Goal: Use online tool/utility: Use online tool/utility

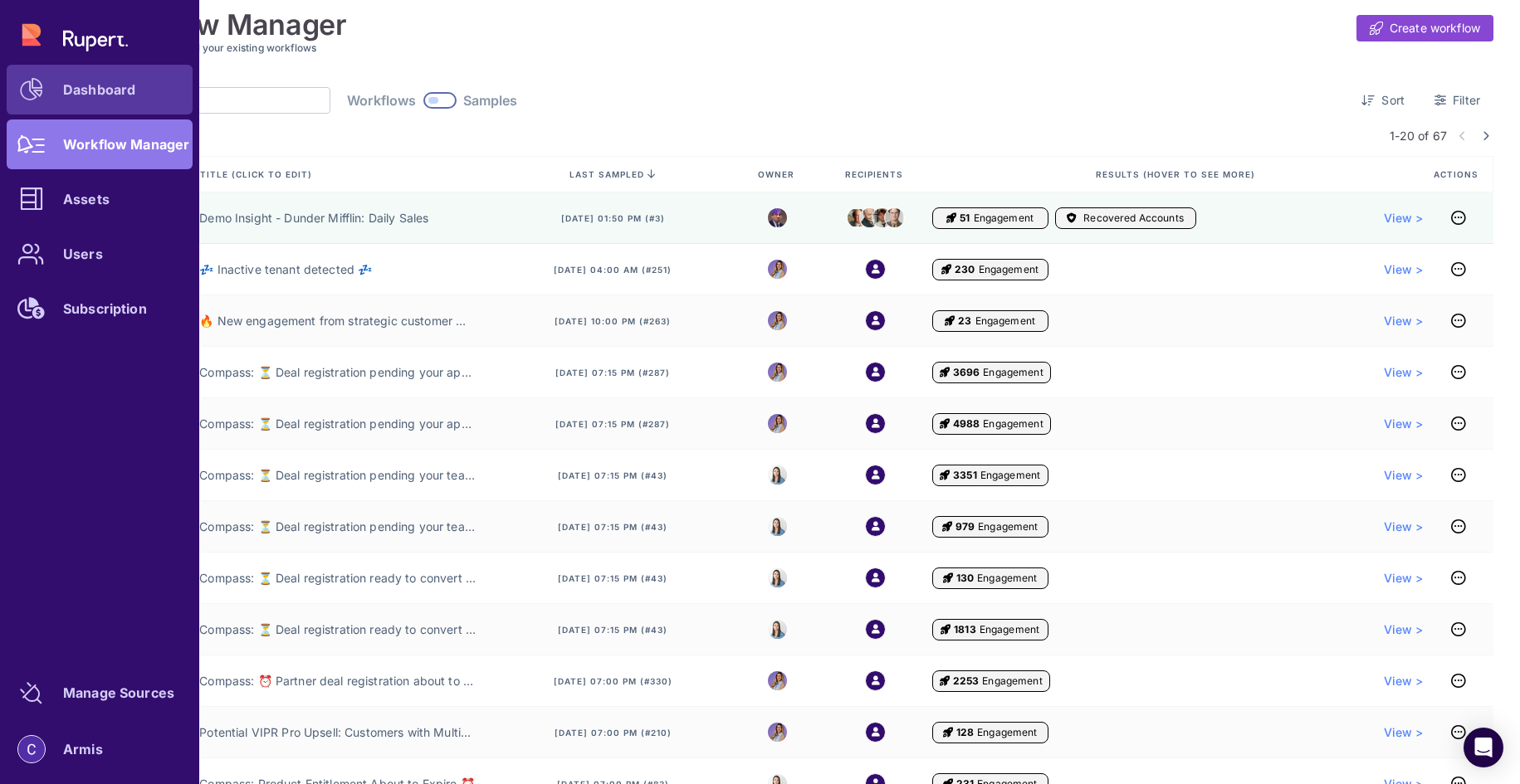
click at [73, 77] on link "Dashboard" at bounding box center [99, 89] width 186 height 50
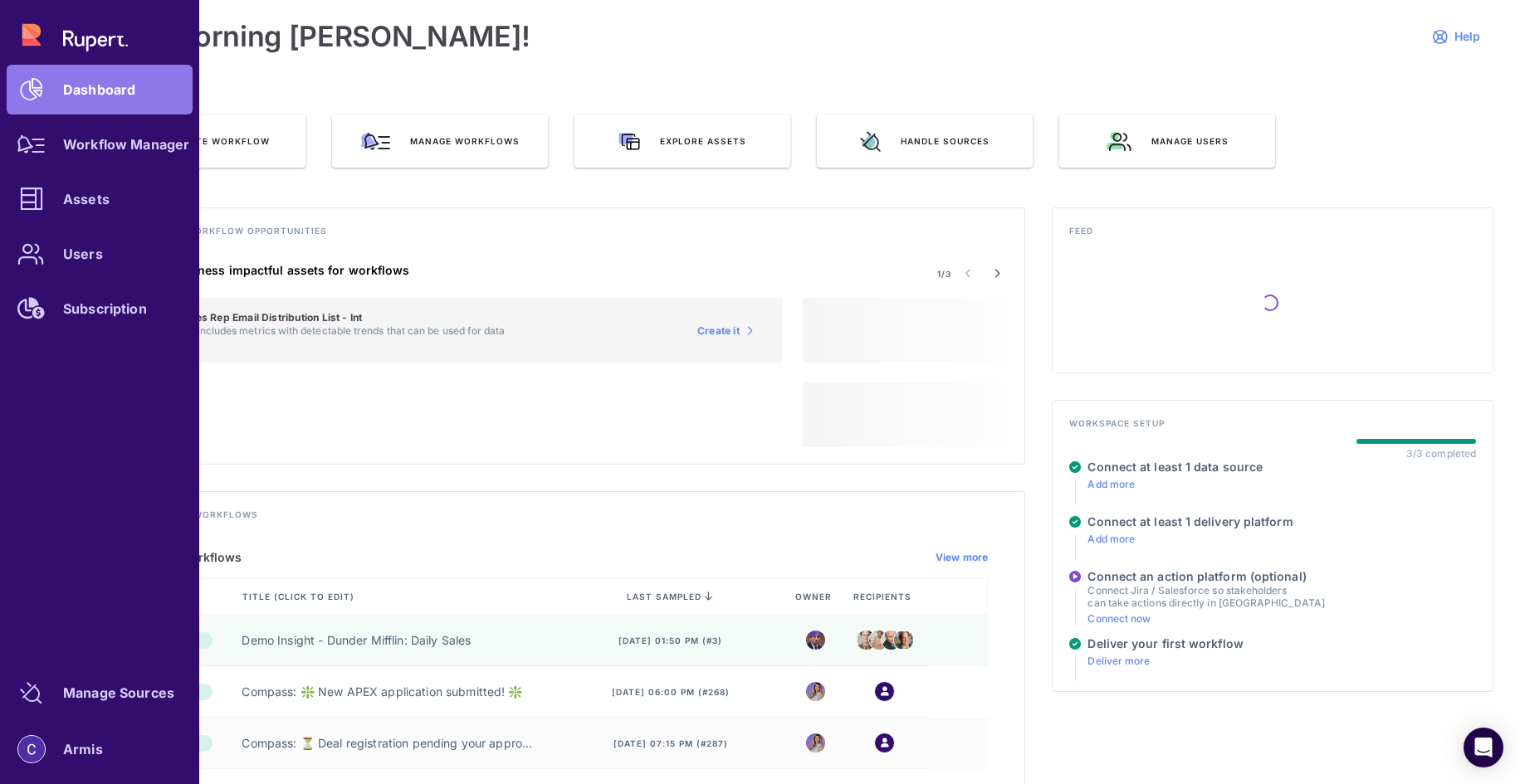
click at [25, 37] on div "Dashboard Workflow Manager Assets Users Subscription" at bounding box center [99, 172] width 186 height 324
click at [90, 147] on div "Workflow Manager" at bounding box center [126, 144] width 126 height 10
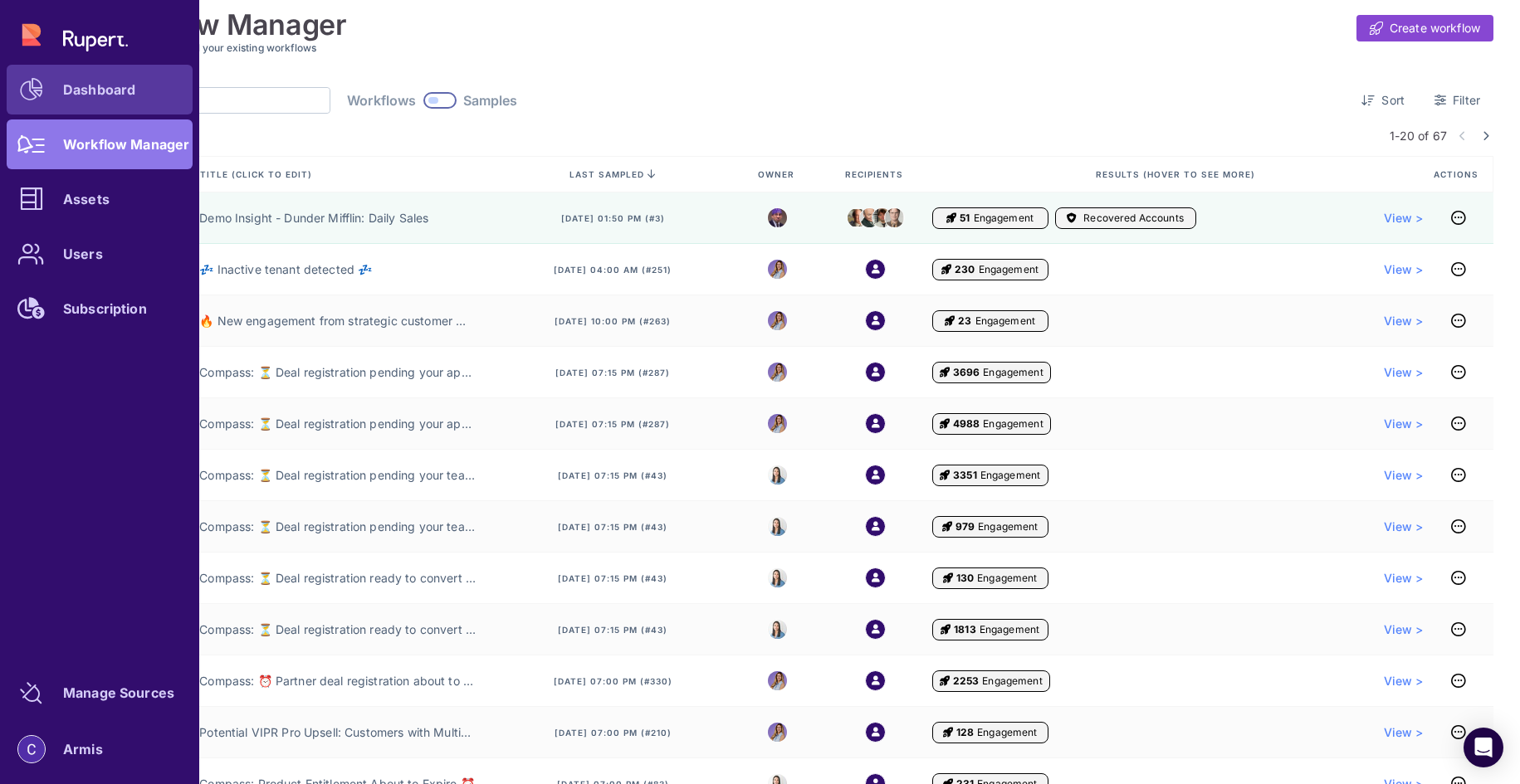
click at [49, 99] on div at bounding box center [31, 89] width 50 height 50
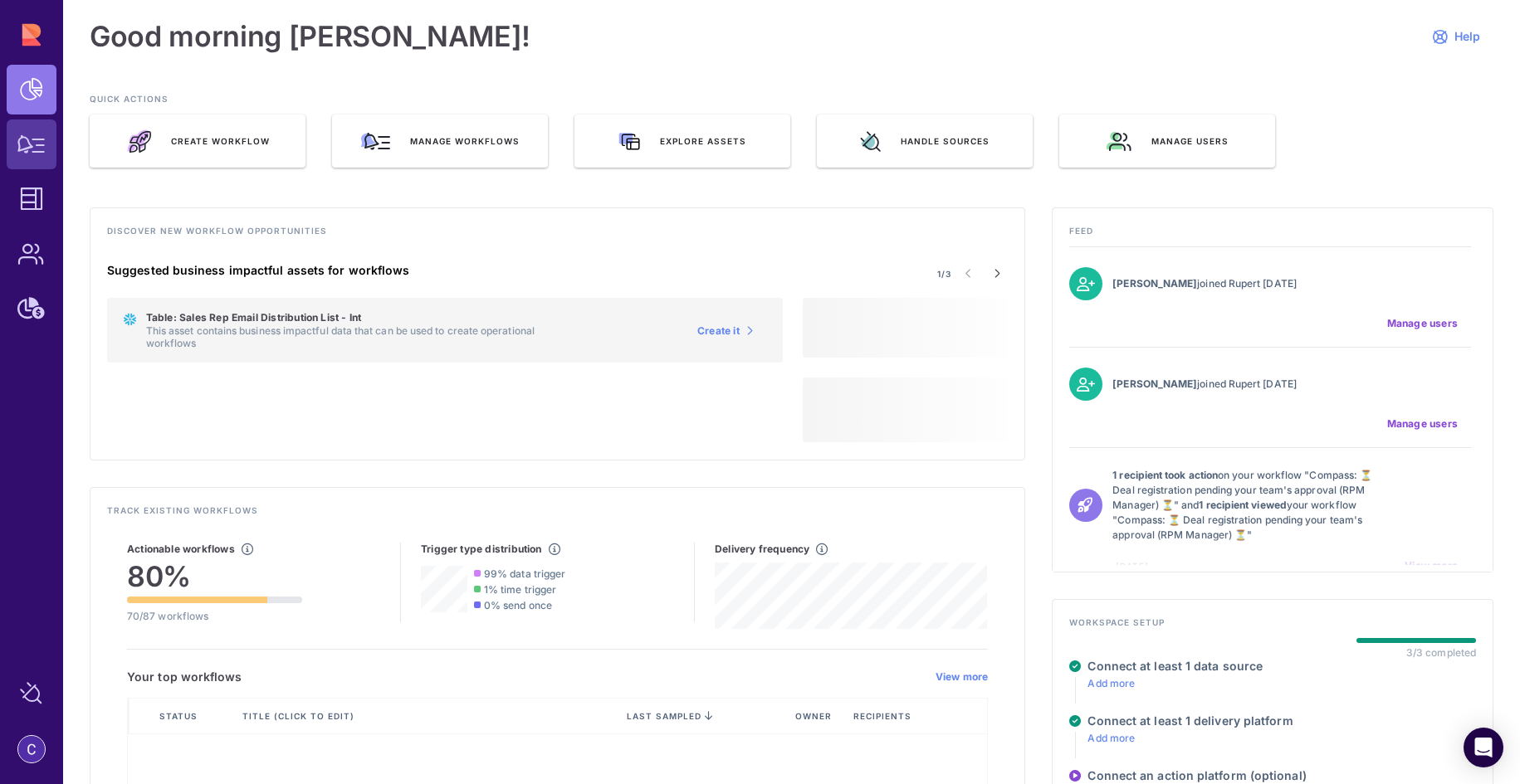
click at [38, 149] on icon at bounding box center [31, 145] width 28 height 18
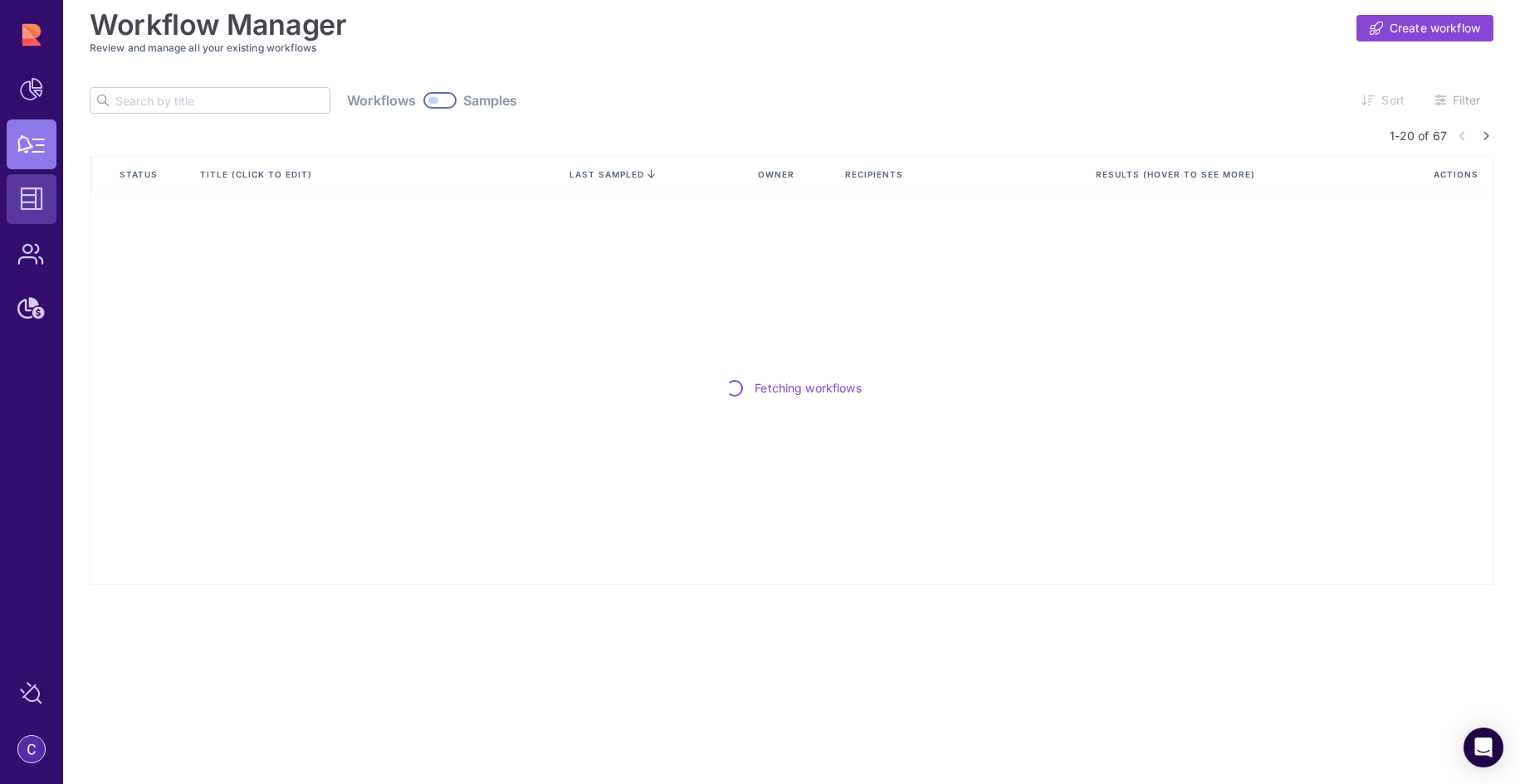
click at [35, 203] on icon at bounding box center [32, 199] width 24 height 24
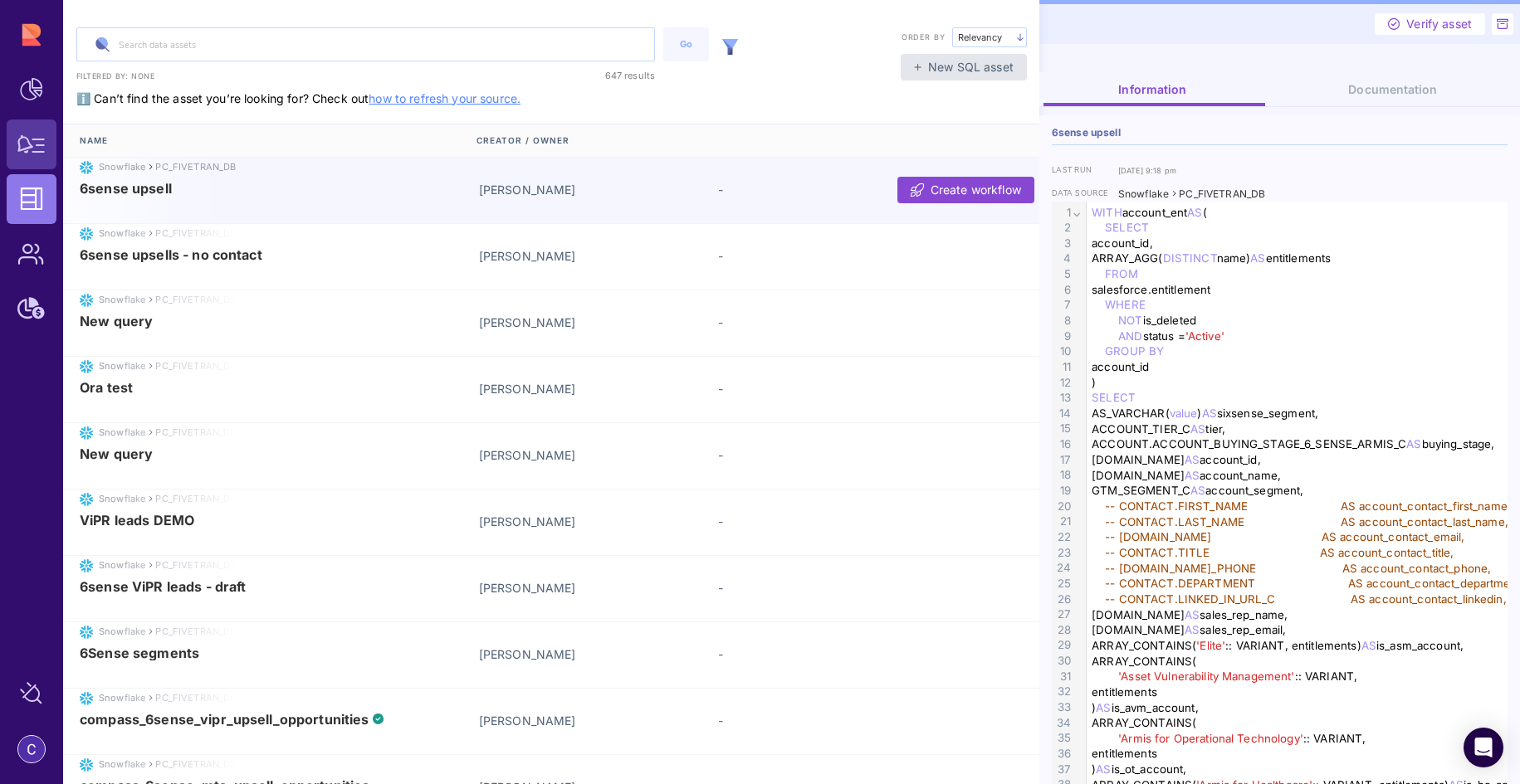
click at [37, 152] on icon at bounding box center [31, 145] width 28 height 18
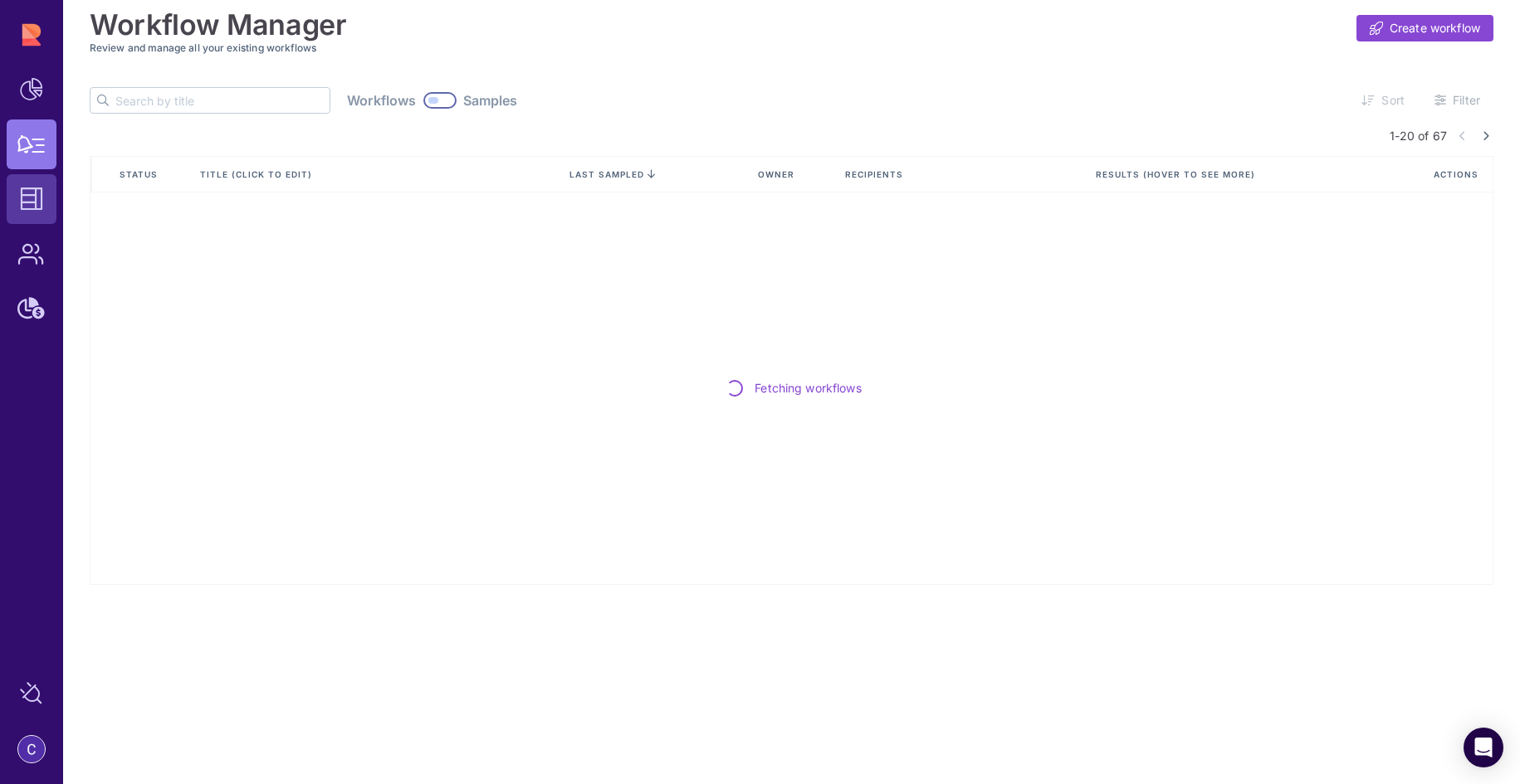
click at [33, 188] on icon at bounding box center [32, 199] width 24 height 24
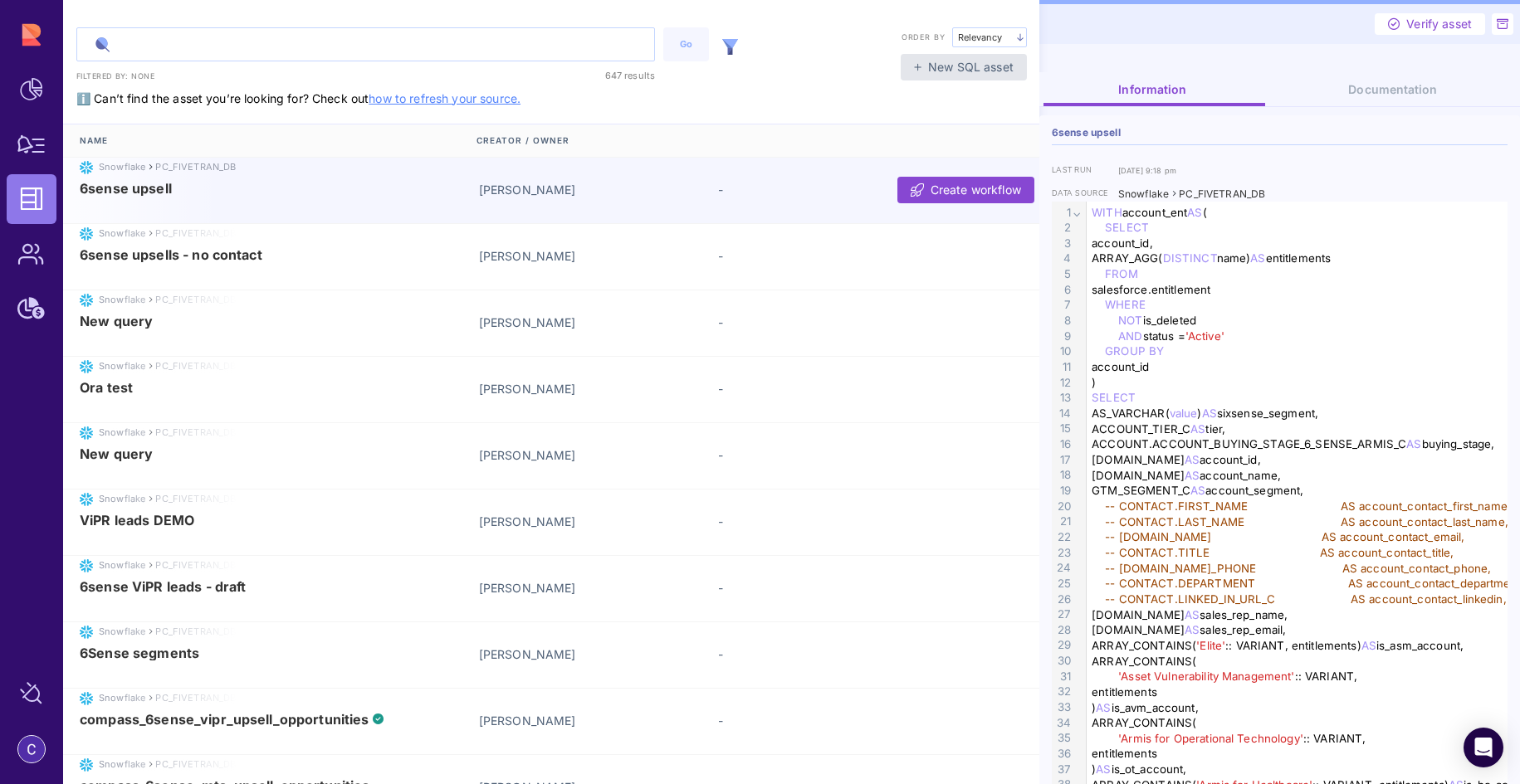
click at [261, 39] on input "text" at bounding box center [366, 45] width 577 height 33
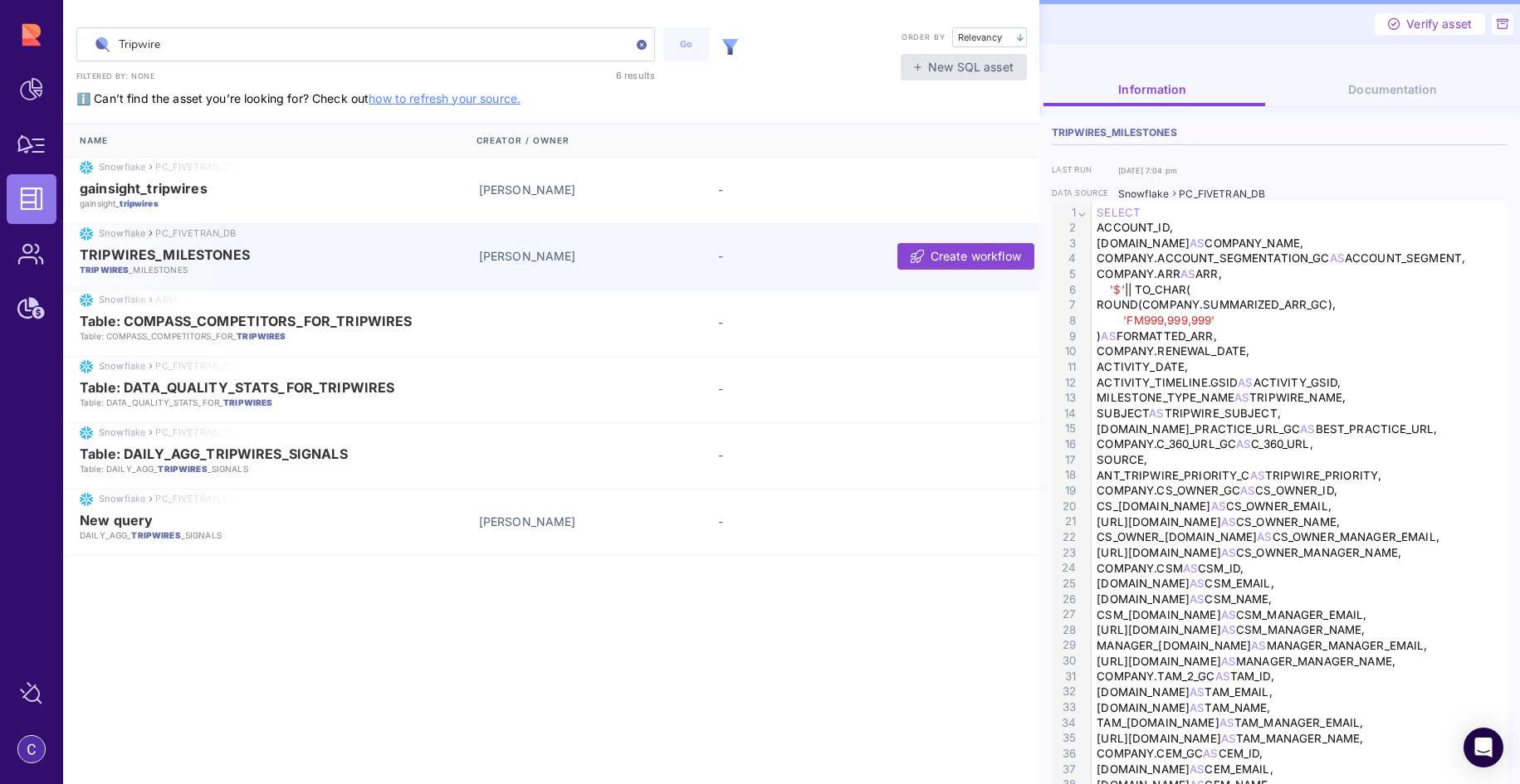
type input "Tripwire"
click at [347, 254] on span "TRIPWIRES_MILESTONES" at bounding box center [272, 255] width 384 height 15
click at [195, 251] on span "TRIPWIRES_MILESTONES" at bounding box center [165, 255] width 170 height 15
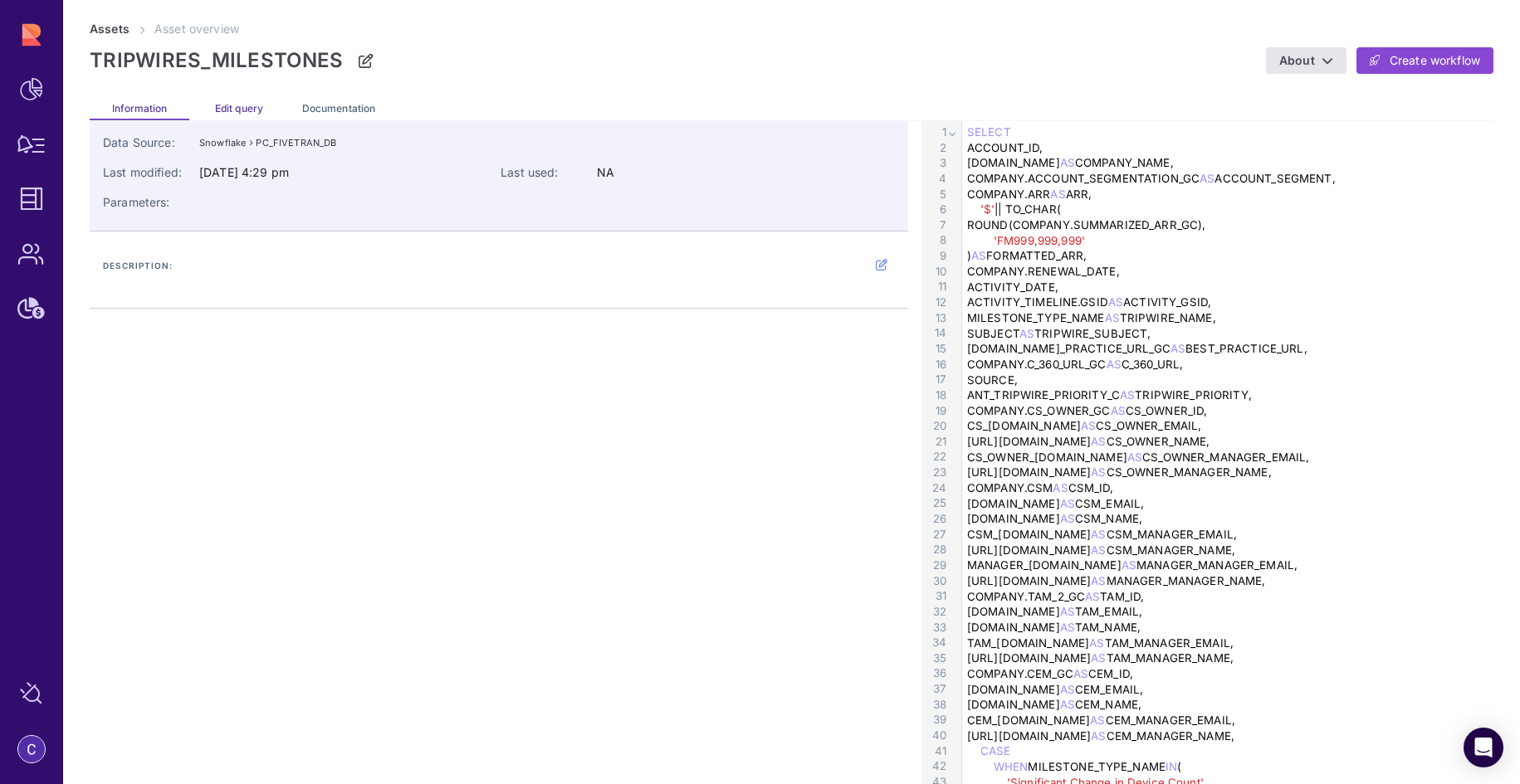
click at [242, 110] on span "Edit query" at bounding box center [238, 108] width 48 height 13
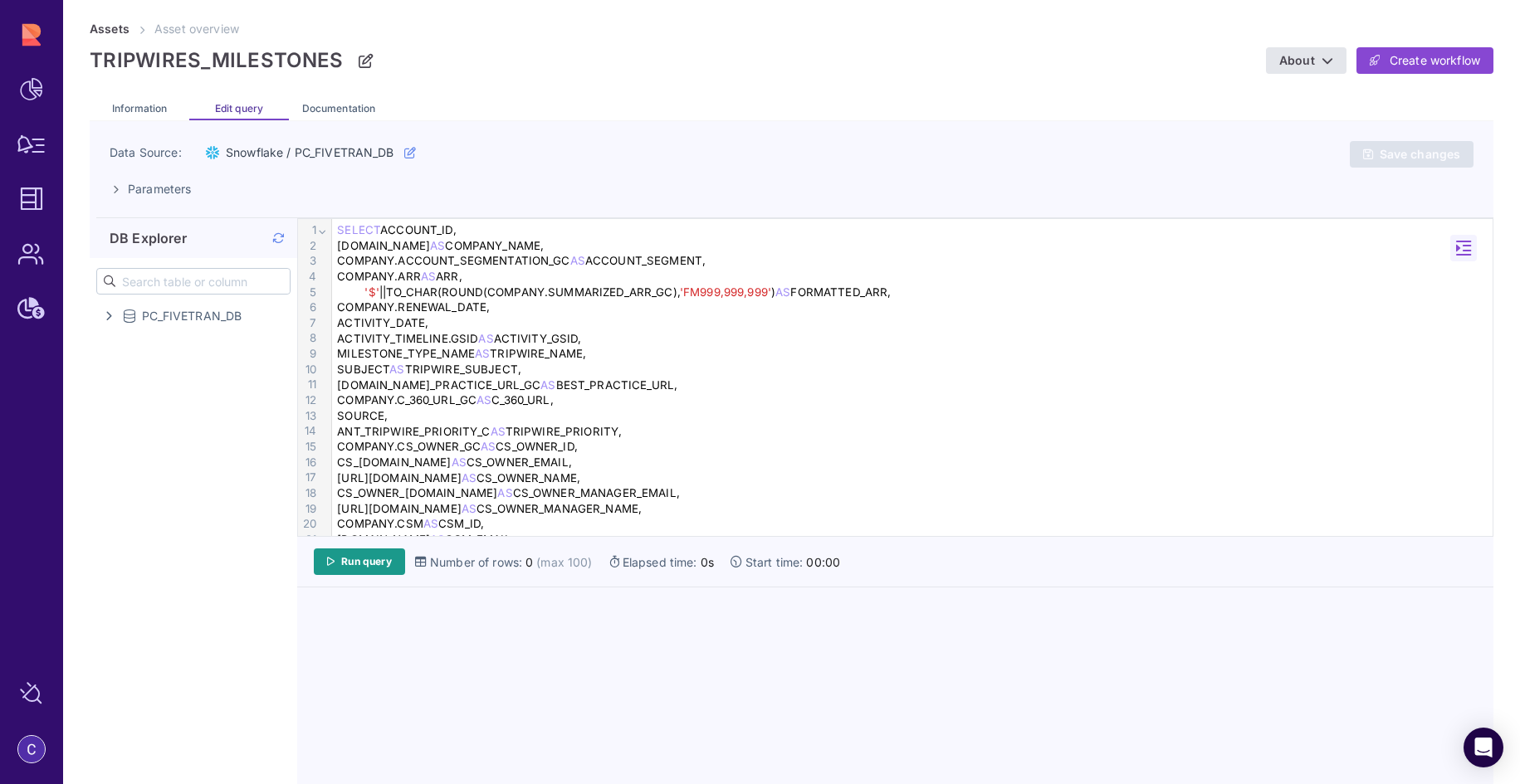
click at [352, 242] on div "COMPANY.NAME AS COMPANY_NAME," at bounding box center [914, 246] width 1164 height 15
click at [336, 229] on div "SELECT ACCOUNT_ID," at bounding box center [914, 230] width 1164 height 15
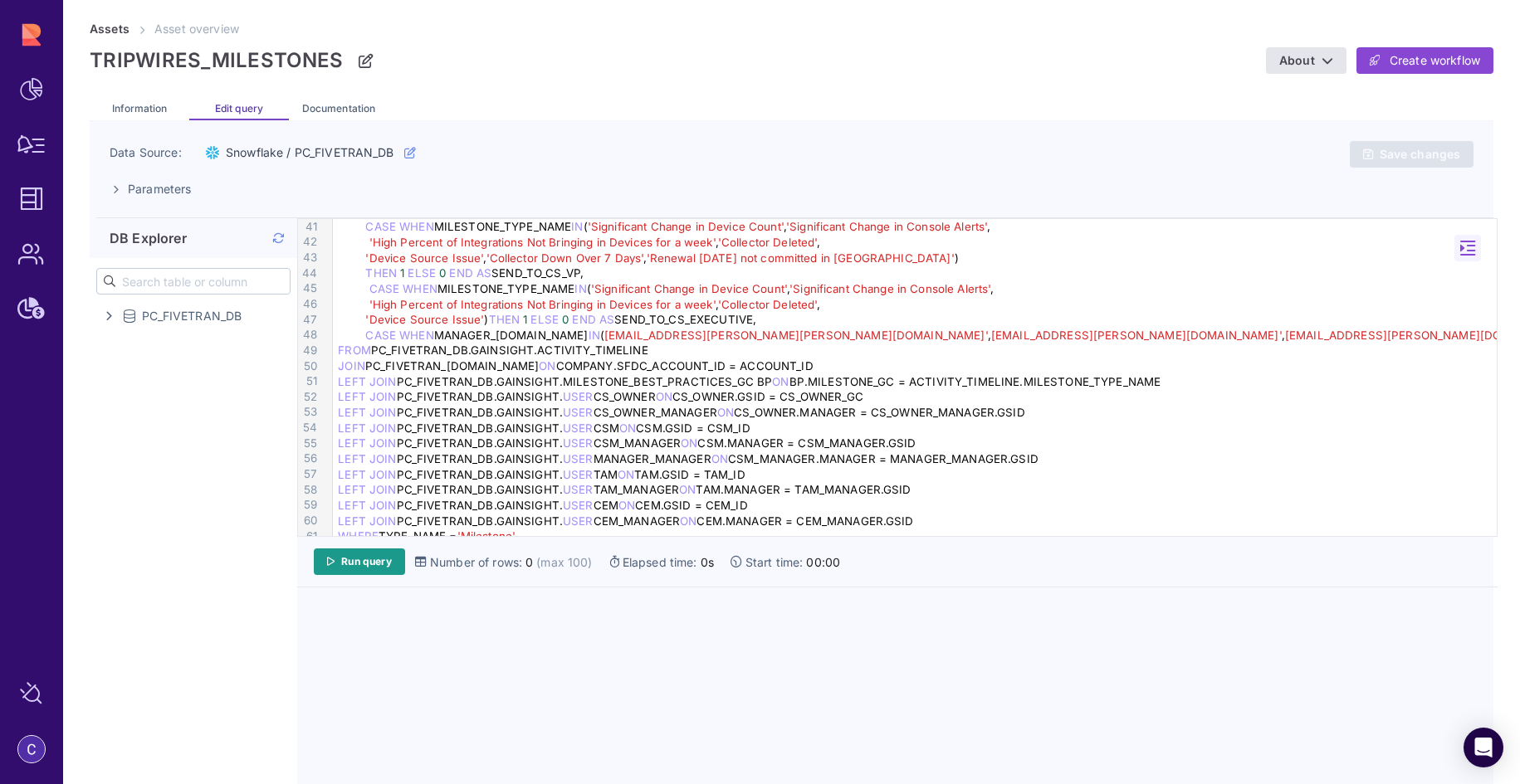
scroll to position [518, 0]
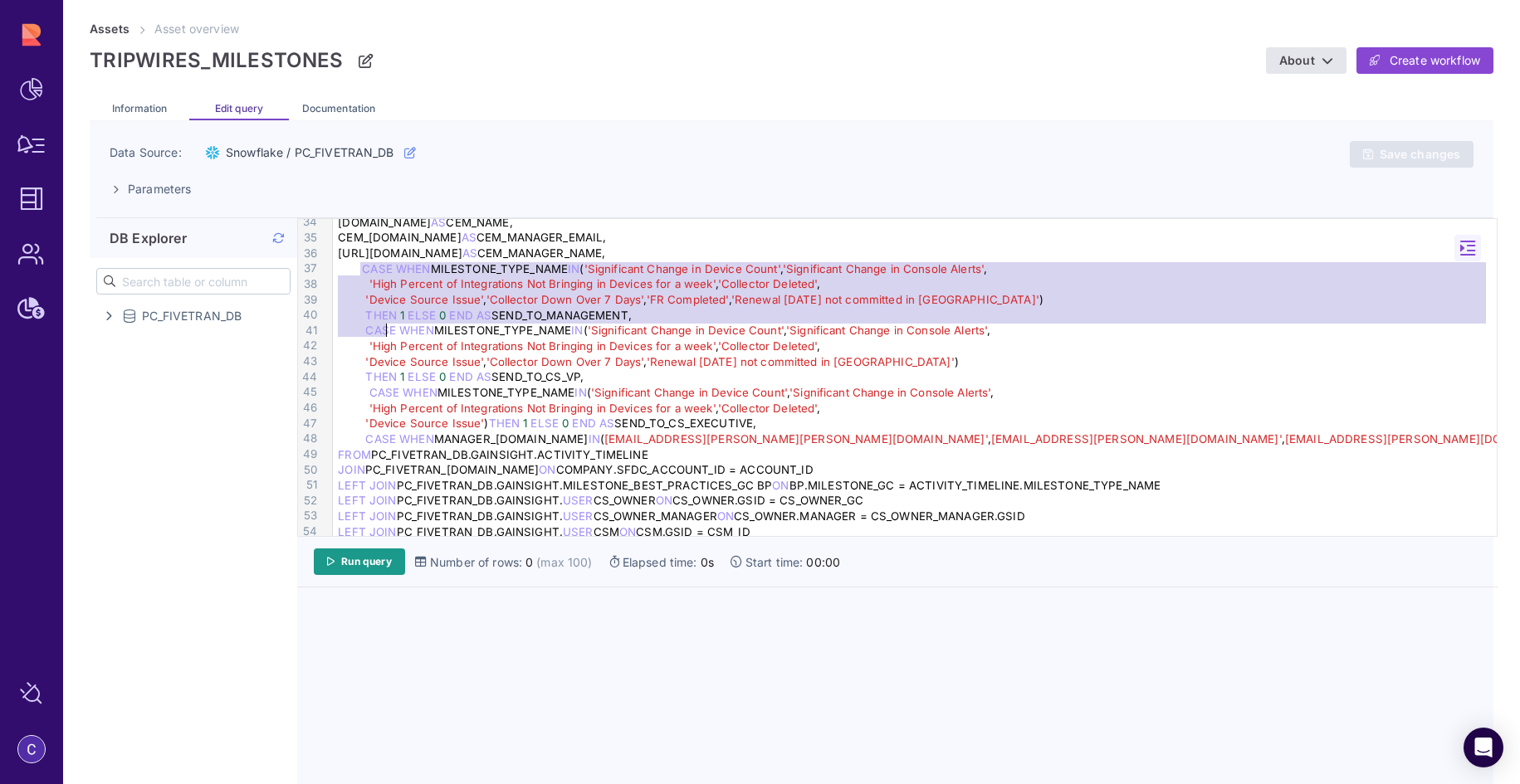
drag, startPoint x: 361, startPoint y: 272, endPoint x: 384, endPoint y: 325, distance: 57.8
click at [384, 325] on div "COMPANY.C_360_URL_GC AS C_360_URL, SOURCE, ANT_TRIPWIRE_PRIORITY_C AS TRIPWIRE_…" at bounding box center [917, 223] width 1169 height 1044
click at [366, 330] on span "CASE" at bounding box center [381, 330] width 31 height 14
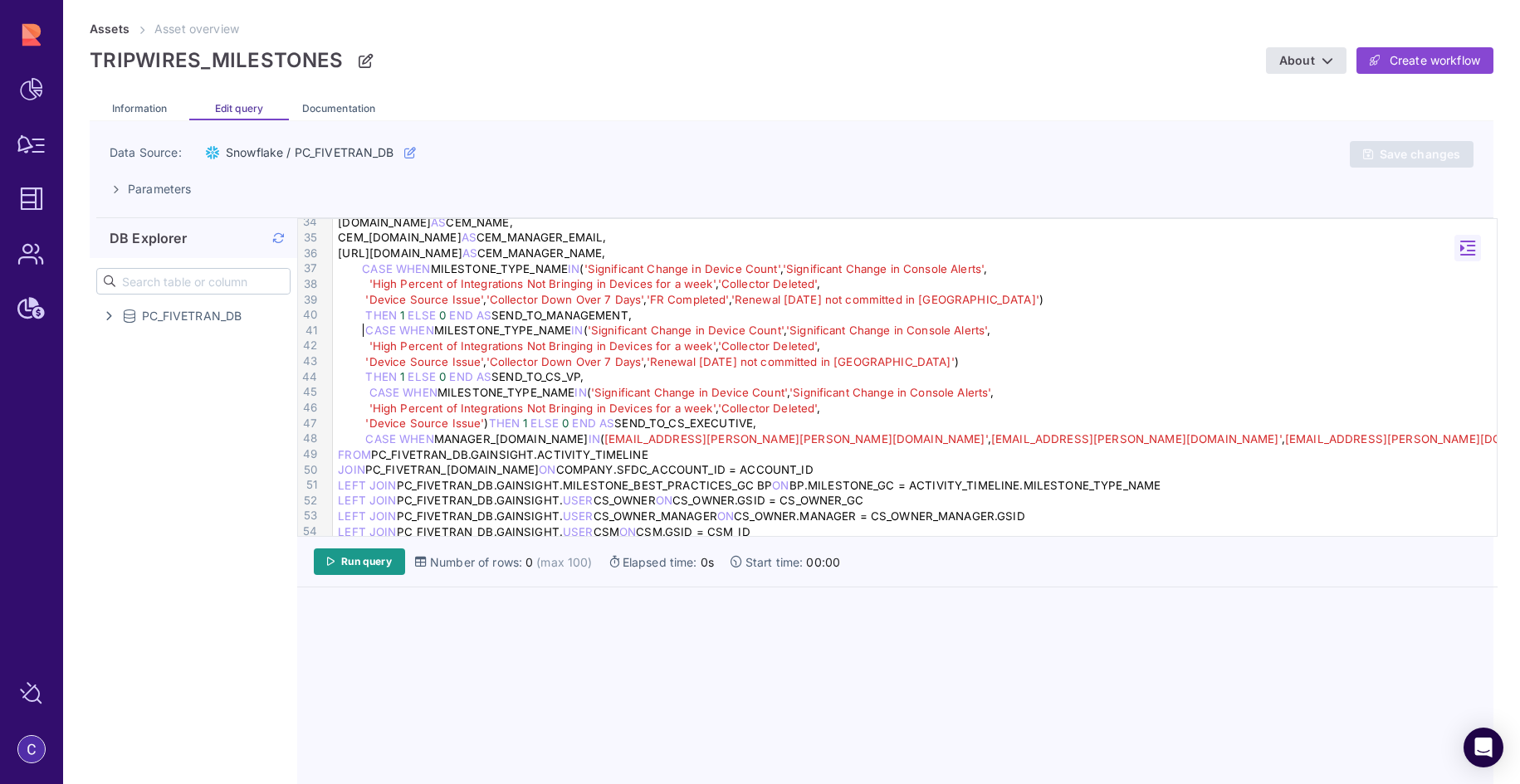
click at [362, 268] on span "CASE" at bounding box center [377, 268] width 31 height 14
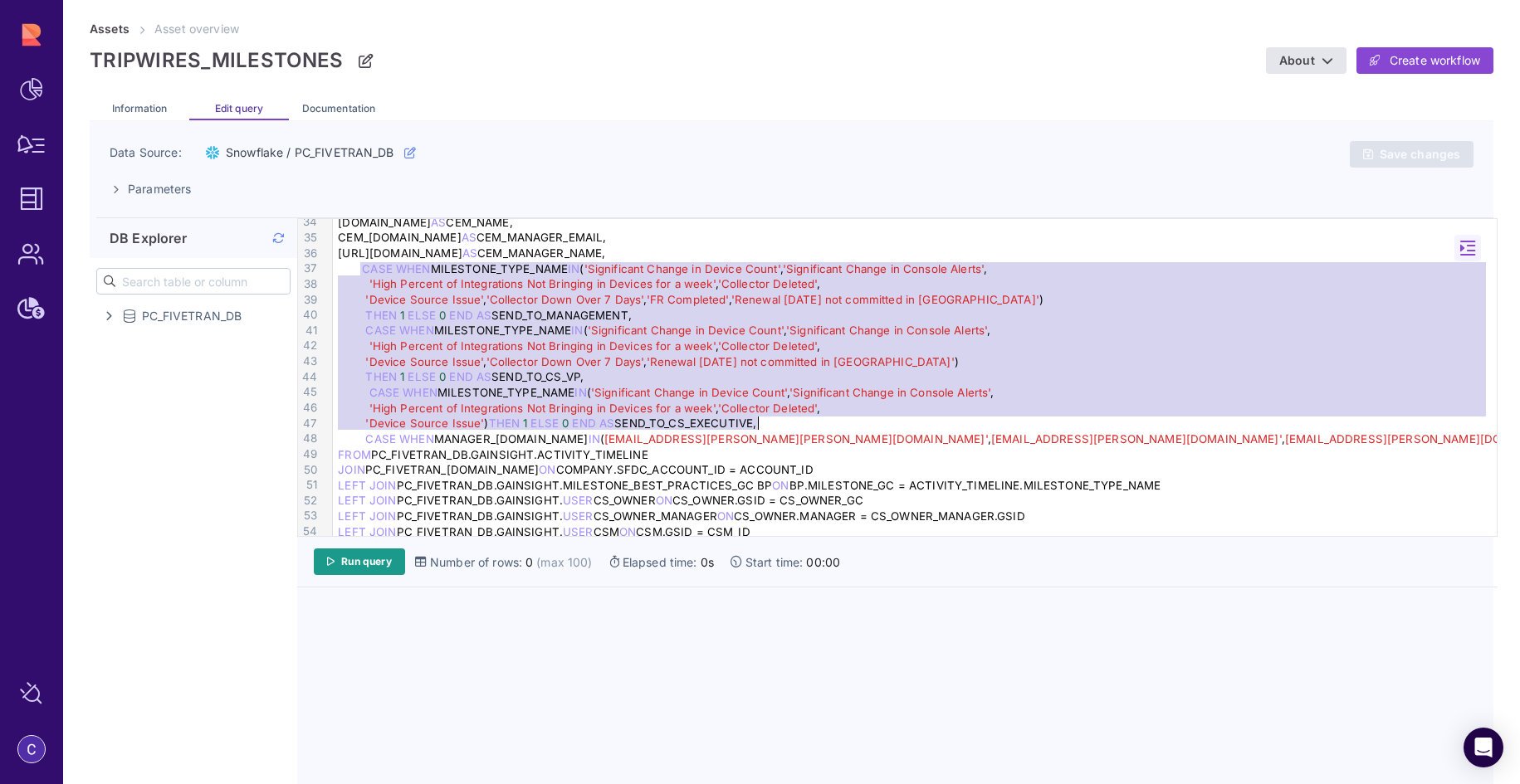
drag, startPoint x: 361, startPoint y: 269, endPoint x: 1026, endPoint y: 424, distance: 682.8
click at [1026, 424] on div "COMPANY.C_360_URL_GC AS C_360_URL, SOURCE, ANT_TRIPWIRE_PRIORITY_C AS TRIPWIRE_…" at bounding box center [917, 223] width 1169 height 1044
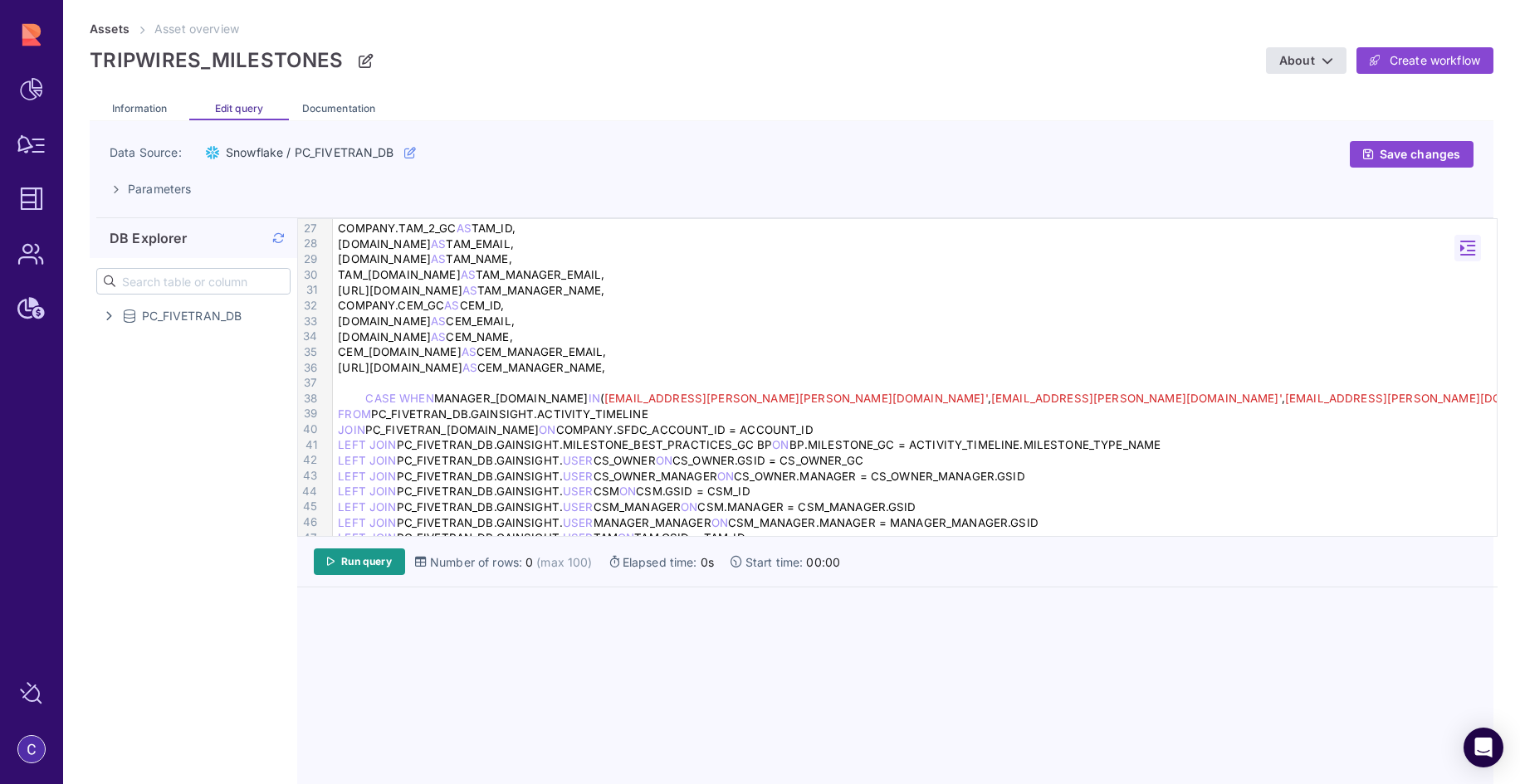
scroll to position [403, 0]
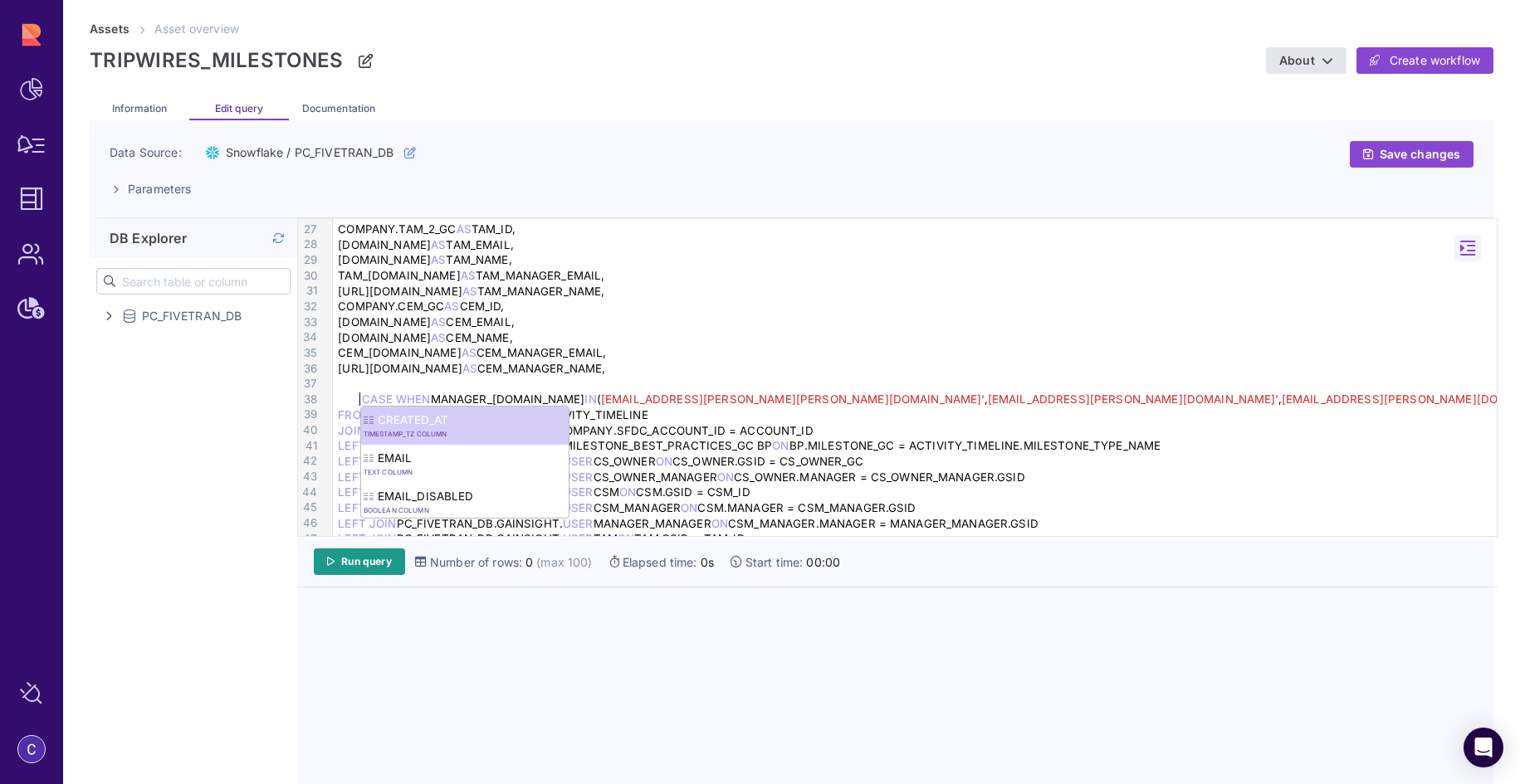
click at [375, 378] on div at bounding box center [917, 384] width 1169 height 15
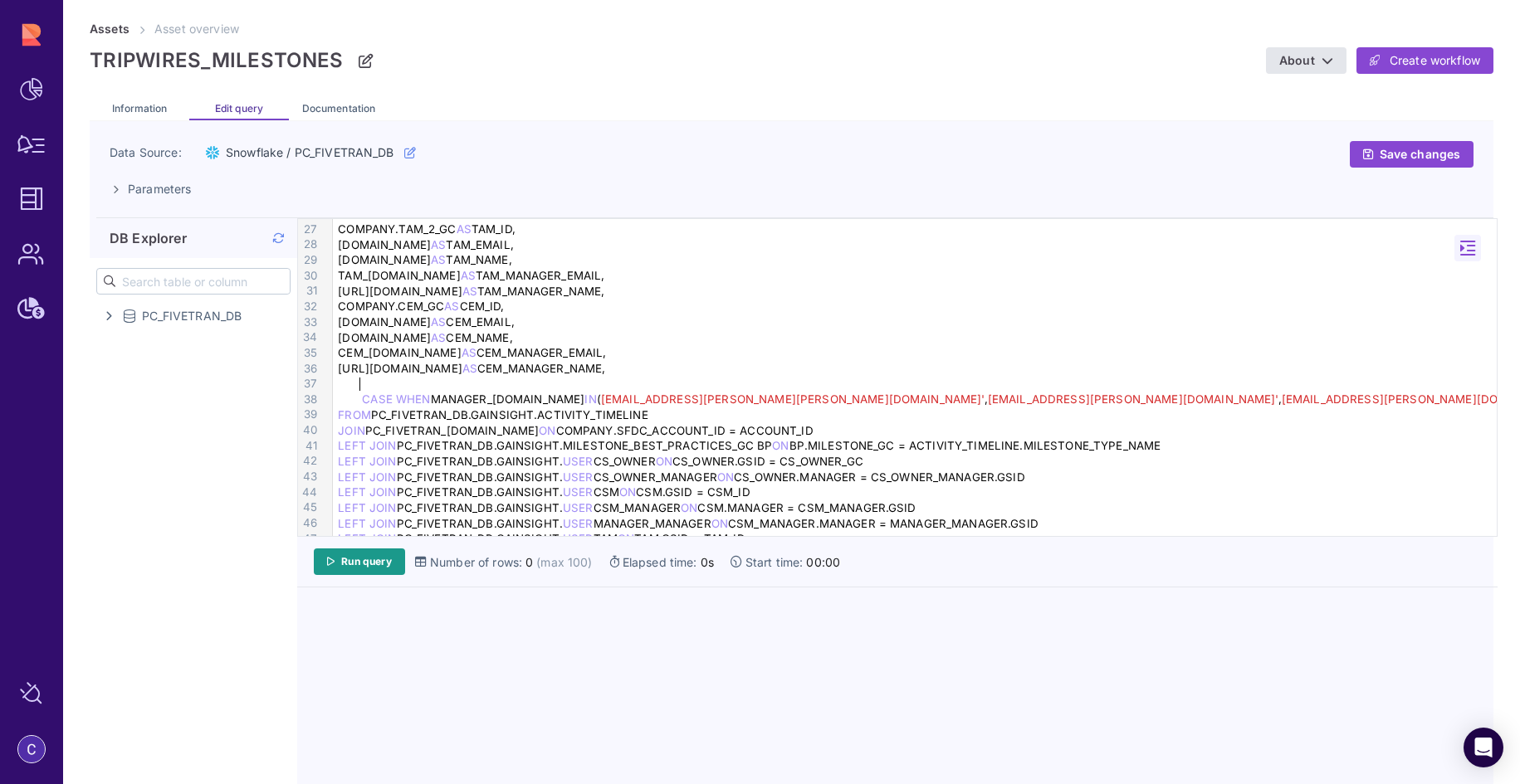
click at [367, 384] on div at bounding box center [917, 384] width 1169 height 15
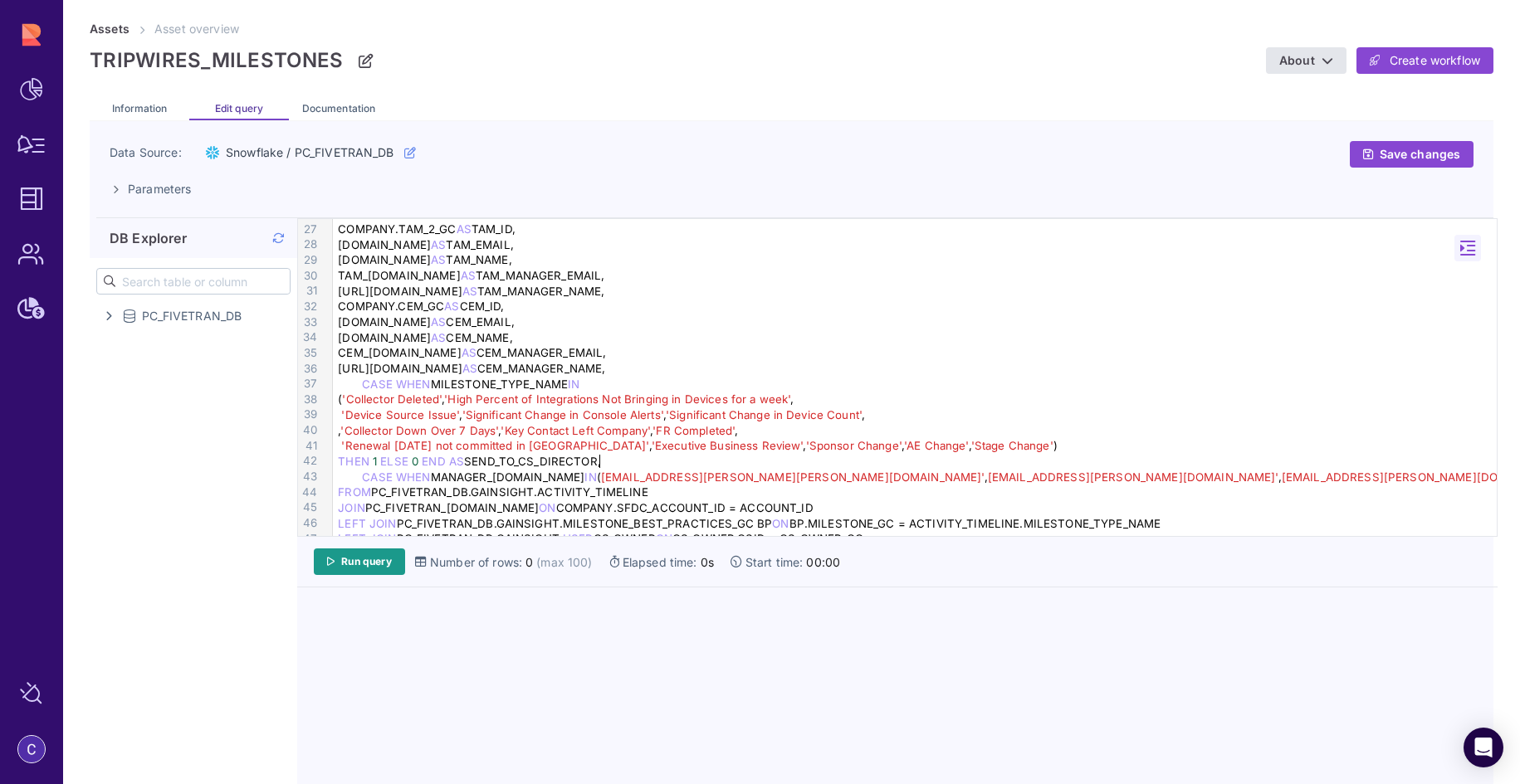
click at [339, 399] on div "( 'Collector Deleted' , 'High Percent of Integrations Not Bringing in Devices f…" at bounding box center [917, 399] width 1169 height 15
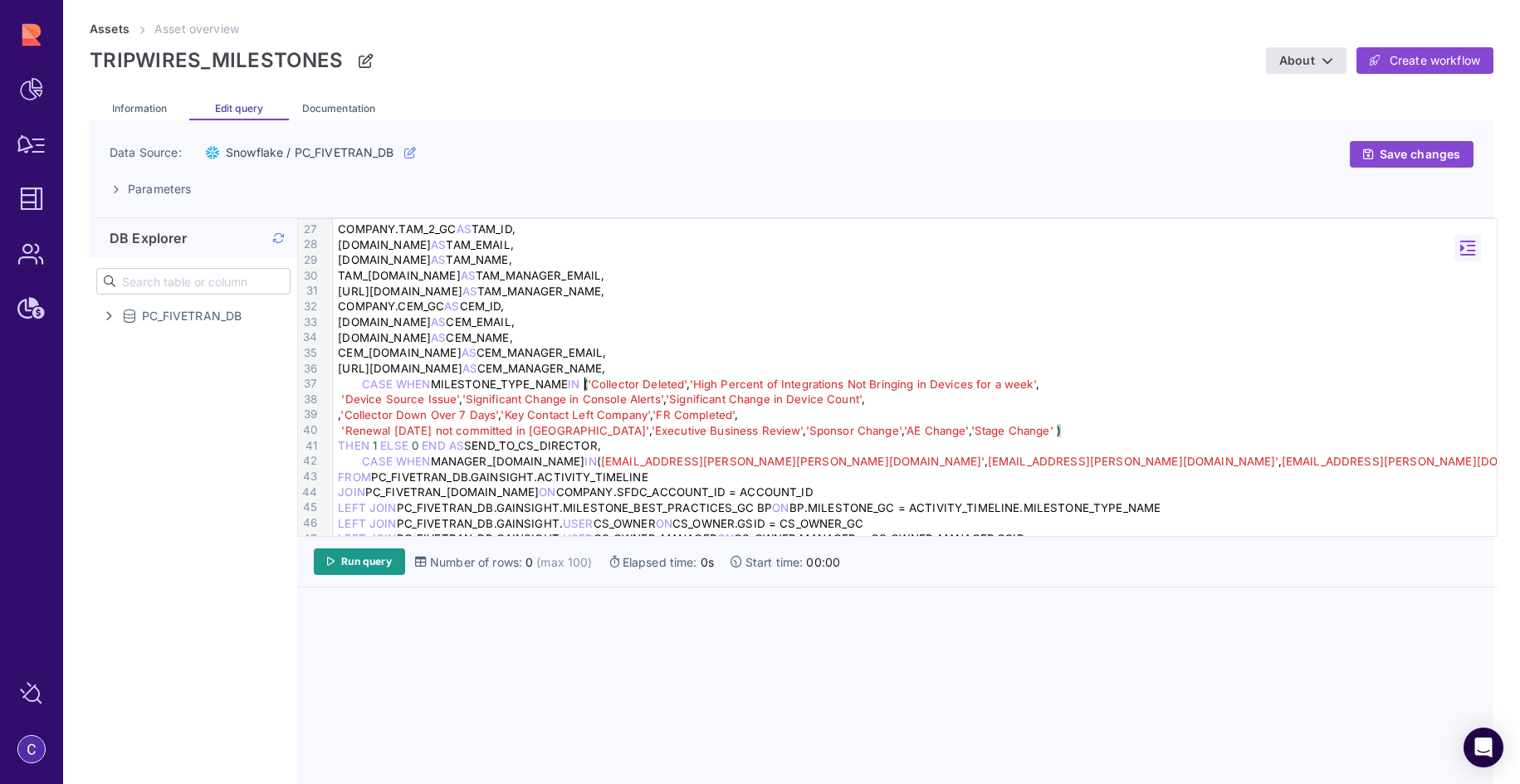
click at [341, 400] on span "'Device Source Issue'" at bounding box center [400, 399] width 118 height 14
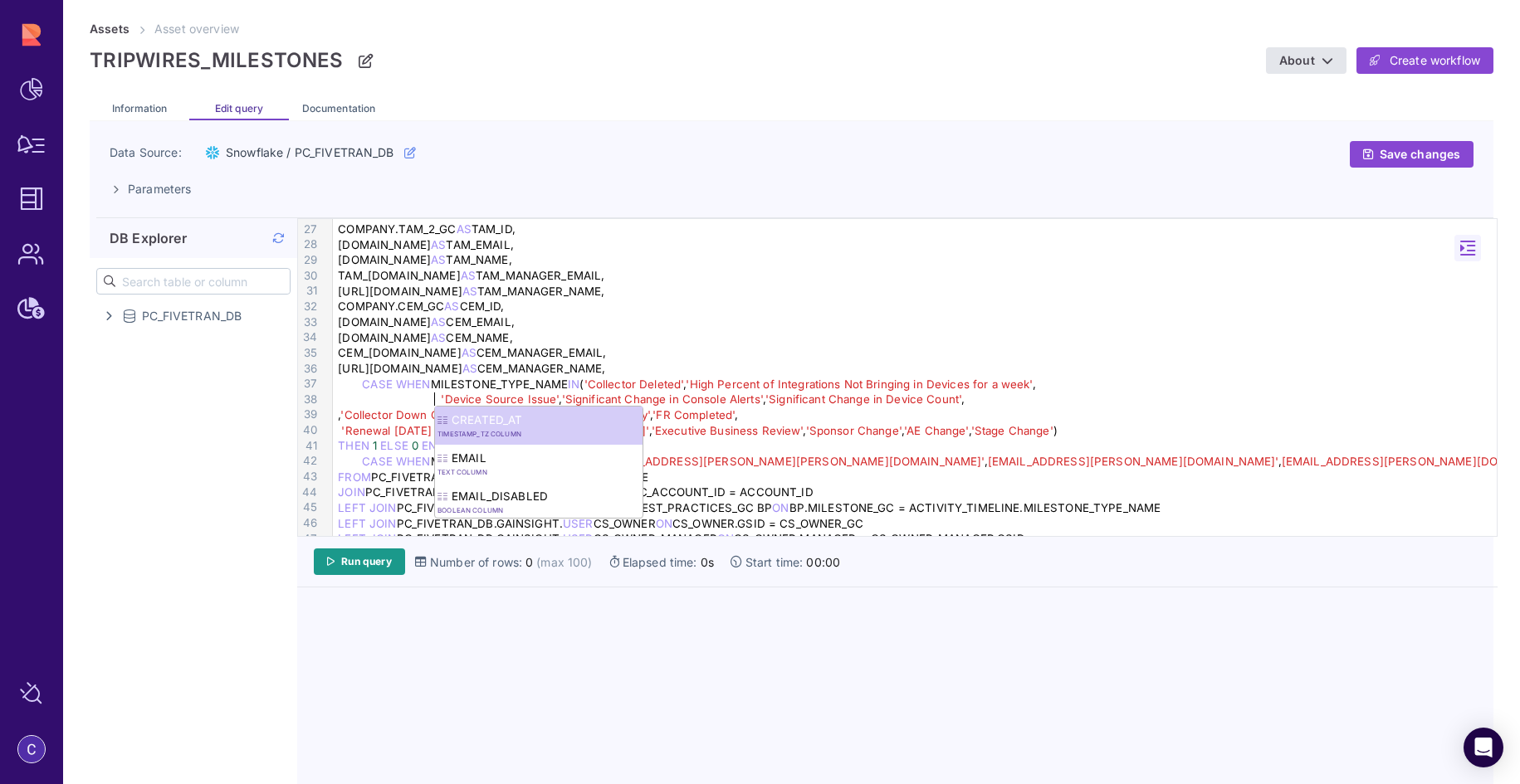
click at [337, 415] on div ", 'Collector Down Over 7 Days' , 'Key Contact Left Company' , 'FR Completed' ," at bounding box center [917, 415] width 1169 height 15
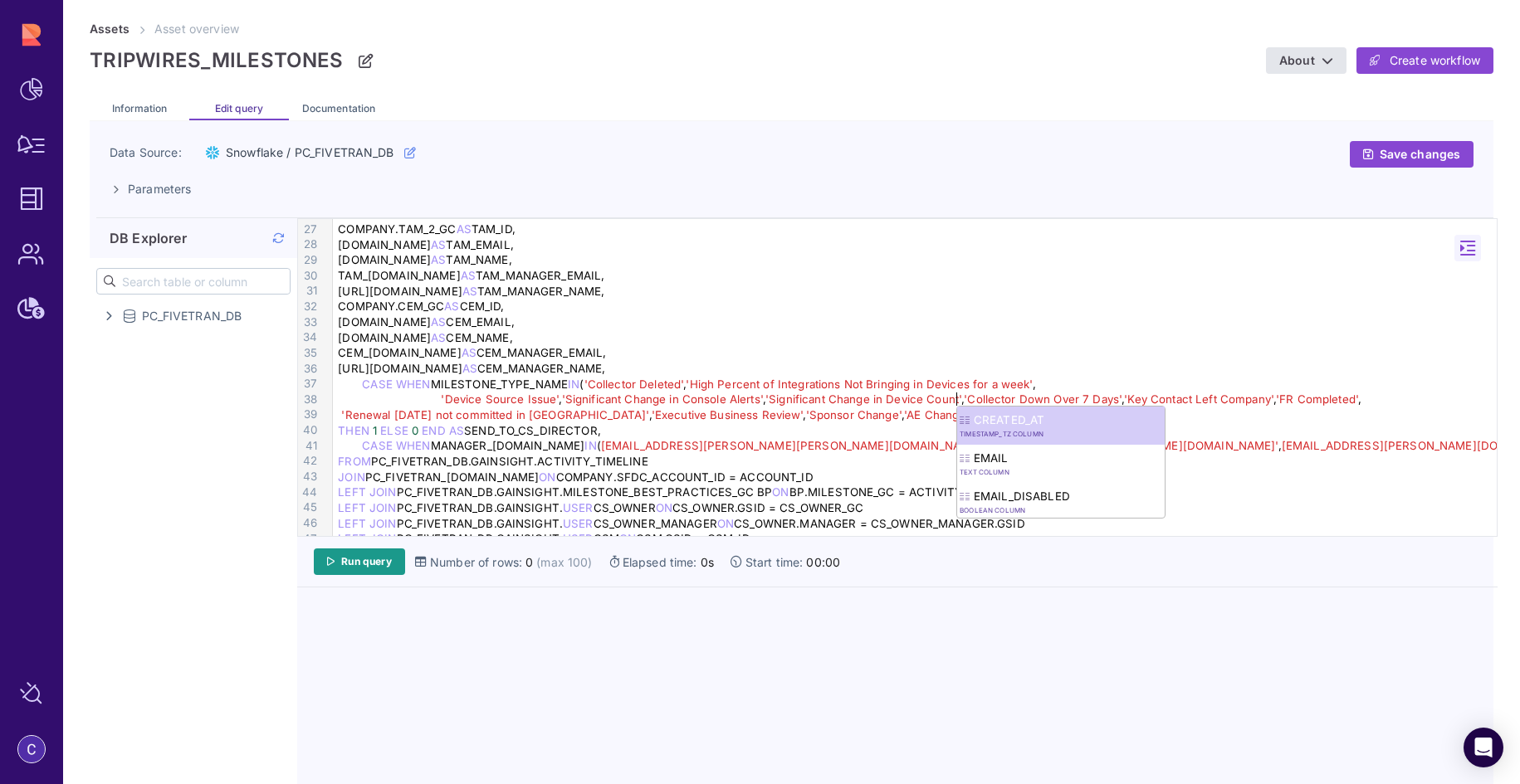
click at [1358, 401] on div "'Device Source Issue' , 'Significant Change in Console Alerts' , 'Significant C…" at bounding box center [917, 399] width 1169 height 15
click at [341, 414] on span "'Renewal within 90 days not committed in Aviso'" at bounding box center [495, 415] width 307 height 14
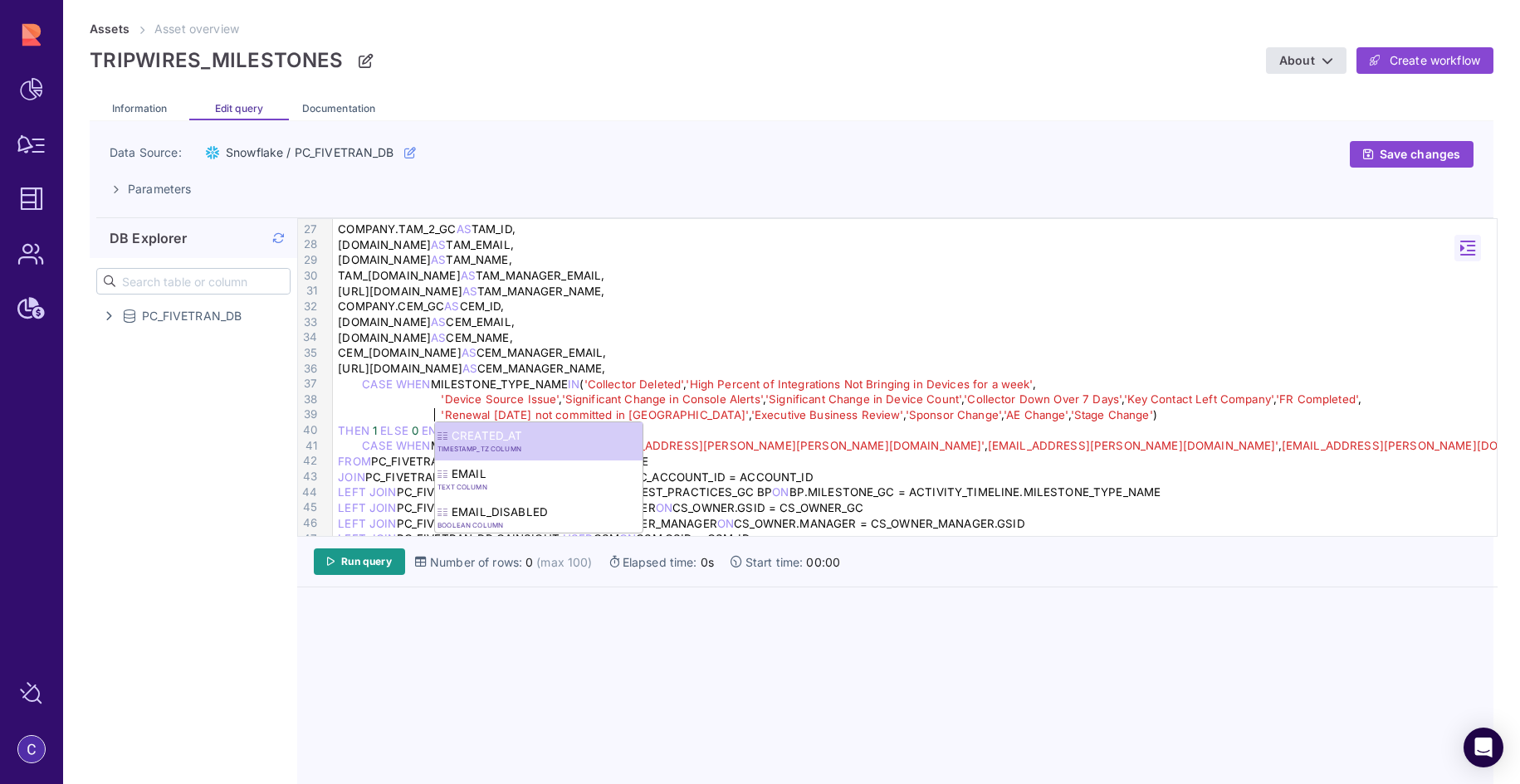
click at [942, 337] on div "CEM.NAME AS CEM_NAME," at bounding box center [917, 337] width 1169 height 15
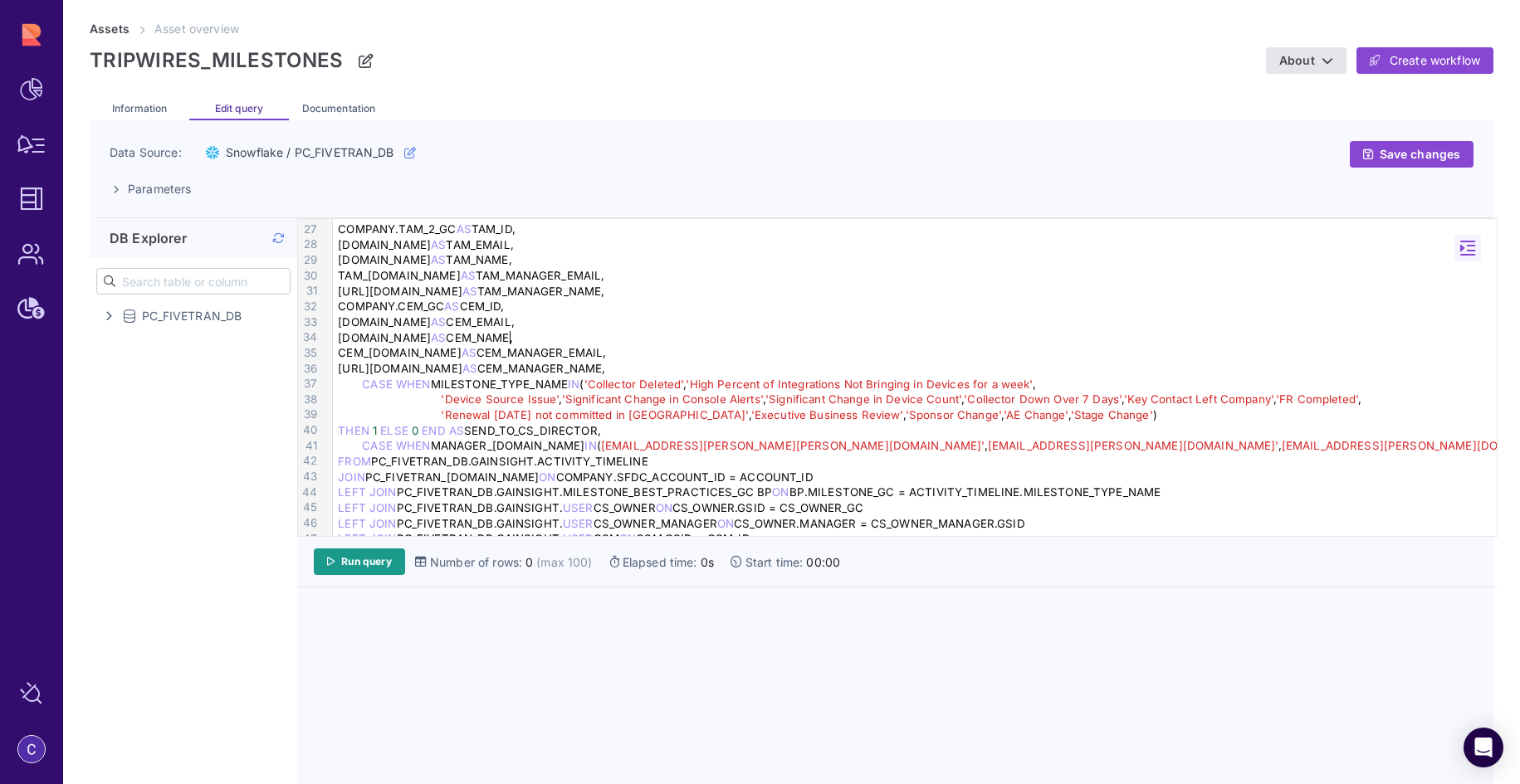
click at [745, 389] on span "'High Percent of Integrations Not Bringing in Devices for a week'" at bounding box center [859, 384] width 347 height 14
drag, startPoint x: 694, startPoint y: 383, endPoint x: 1038, endPoint y: 384, distance: 344.0
click at [1038, 384] on div "CASE WHEN MILESTONE_TYPE_NAME IN ( 'Collector Deleted' , 'High Percent of Integ…" at bounding box center [917, 384] width 1169 height 15
copy div "'High Percent of Integrations Not Bringing in Devices for a week'"
click at [993, 366] on div "CEM_MANAGER.NAME AS CEM_MANAGER_NAME," at bounding box center [917, 368] width 1169 height 15
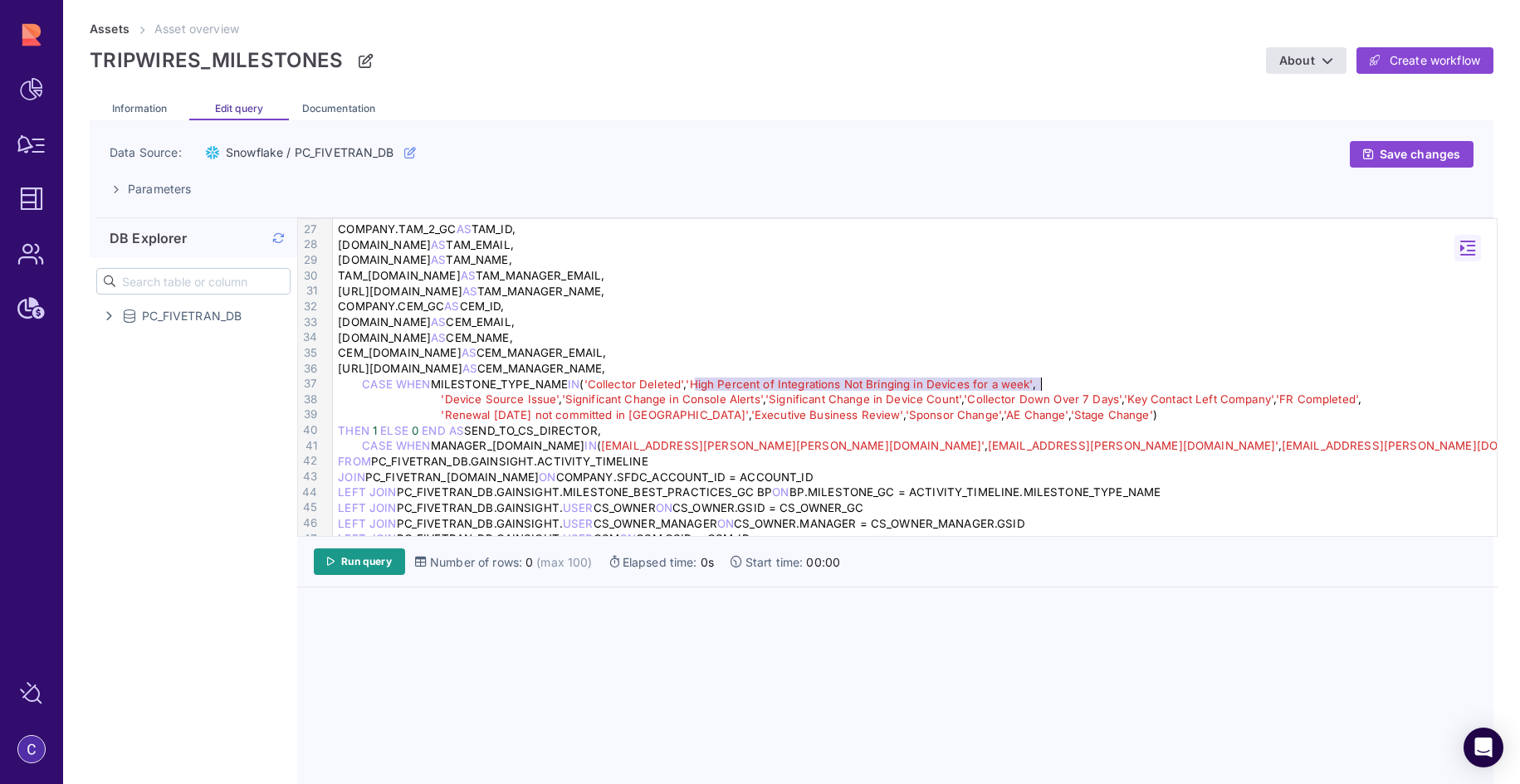
drag, startPoint x: 694, startPoint y: 384, endPoint x: 1041, endPoint y: 386, distance: 347.0
click at [1041, 386] on div "CASE WHEN MILESTONE_TYPE_NAME IN ( 'Collector Deleted' , 'High Percent of Integ…" at bounding box center [917, 384] width 1169 height 15
click at [432, 400] on div "'Device Source Issue' , 'Significant Change in Console Alerts' , 'Significant C…" at bounding box center [917, 399] width 1169 height 15
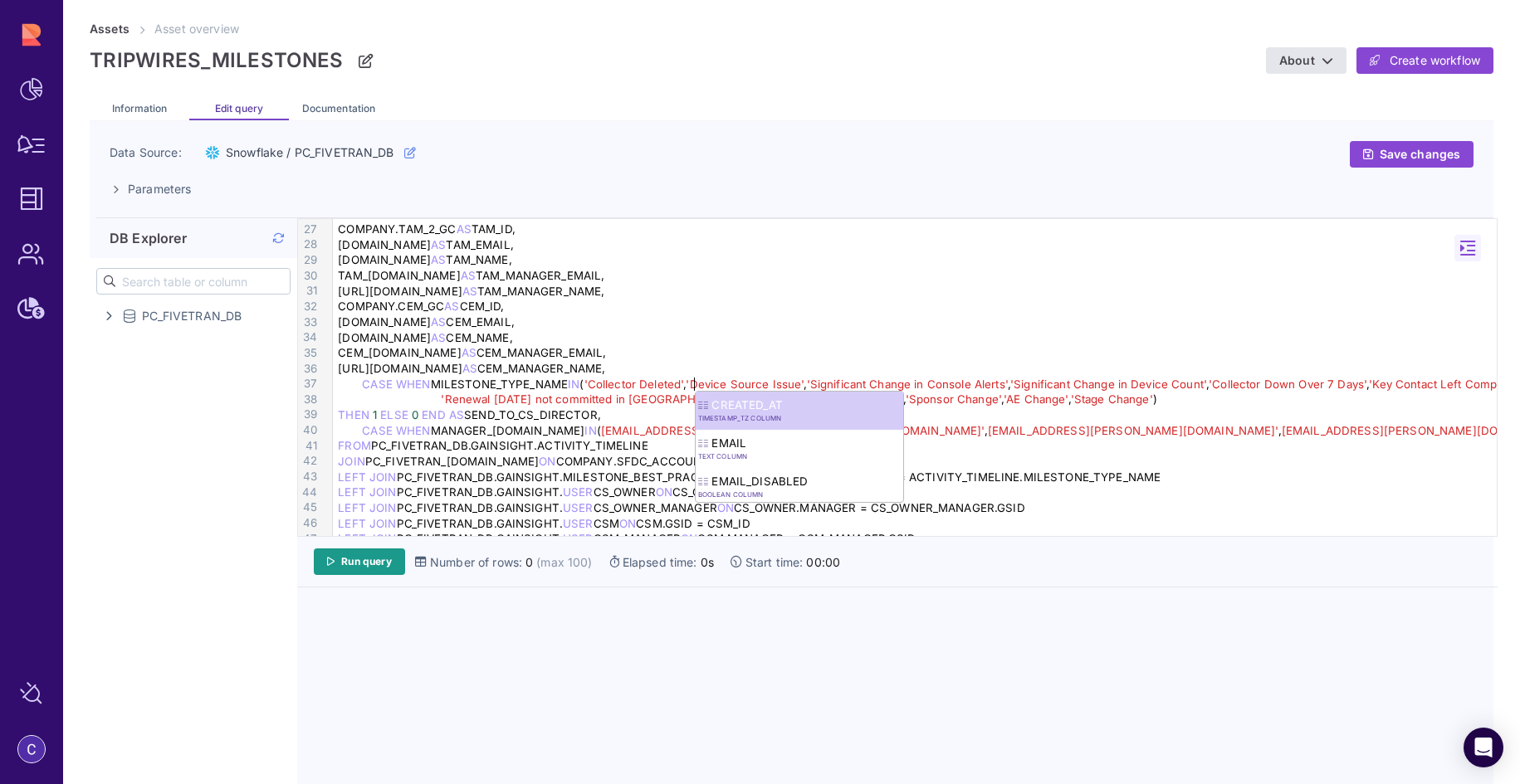
click at [1073, 331] on div "CEM.NAME AS CEM_NAME," at bounding box center [917, 337] width 1169 height 15
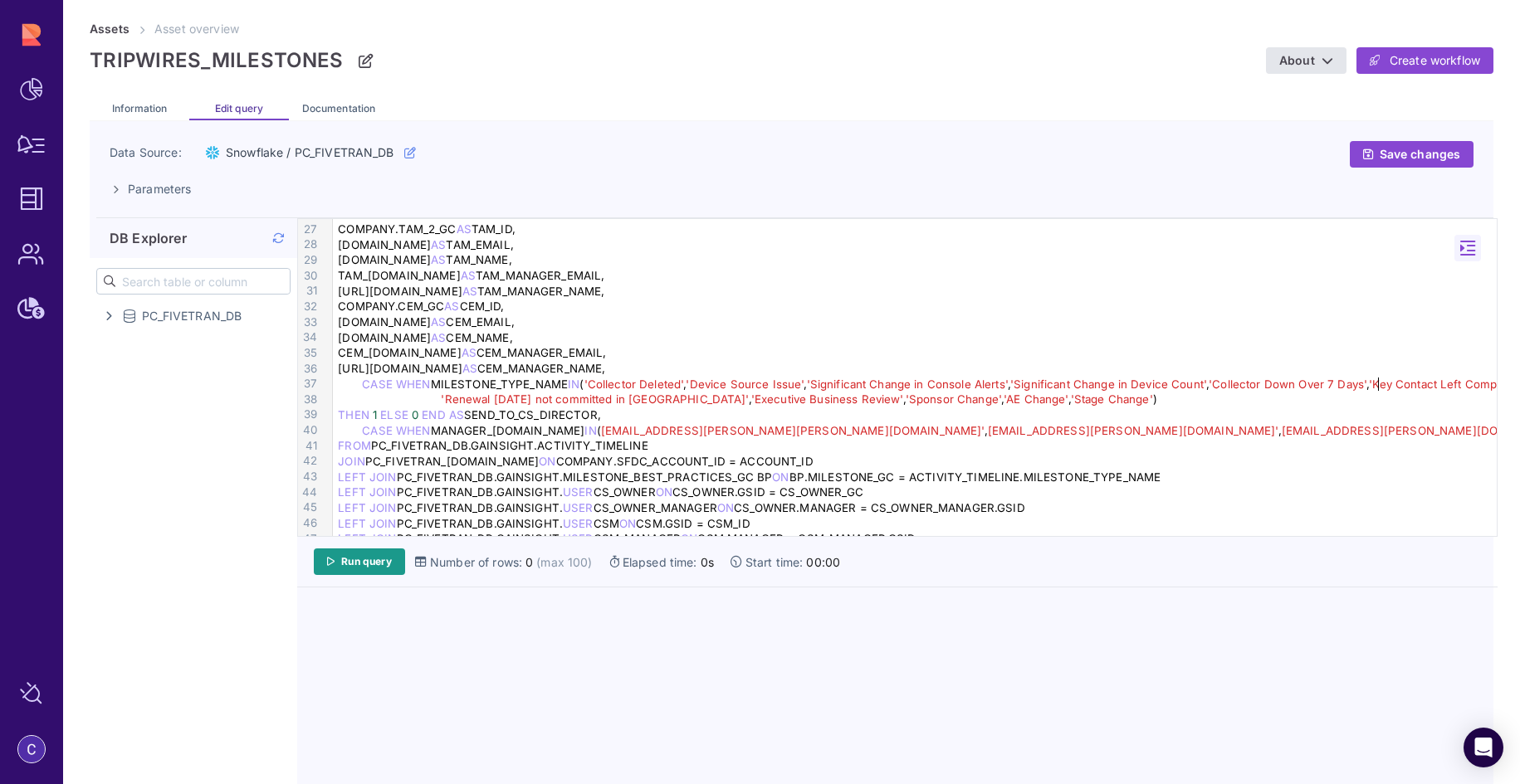
click at [1380, 387] on span "'Key Contact Left Company'" at bounding box center [1444, 384] width 149 height 14
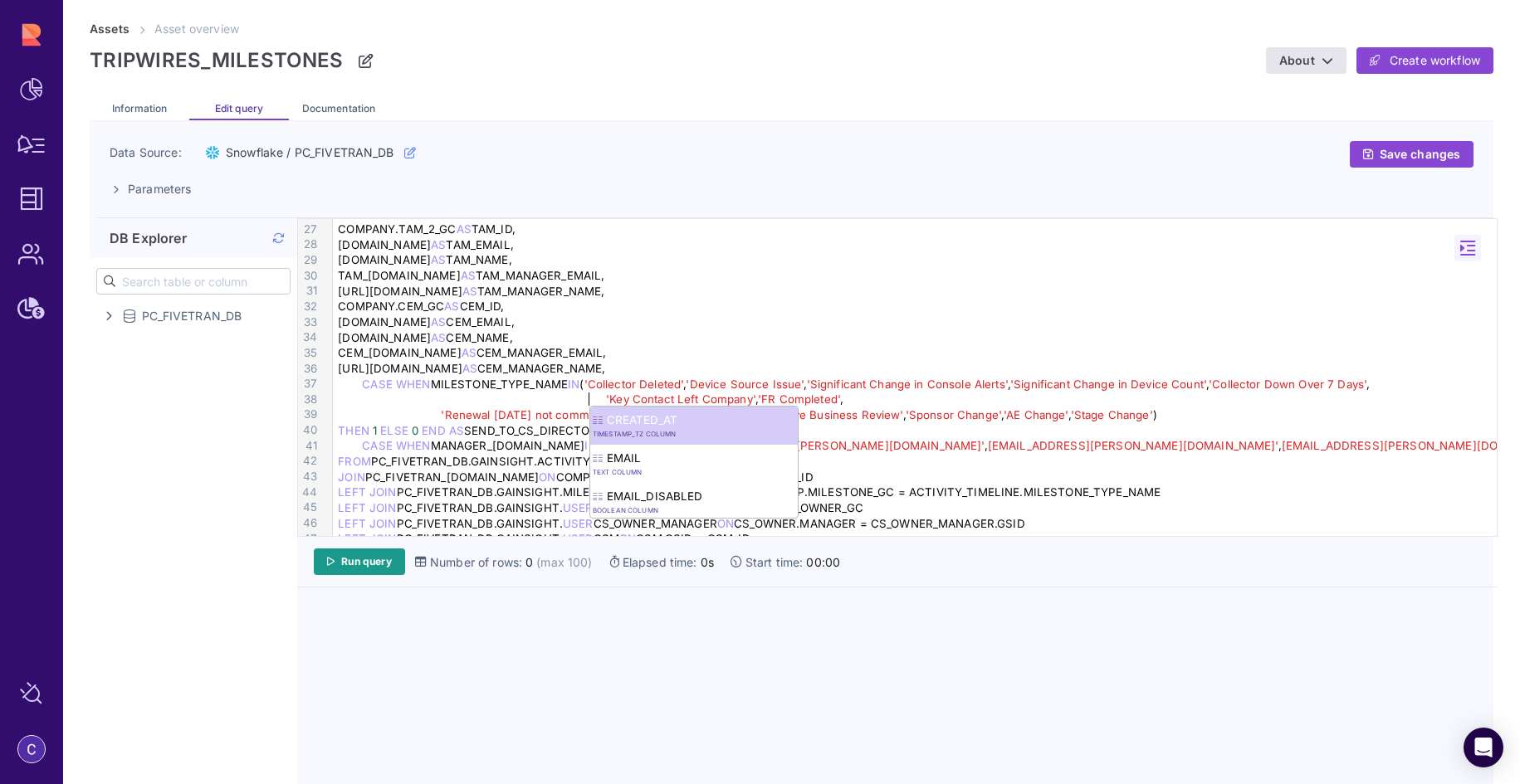
click at [426, 409] on div "'Renewal within 90 days not committed in Aviso' , 'Executive Business Review' ,…" at bounding box center [917, 415] width 1169 height 15
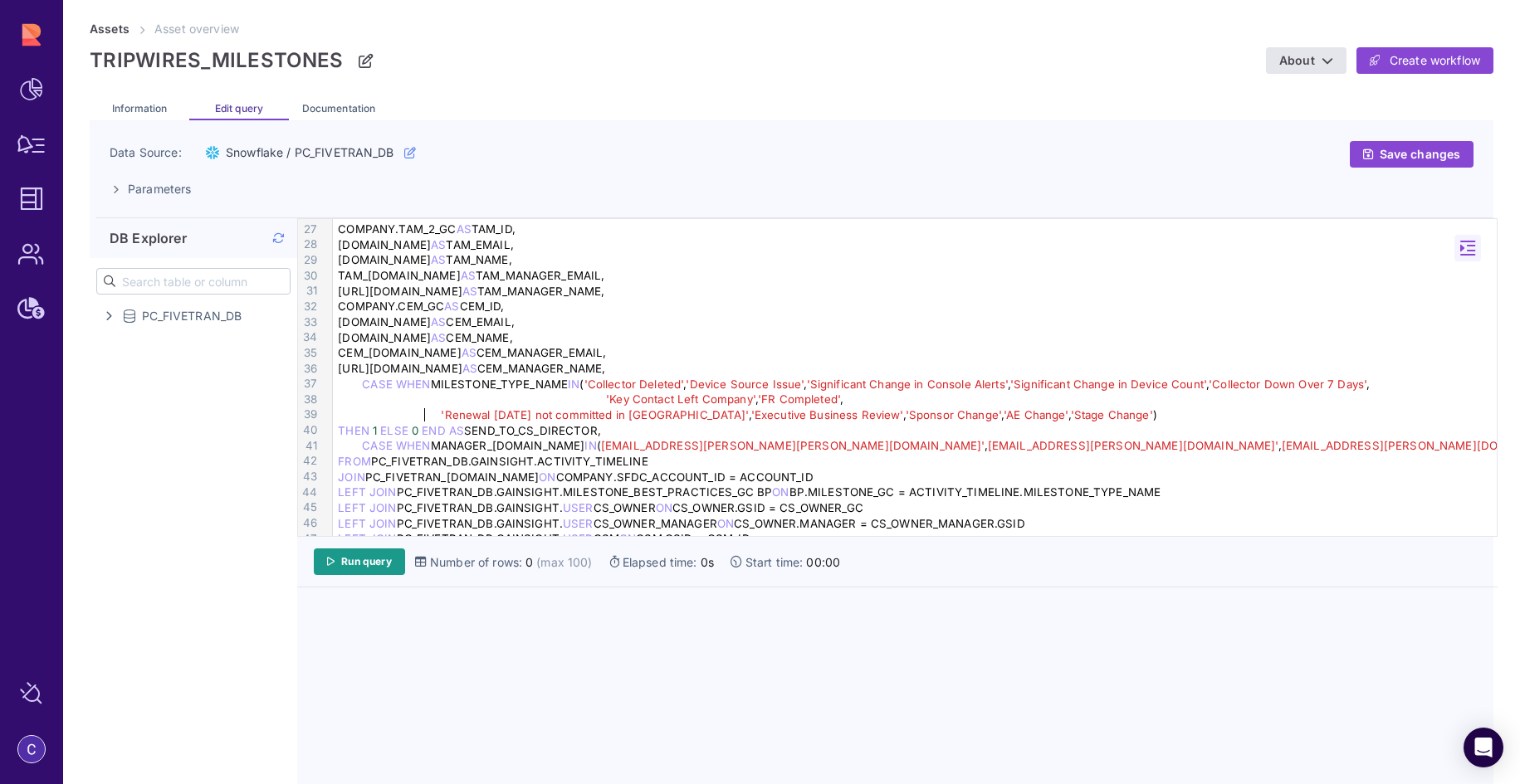
click at [432, 413] on div "'Renewal within 90 days not committed in Aviso' , 'Executive Business Review' ,…" at bounding box center [917, 415] width 1169 height 15
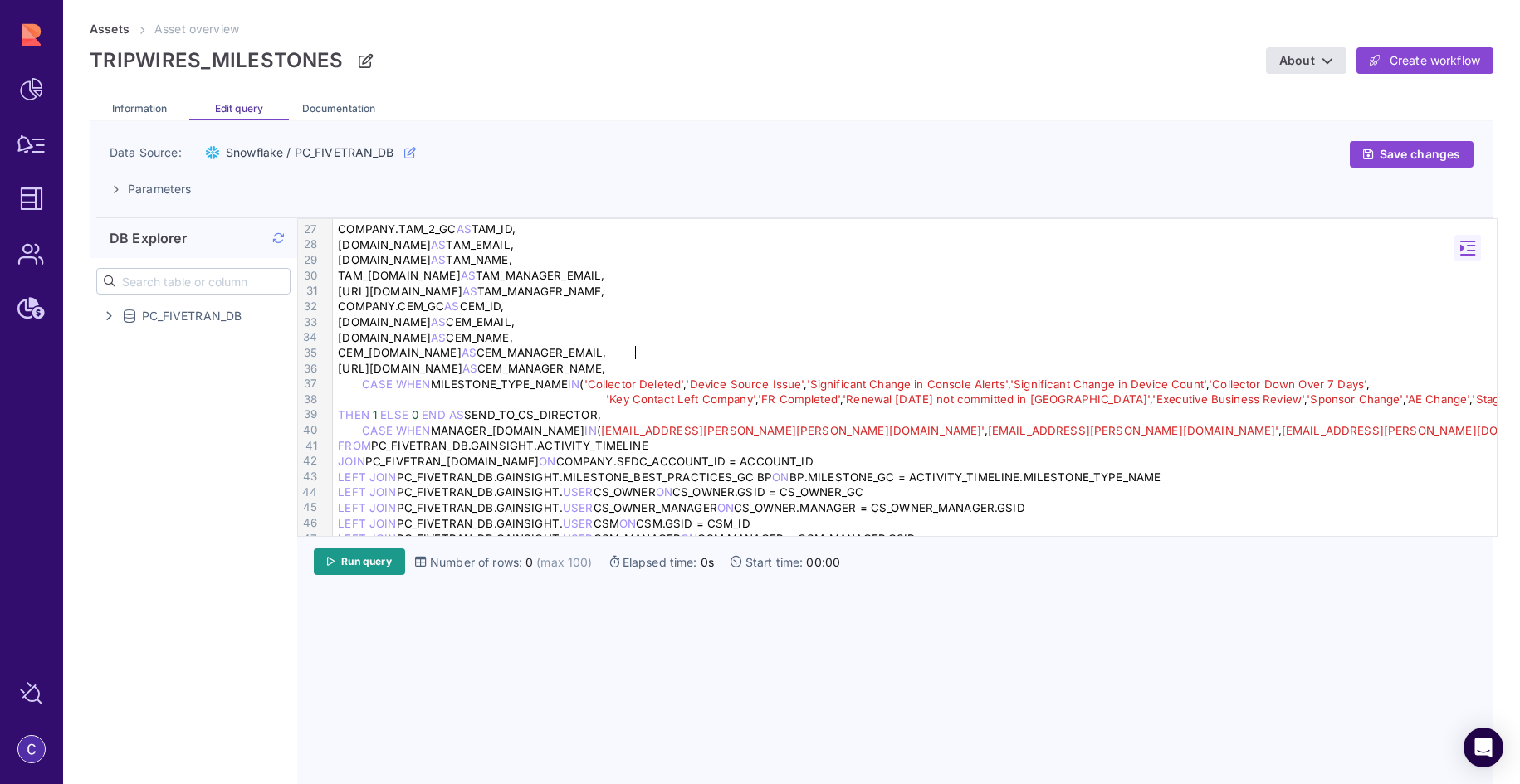
click at [877, 357] on div "CEM_MANAGER.EMAIL AS CEM_MANAGER_EMAIL," at bounding box center [917, 353] width 1169 height 15
click at [1472, 402] on span "'Stage Change'" at bounding box center [1513, 399] width 82 height 14
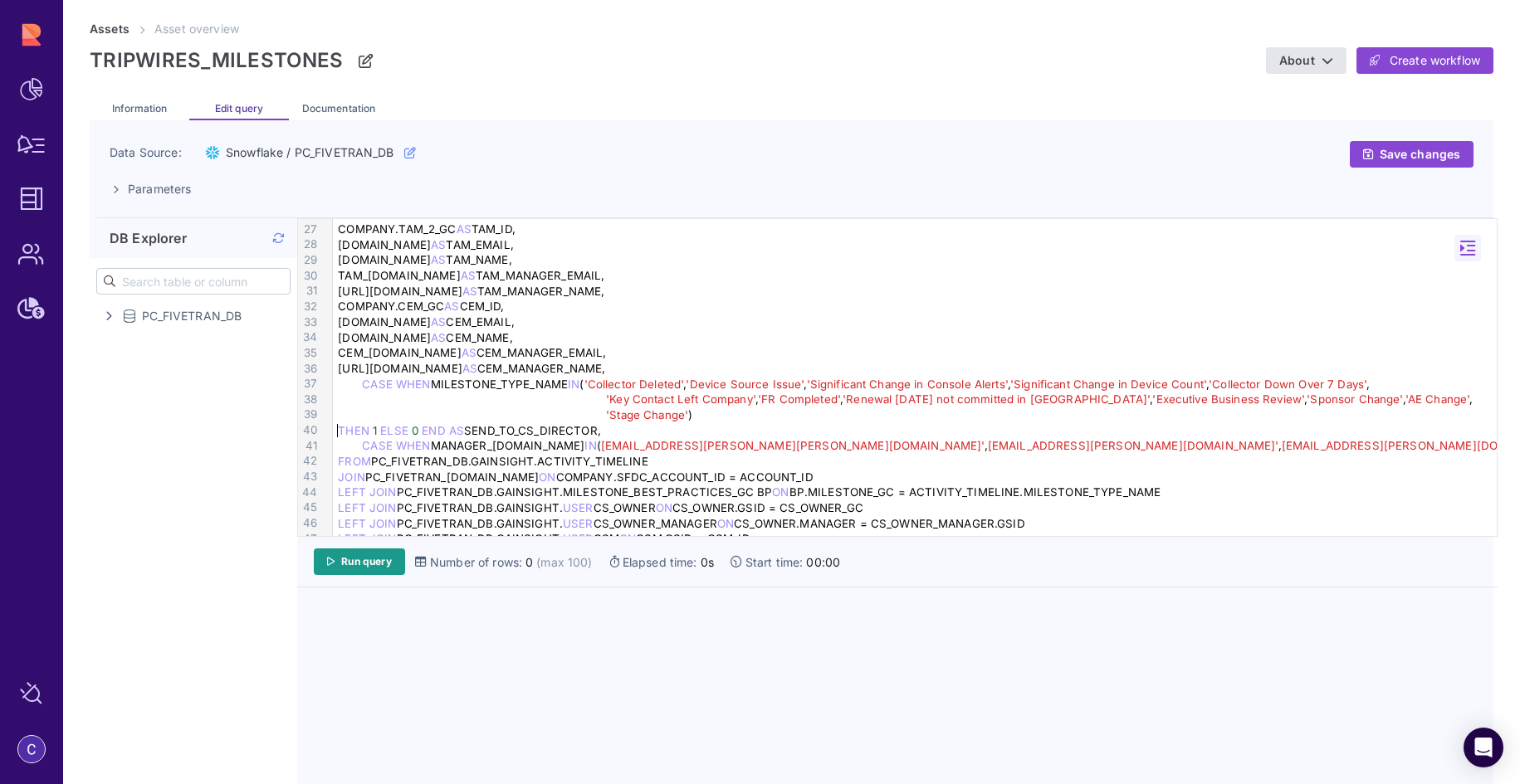
click at [336, 431] on div "THEN 1 ELSE 0 END AS SEND_TO_CS_DIRECTOR," at bounding box center [917, 430] width 1169 height 15
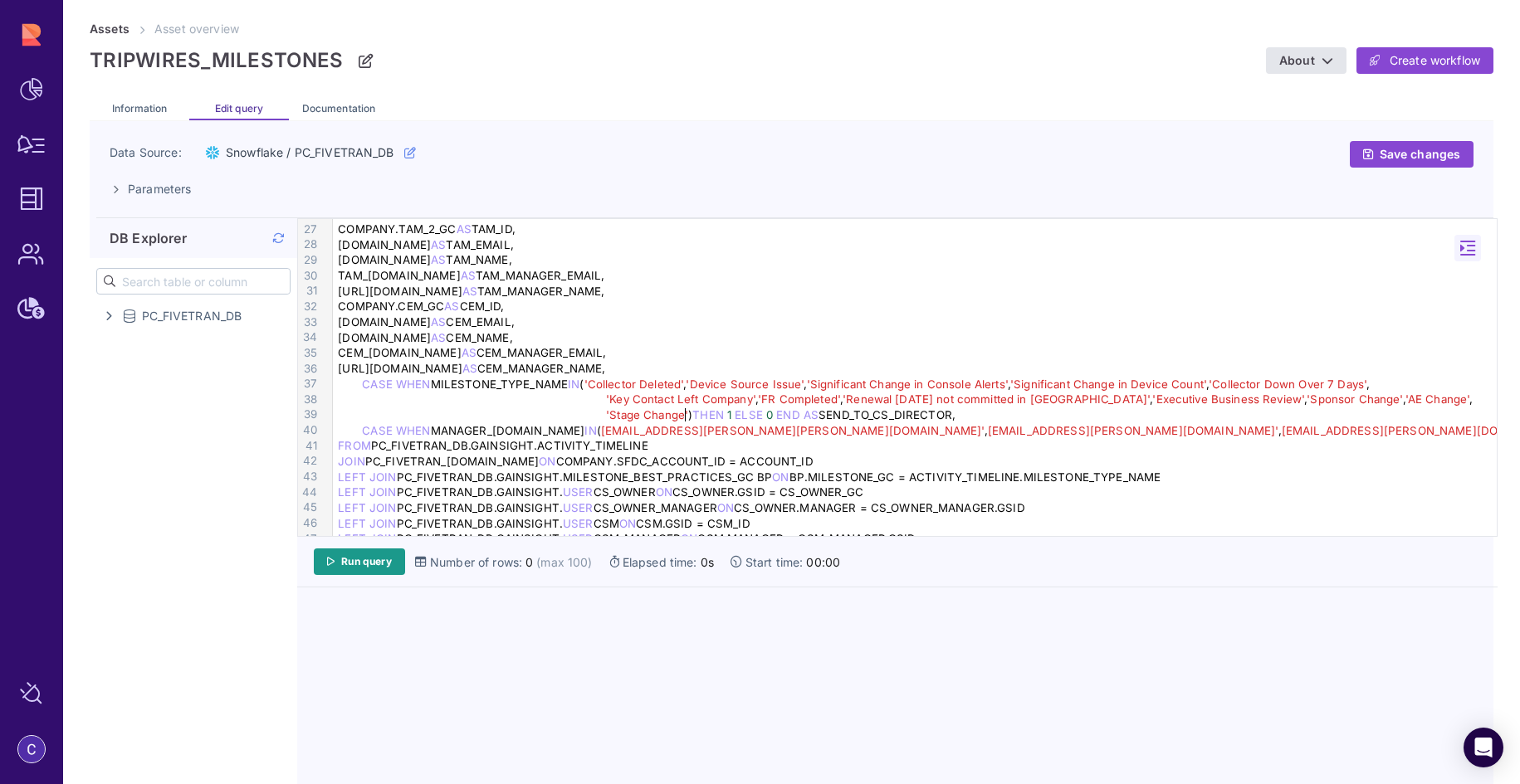
click at [606, 397] on span "'Key Contact Left Company'" at bounding box center [680, 399] width 149 height 14
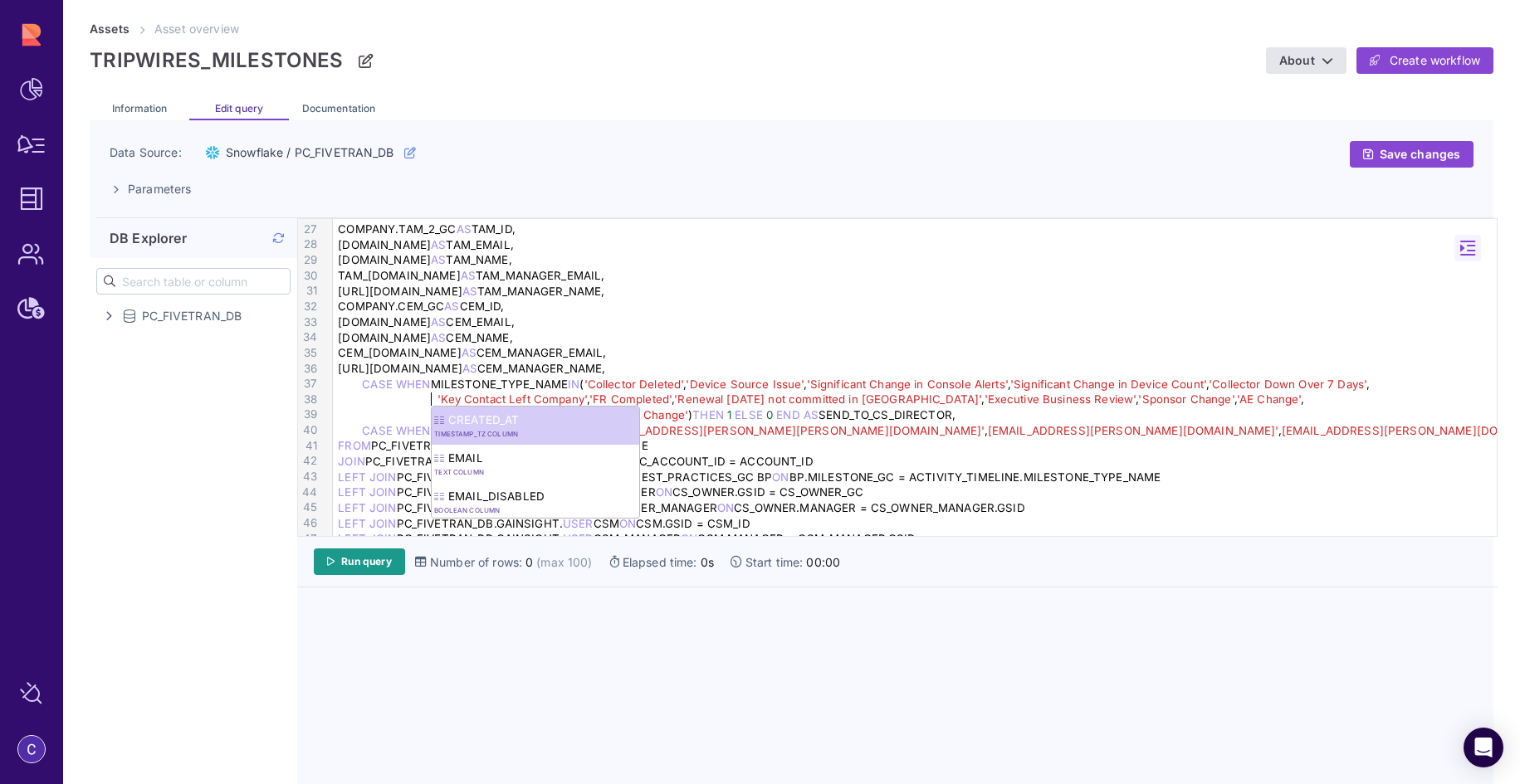
click at [805, 412] on span "AS" at bounding box center [810, 415] width 15 height 14
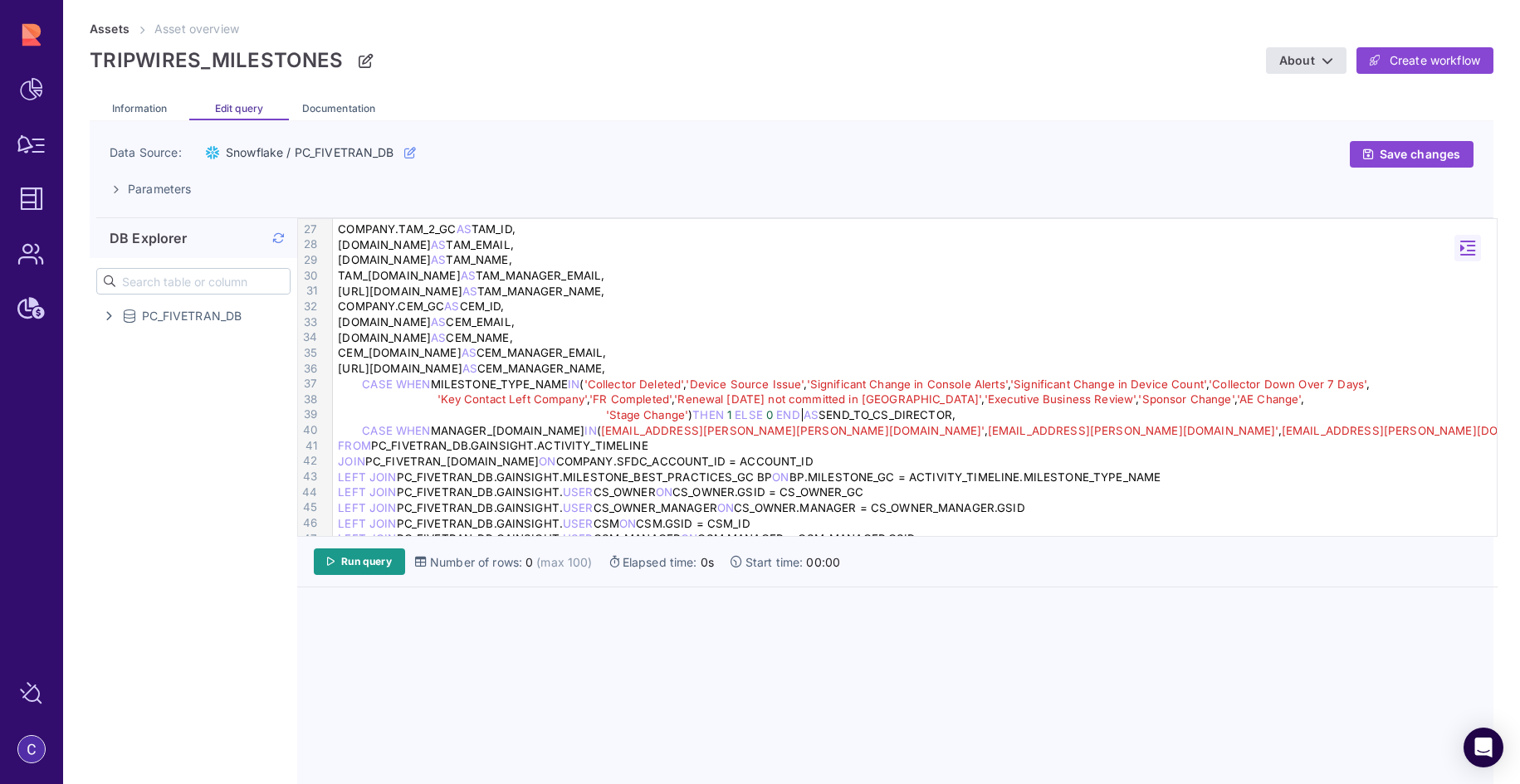
drag, startPoint x: 586, startPoint y: 415, endPoint x: 590, endPoint y: 443, distance: 28.3
click at [587, 415] on div "'Stage Change' ) THEN 1 ELSE 0 END AS SEND_TO_CS_DIRECTOR," at bounding box center [917, 415] width 1169 height 15
drag, startPoint x: 530, startPoint y: 415, endPoint x: 421, endPoint y: 413, distance: 109.0
click at [421, 413] on div "'Stage Change' ) THEN 1 ELSE 0 END AS SEND_TO_CS_DIRECTOR," at bounding box center [917, 415] width 1169 height 15
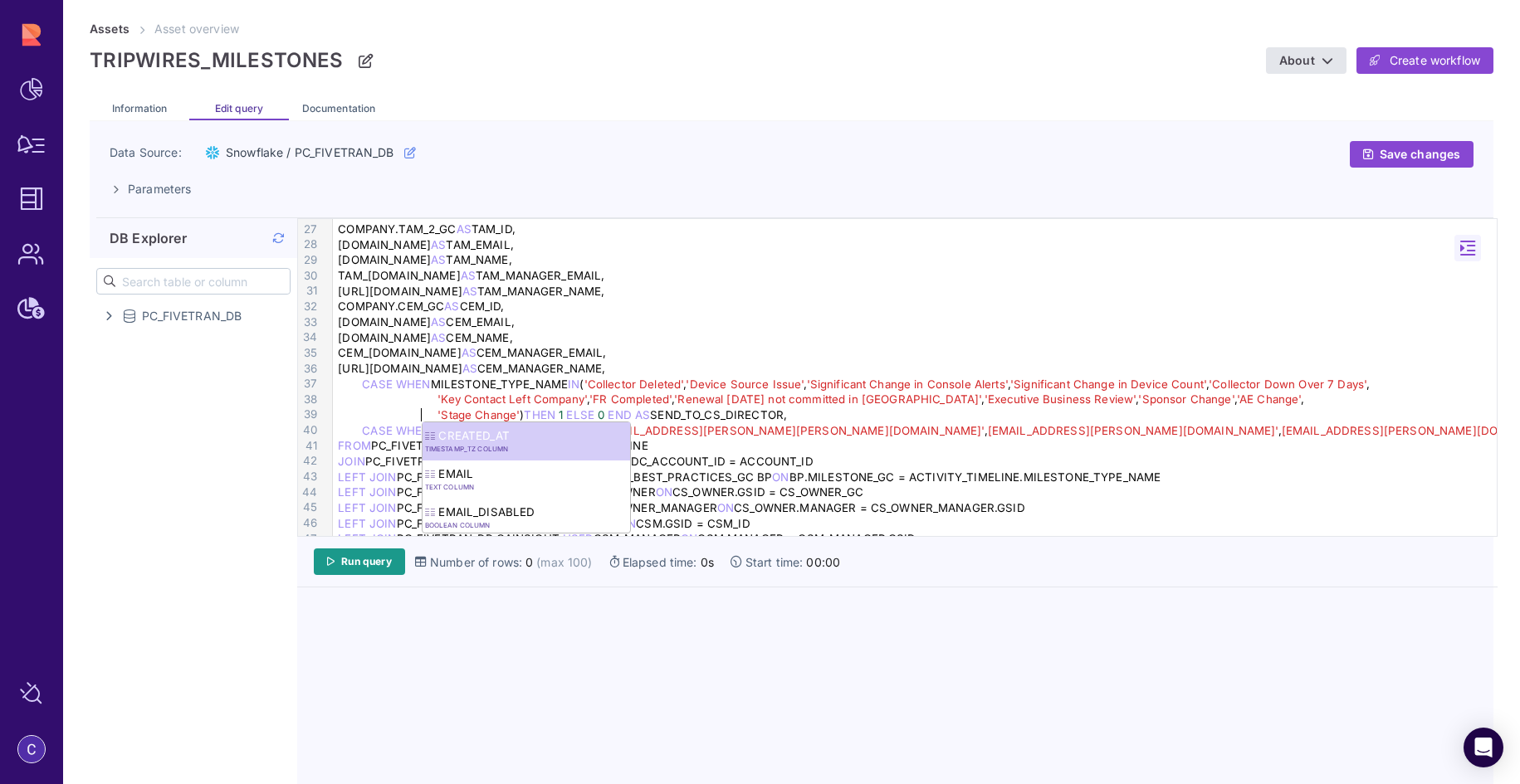
drag, startPoint x: 422, startPoint y: 413, endPoint x: 355, endPoint y: 410, distance: 67.1
click at [355, 410] on div "'Stage Change' ) THEN 1 ELSE 0 END AS SEND_TO_CS_DIRECTOR," at bounding box center [917, 415] width 1169 height 15
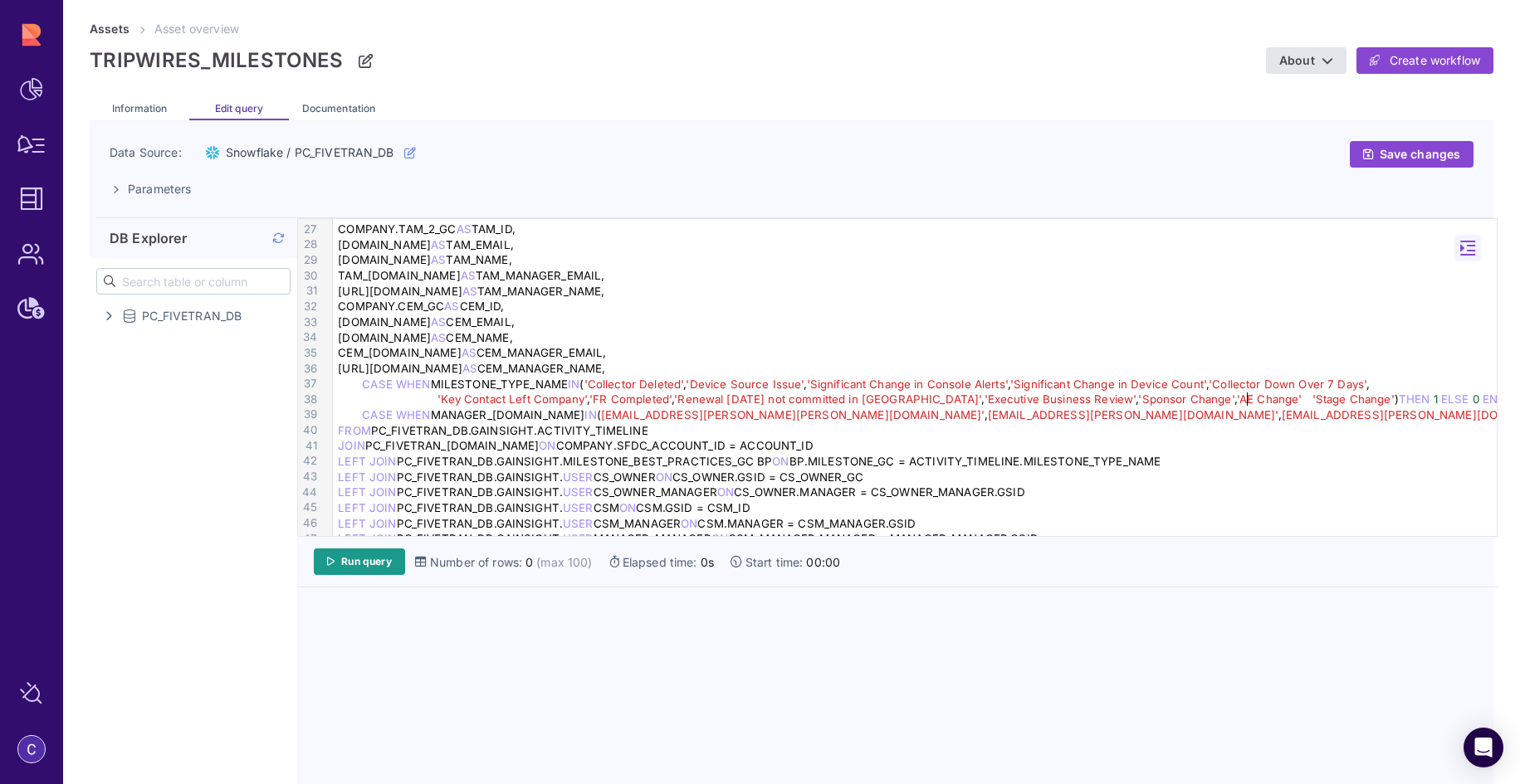
click at [1313, 399] on span "'Stage Change'" at bounding box center [1354, 399] width 82 height 14
click at [1343, 399] on div "'Key Contact Left Company' , 'FR Completed' , 'Renewal within 90 days not commi…" at bounding box center [917, 399] width 1169 height 15
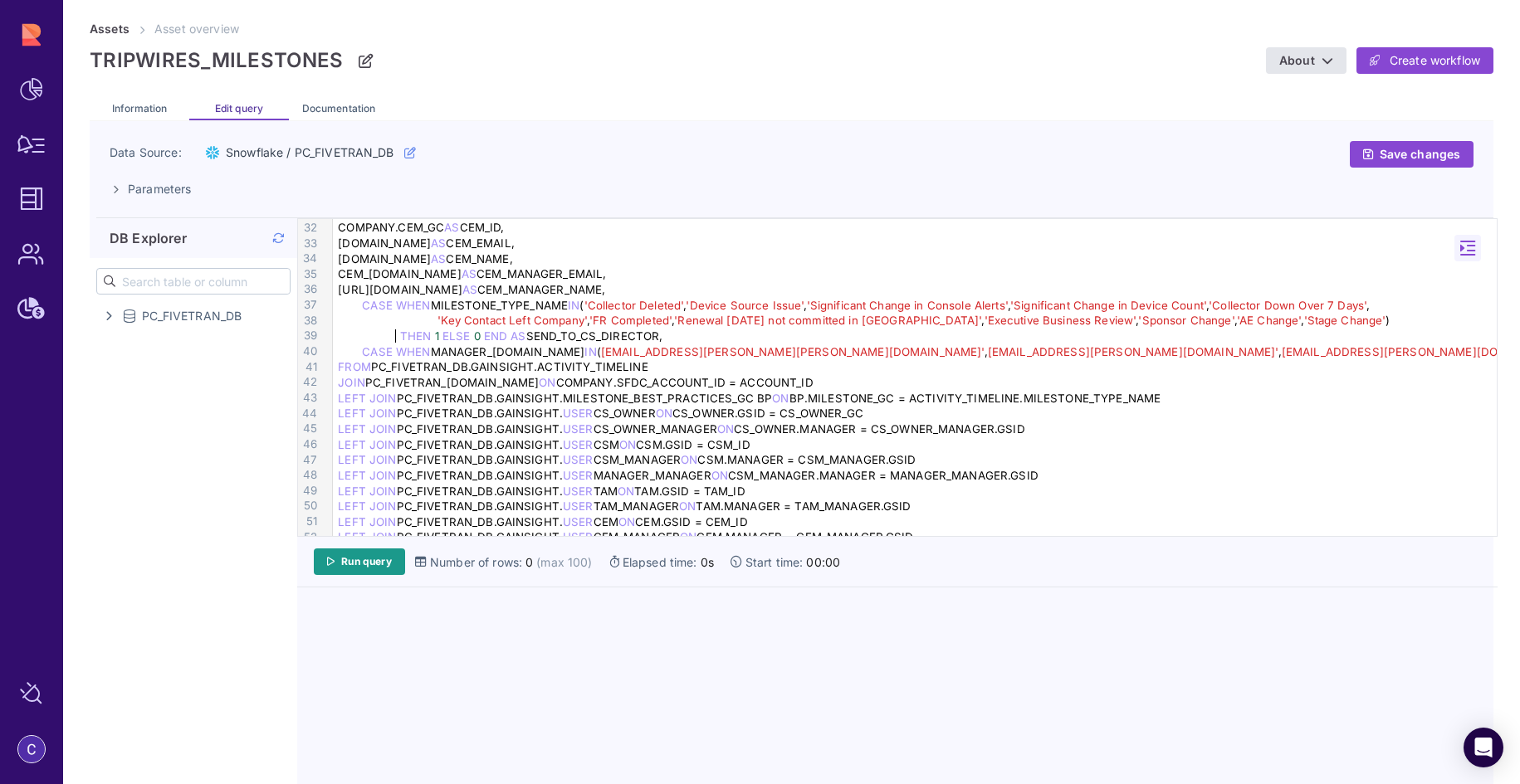
scroll to position [483, 0]
click at [668, 336] on div "THEN 1 ELSE 0 END AS SEND_TO_CS_DIRECTOR," at bounding box center [917, 335] width 1169 height 15
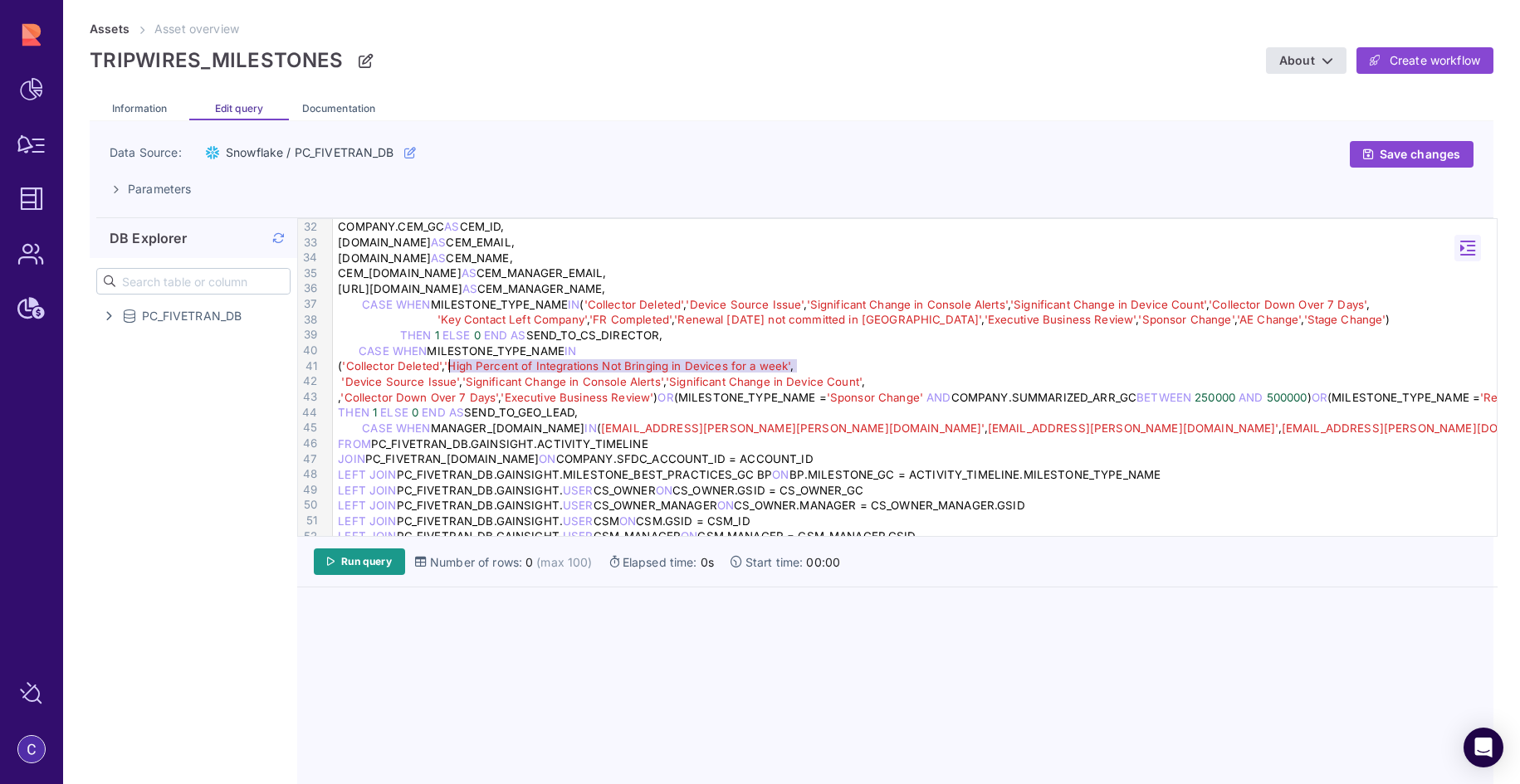
drag, startPoint x: 799, startPoint y: 366, endPoint x: 450, endPoint y: 366, distance: 349.0
click at [450, 366] on div "( 'Collector Deleted' , 'High Percent of Integrations Not Bringing in Devices f…" at bounding box center [917, 366] width 1169 height 15
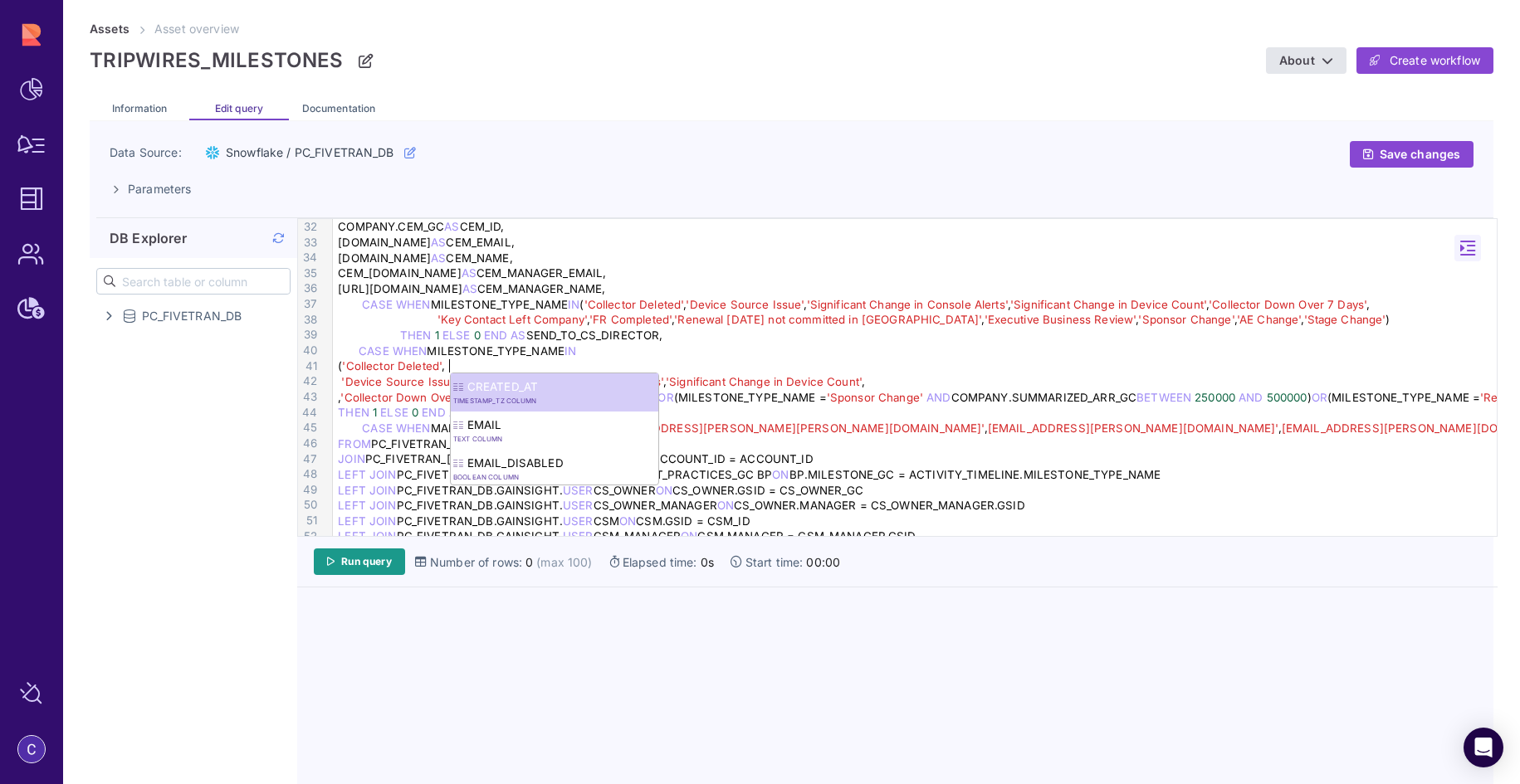
click at [341, 383] on span "'Device Source Issue'" at bounding box center [400, 381] width 118 height 14
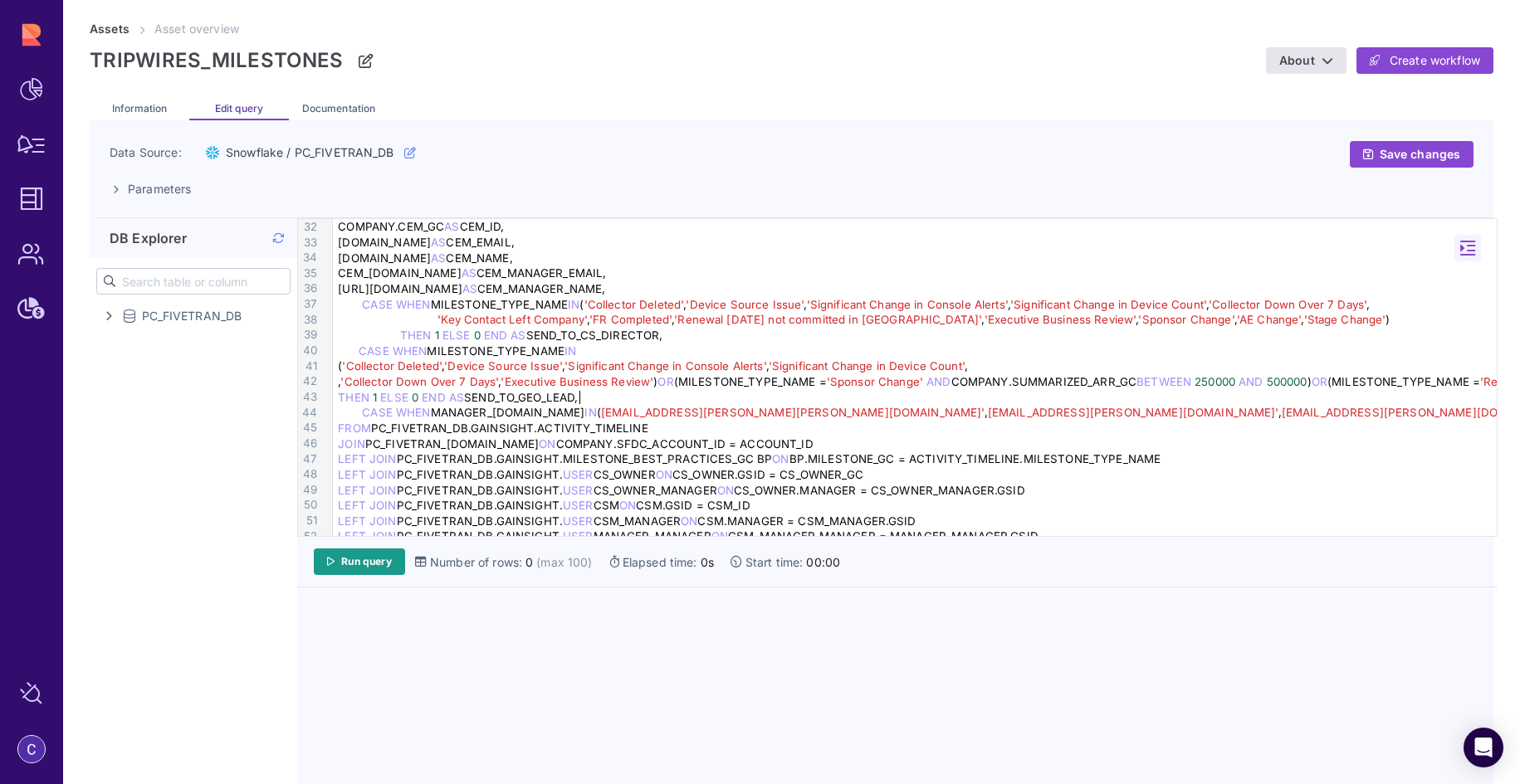
click at [1012, 393] on div "THEN 1 ELSE 0 END AS SEND_TO_GEO_LEAD," at bounding box center [917, 397] width 1169 height 15
click at [1327, 384] on span "OR" at bounding box center [1319, 381] width 15 height 14
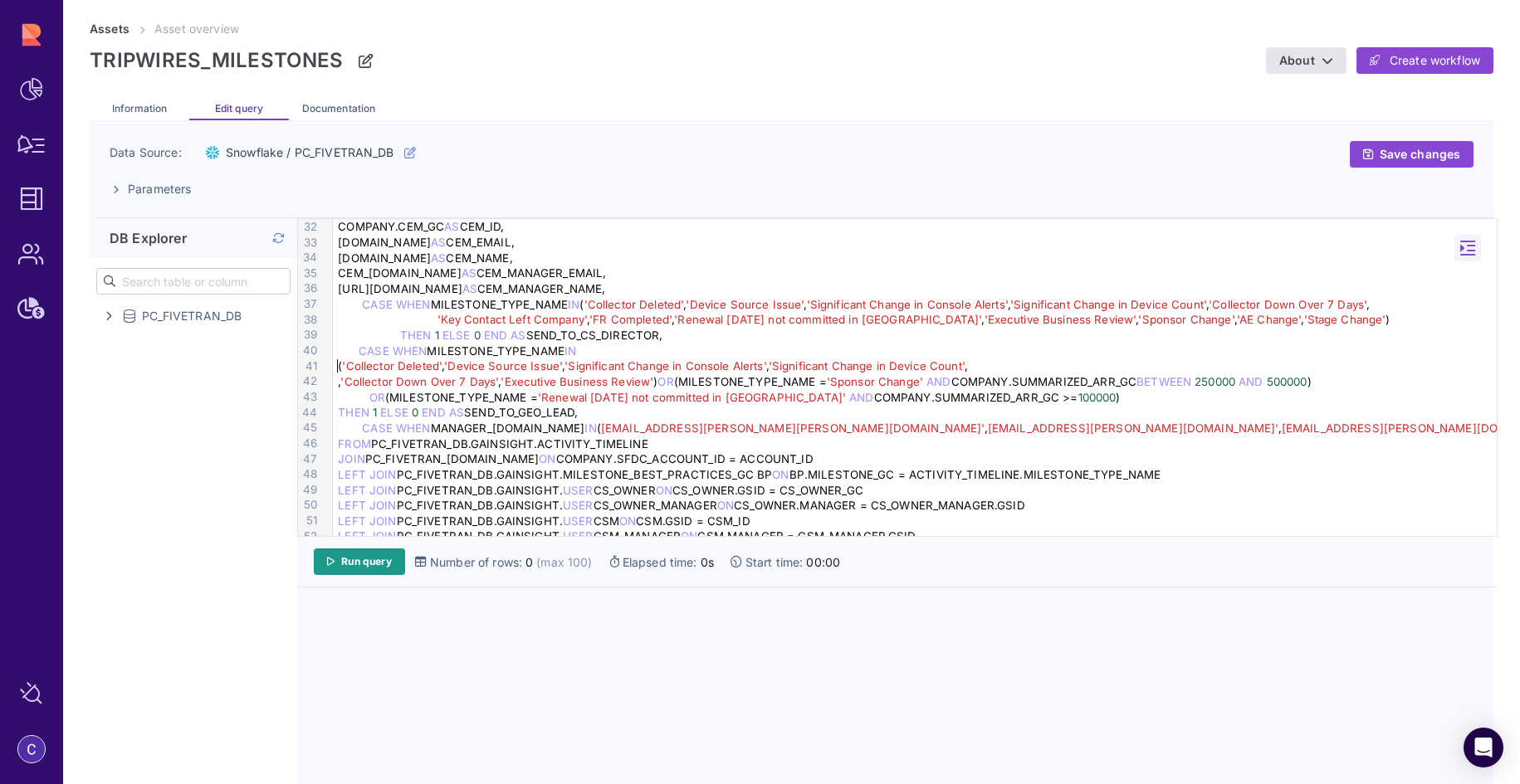
click at [337, 366] on div "( 'Collector Deleted' , 'Device Source Issue' , 'Significant Change in Console …" at bounding box center [917, 366] width 1169 height 15
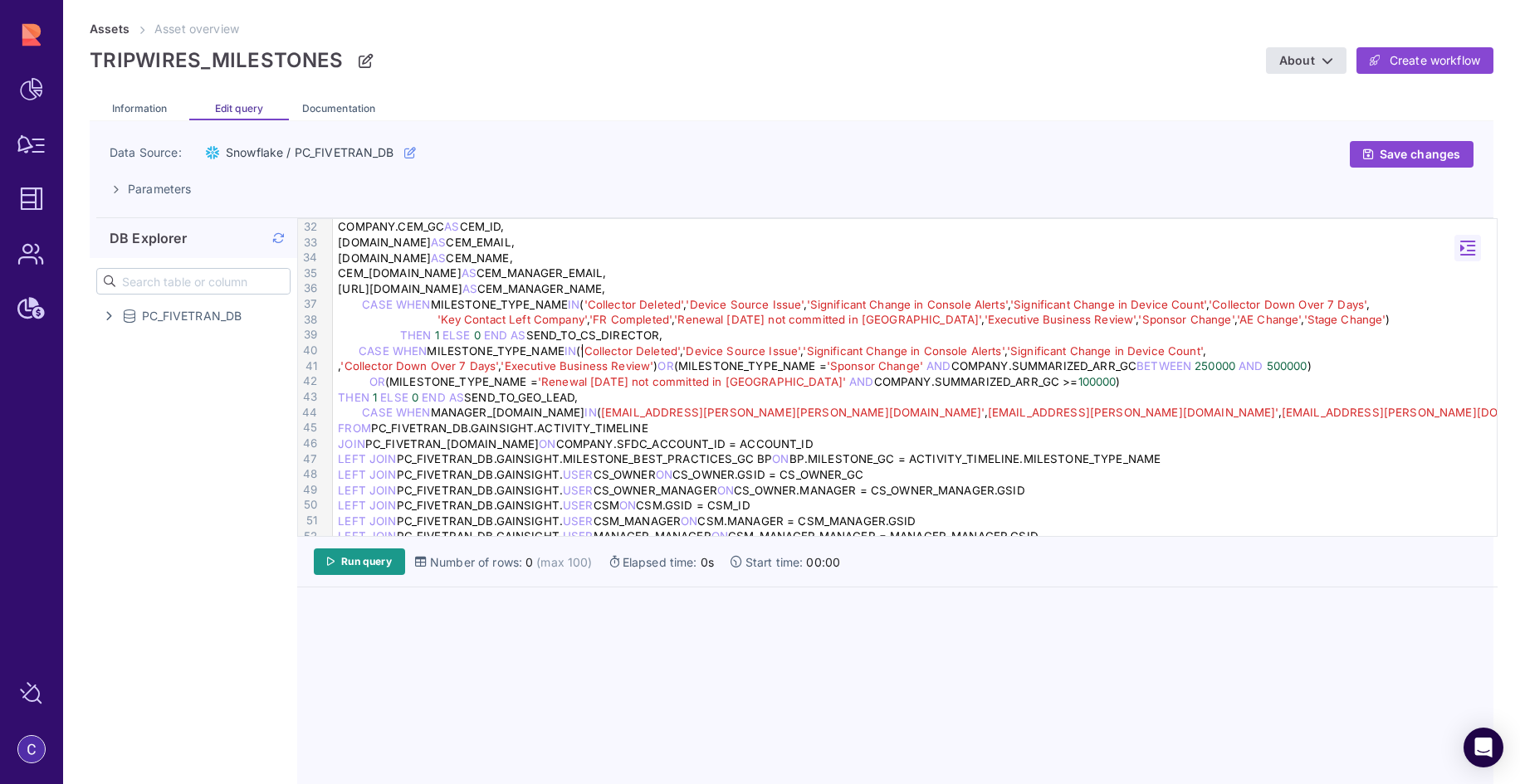
click at [337, 367] on div ", 'Collector Down Over 7 Days' , 'Executive Business Review' ) OR (MILESTONE_TY…" at bounding box center [917, 366] width 1169 height 15
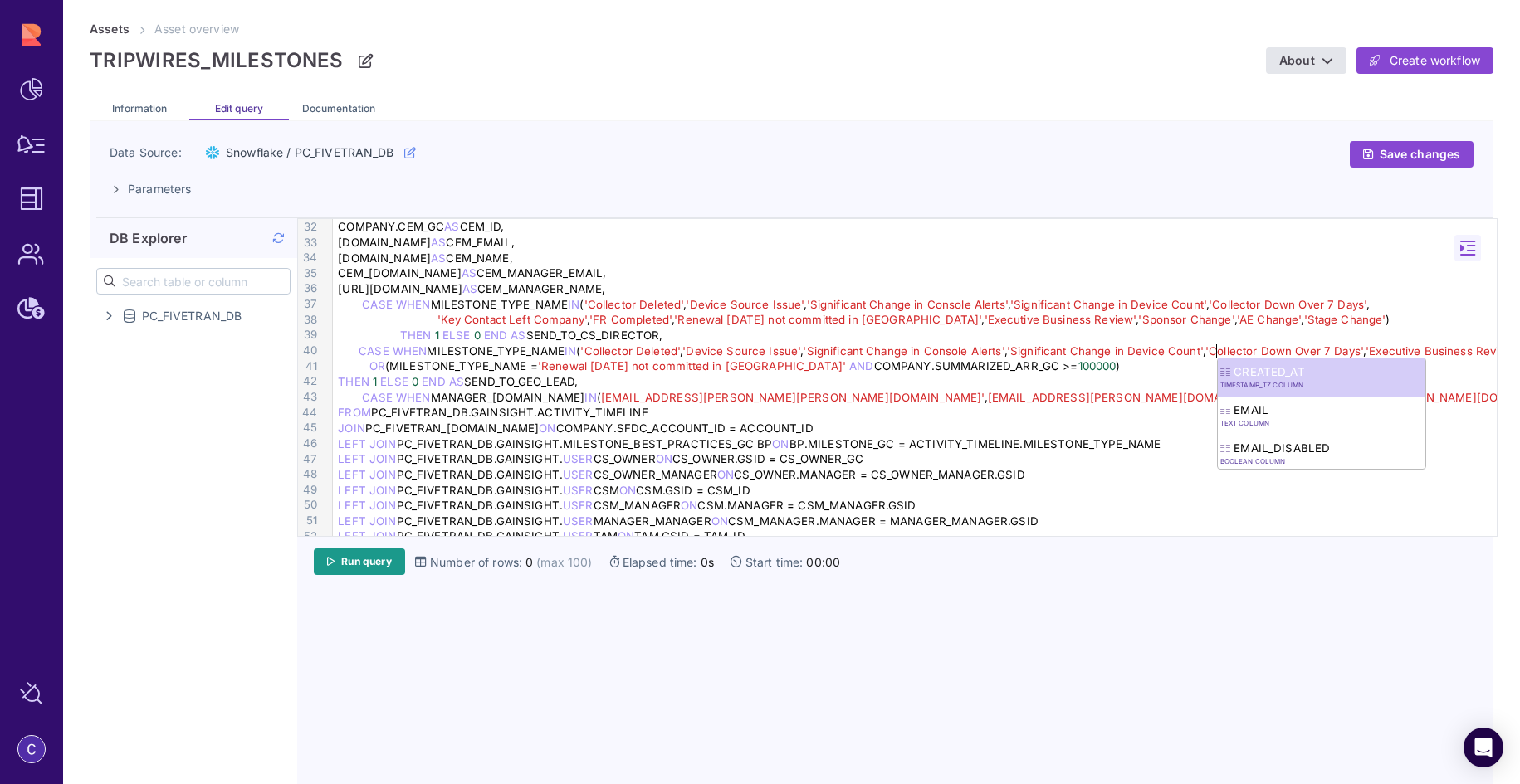
click at [1381, 345] on span "'Executive Business Review'" at bounding box center [1442, 351] width 153 height 14
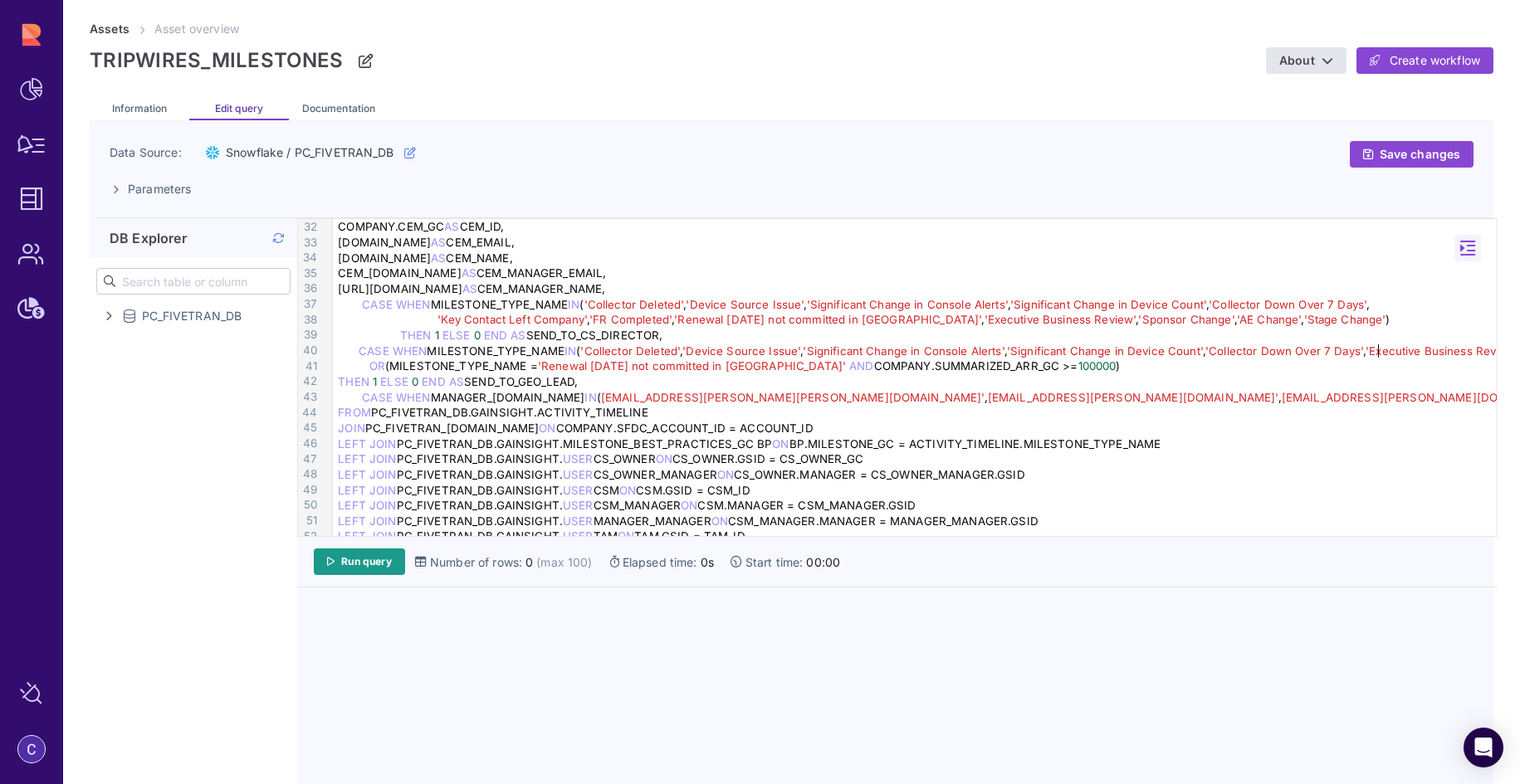
click at [1375, 354] on span "'Executive Business Review'" at bounding box center [1442, 351] width 153 height 14
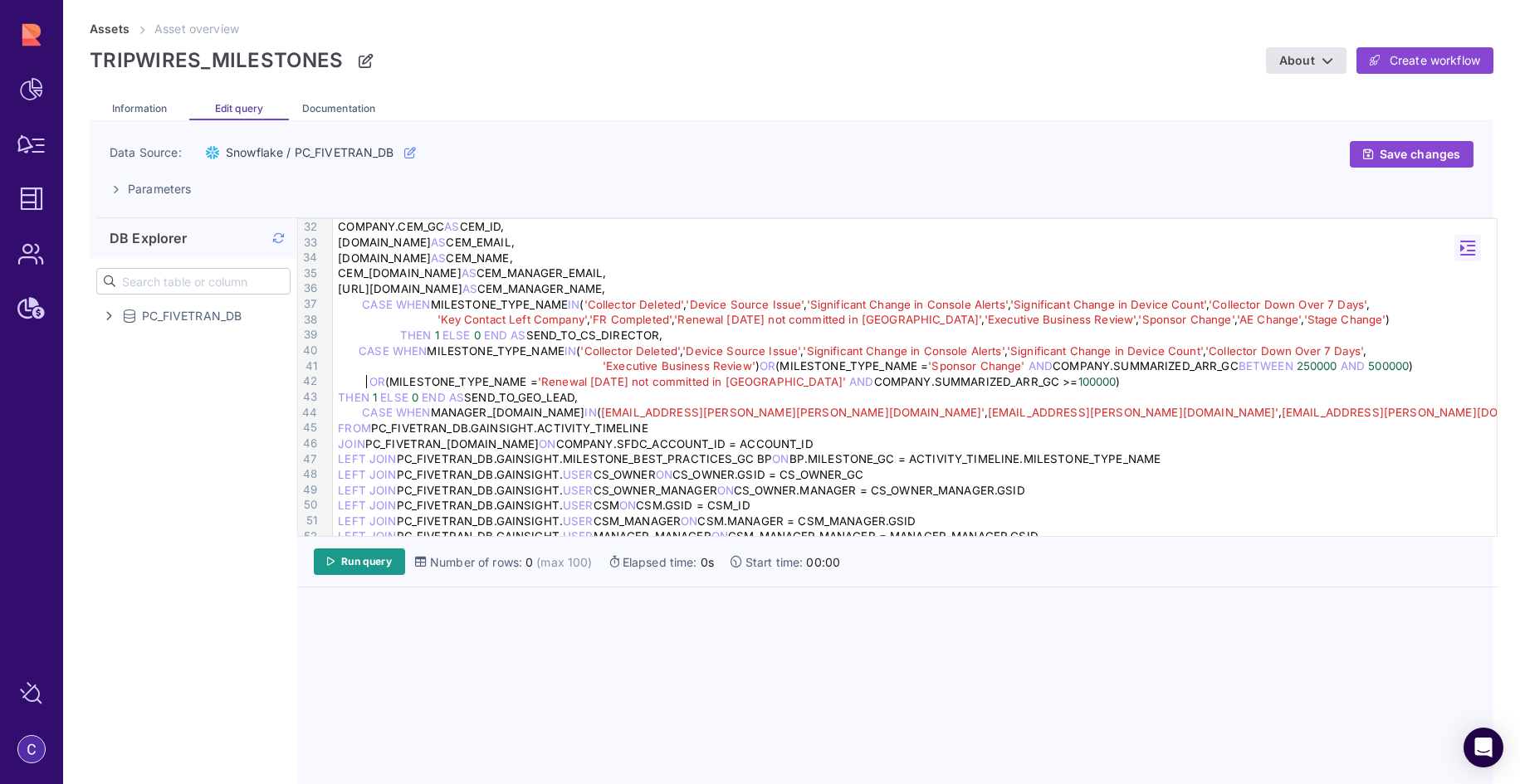
click at [369, 377] on span "OR" at bounding box center [377, 381] width 15 height 14
click at [602, 365] on span "'Executive Business Review'" at bounding box center [679, 366] width 153 height 14
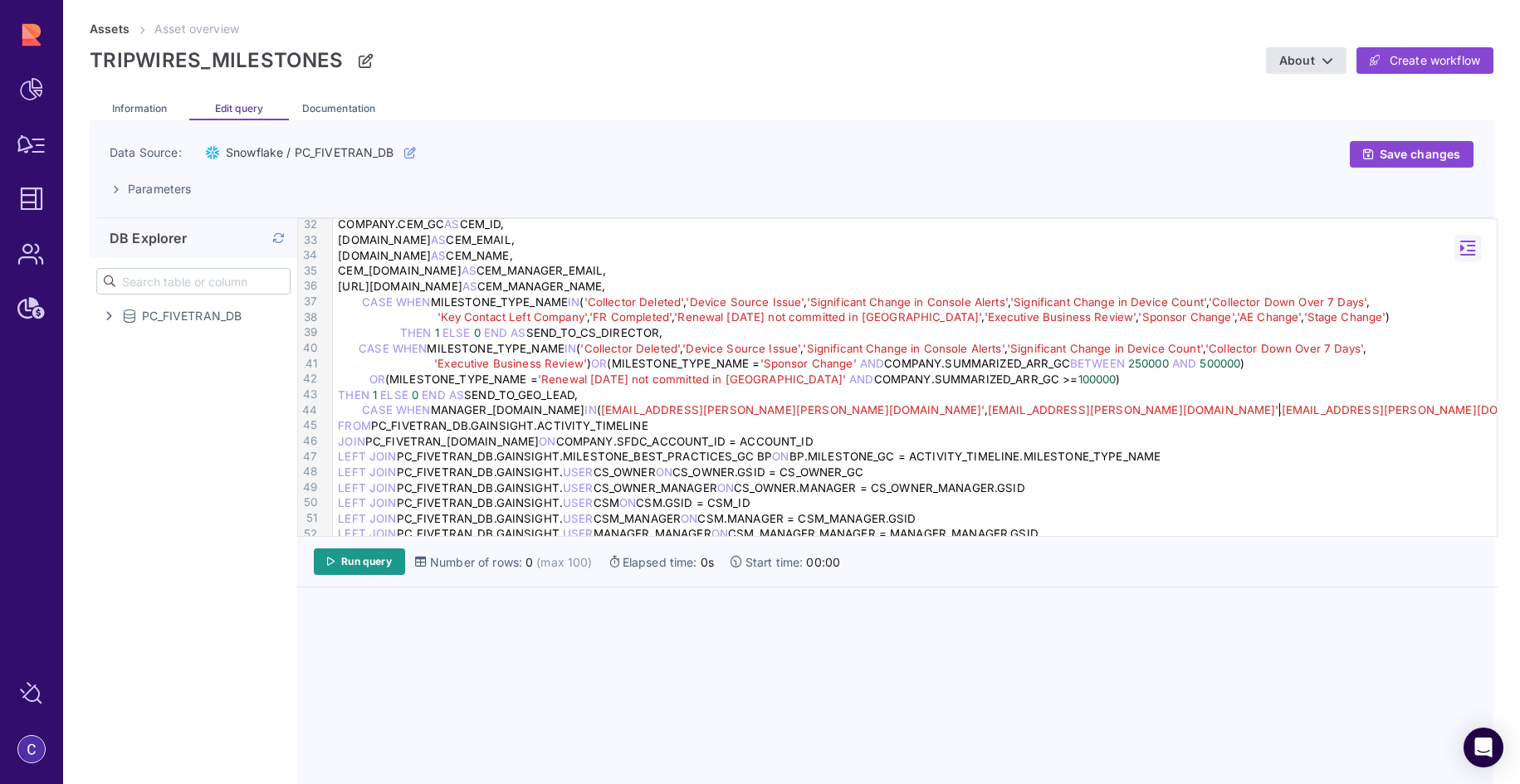
scroll to position [487, 0]
click at [1372, 403] on div "CASE WHEN MANAGER_MANAGER.EMAIL IN ( 'jon.nunez@armis.com' , 'arun.vohra@armis.…" at bounding box center [917, 409] width 1169 height 15
click at [365, 379] on div "OR (MILESTONE_TYPE_NAME = 'Renewal within 90 days not committed in Aviso' AND C…" at bounding box center [917, 378] width 1169 height 15
click at [337, 397] on span "THEN" at bounding box center [353, 394] width 32 height 14
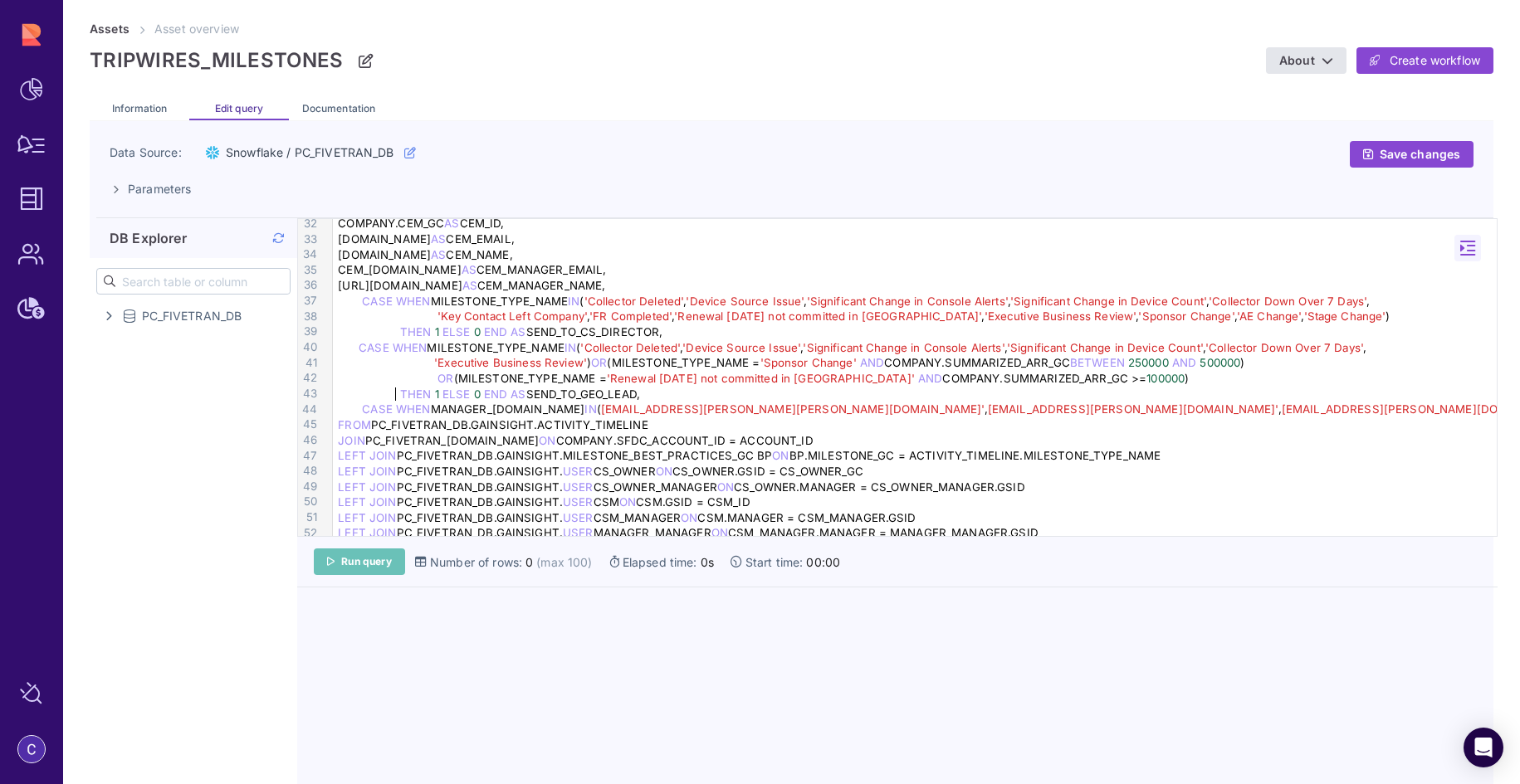
click at [348, 564] on span "Run query" at bounding box center [367, 561] width 51 height 14
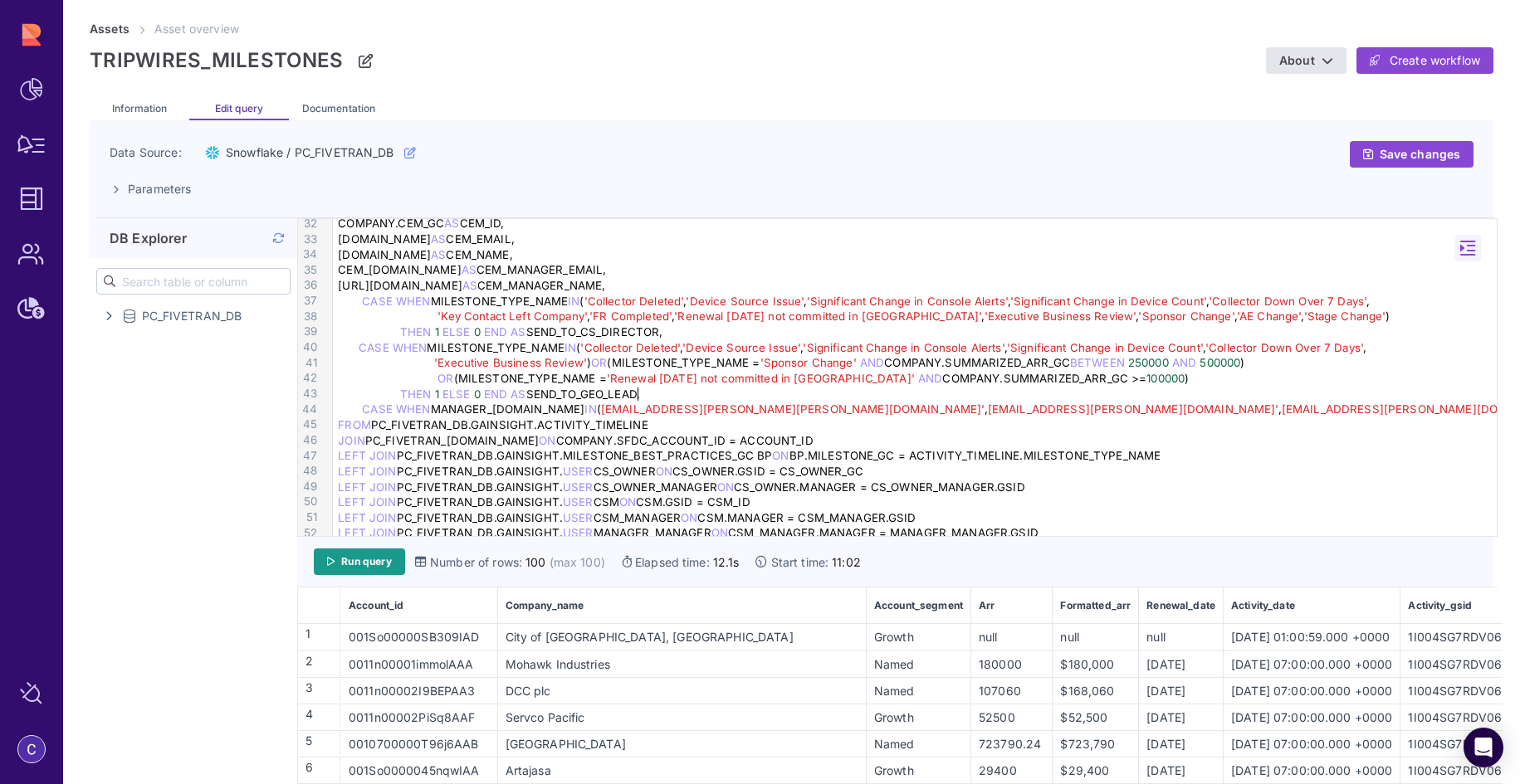
click at [649, 393] on div "THEN 1 ELSE 0 END AS SEND_TO_GEO_LEAD," at bounding box center [917, 394] width 1169 height 15
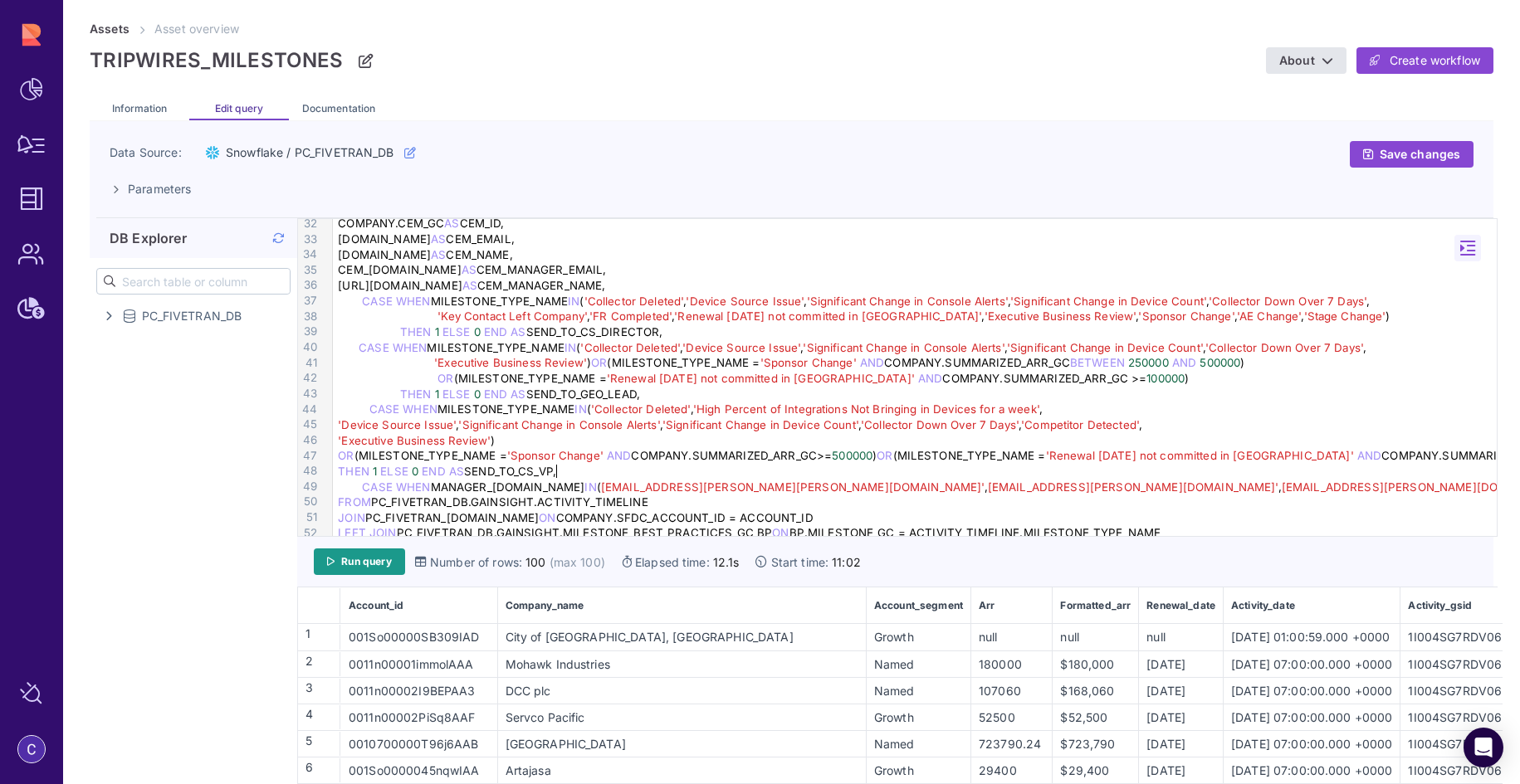
click at [369, 409] on span "CASE" at bounding box center [385, 409] width 31 height 14
click at [510, 380] on div "OR (MILESTONE_TYPE_NAME = 'Renewal within 90 days not committed in Aviso' AND C…" at bounding box center [917, 378] width 1169 height 15
click at [338, 424] on span "'Device Source Issue'" at bounding box center [397, 425] width 118 height 14
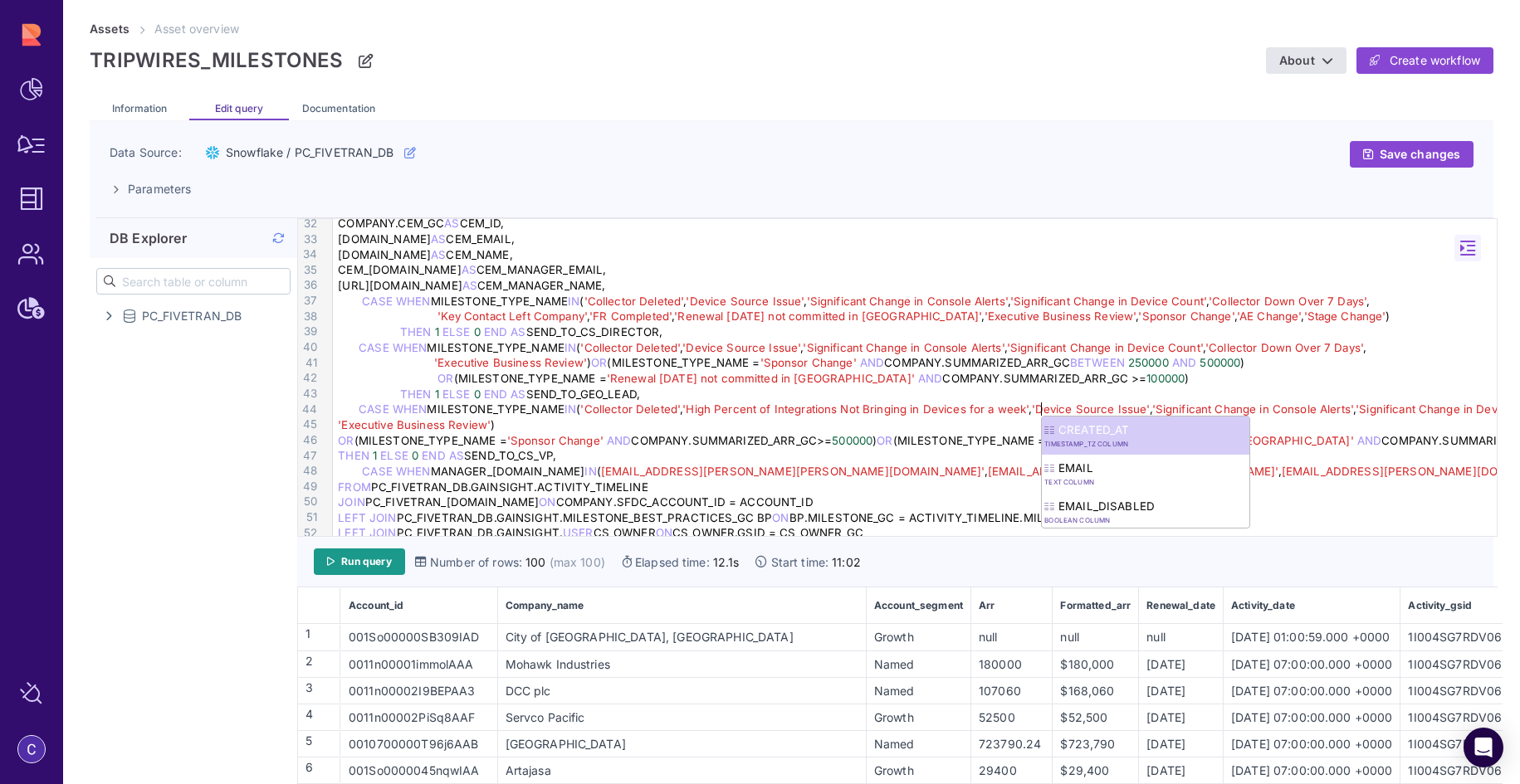
click at [791, 427] on div "'Executive Business Review' )" at bounding box center [917, 425] width 1169 height 15
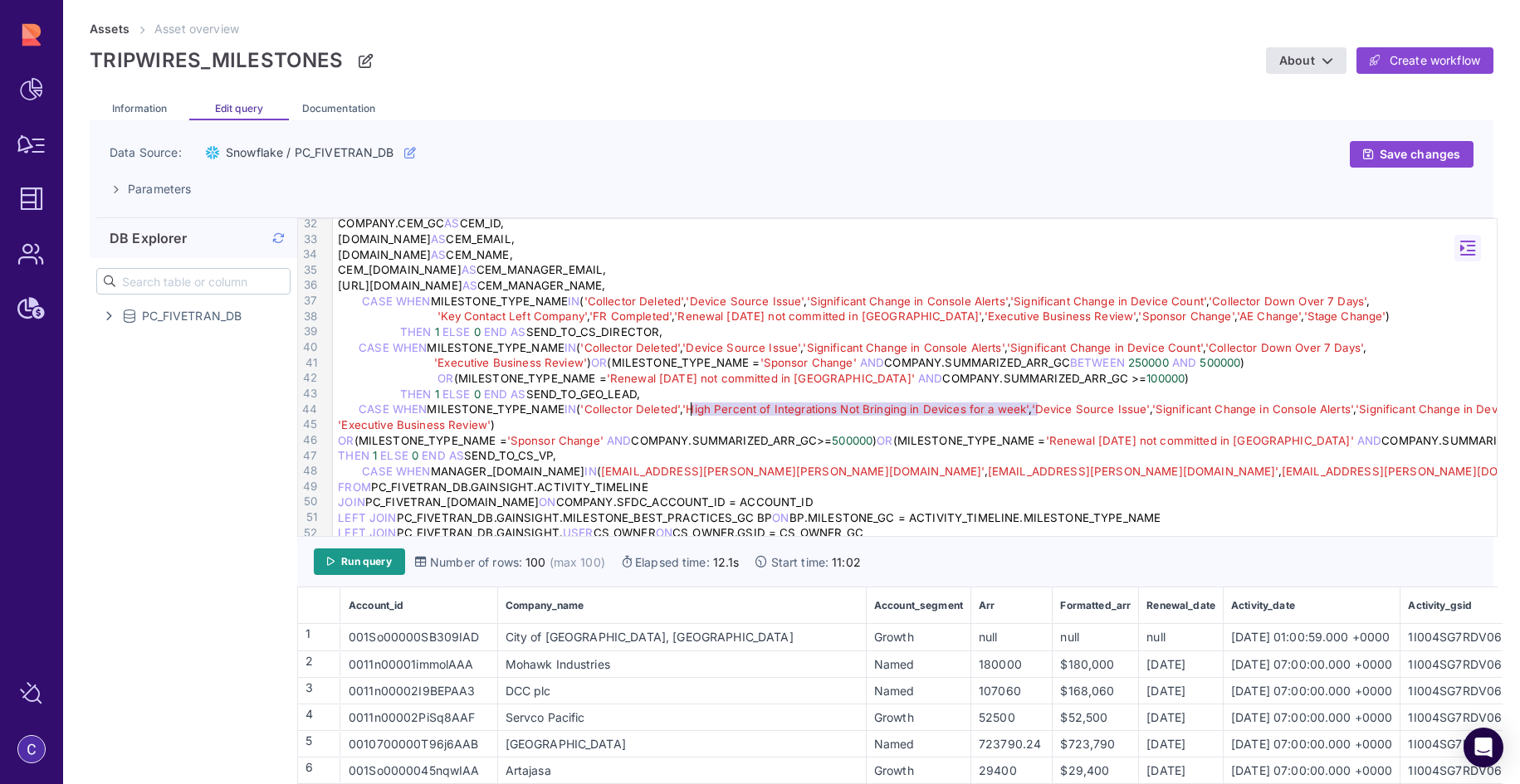
drag, startPoint x: 1039, startPoint y: 413, endPoint x: 690, endPoint y: 411, distance: 349.0
click at [690, 411] on div "CASE WHEN MILESTONE_TYPE_NAME IN ( 'Collector Deleted' , 'High Percent of Integ…" at bounding box center [917, 409] width 1169 height 15
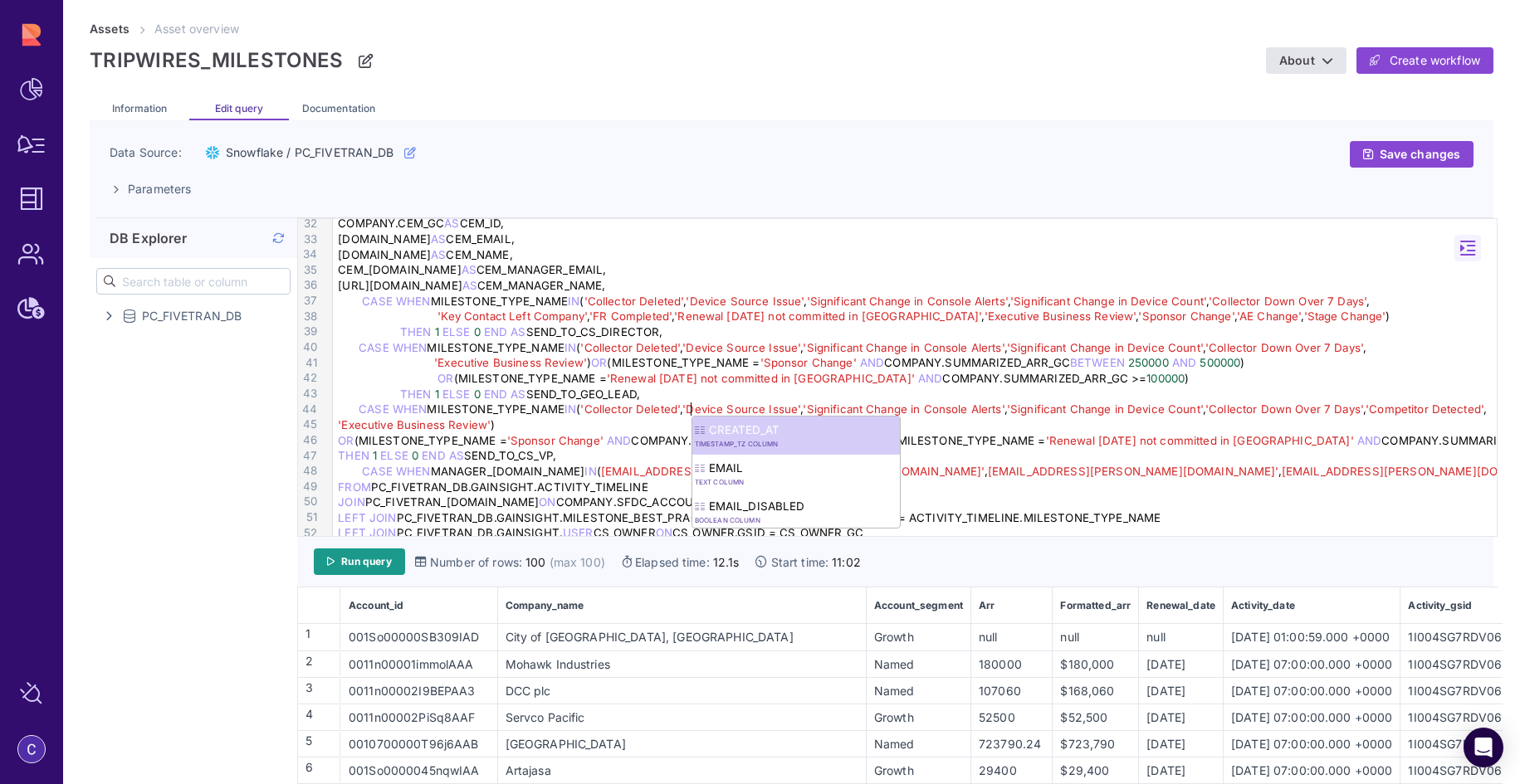
click at [1244, 426] on div "'Executive Business Review' )" at bounding box center [917, 425] width 1169 height 15
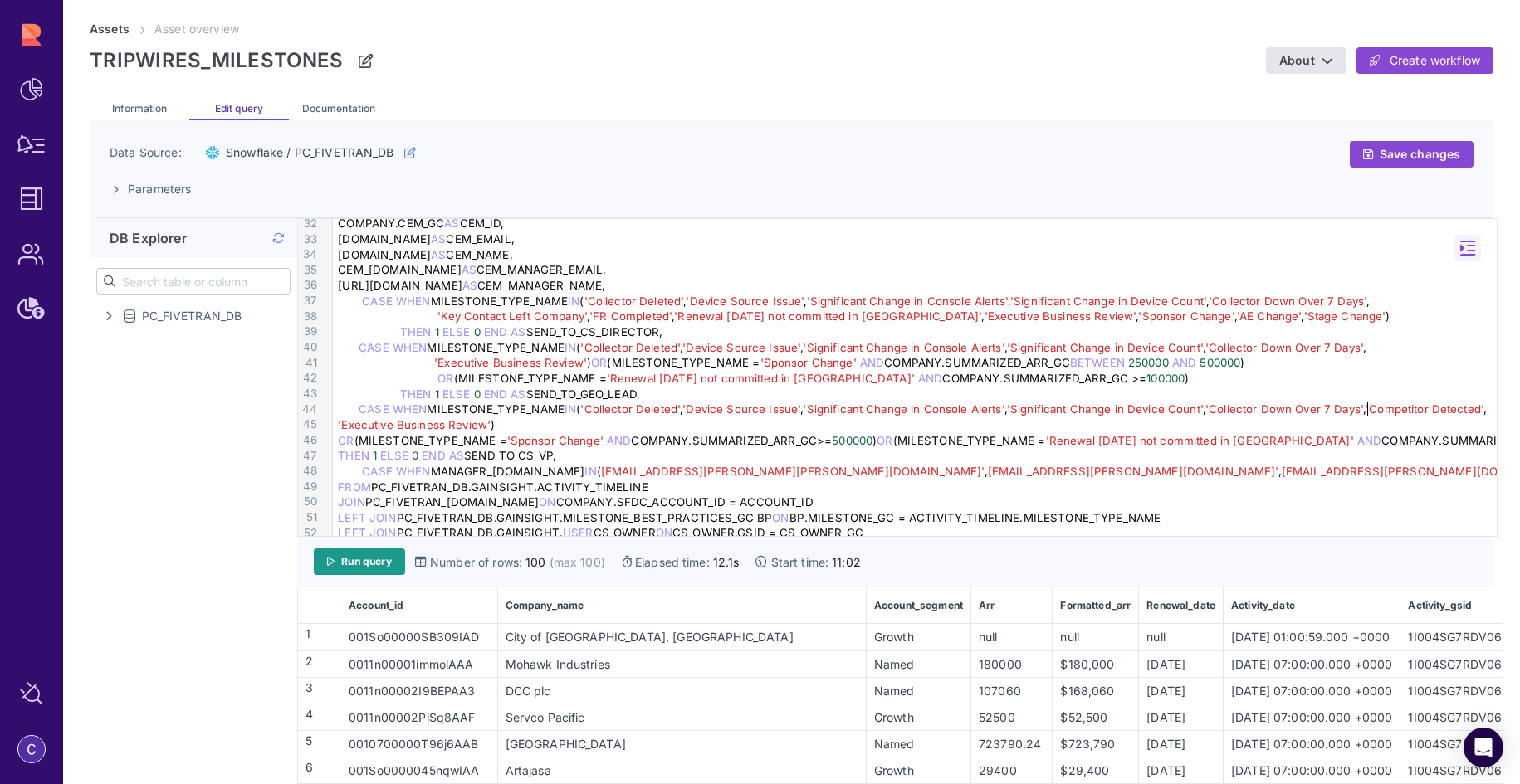
click at [1369, 413] on span "'Competitor Detected'" at bounding box center [1424, 409] width 118 height 14
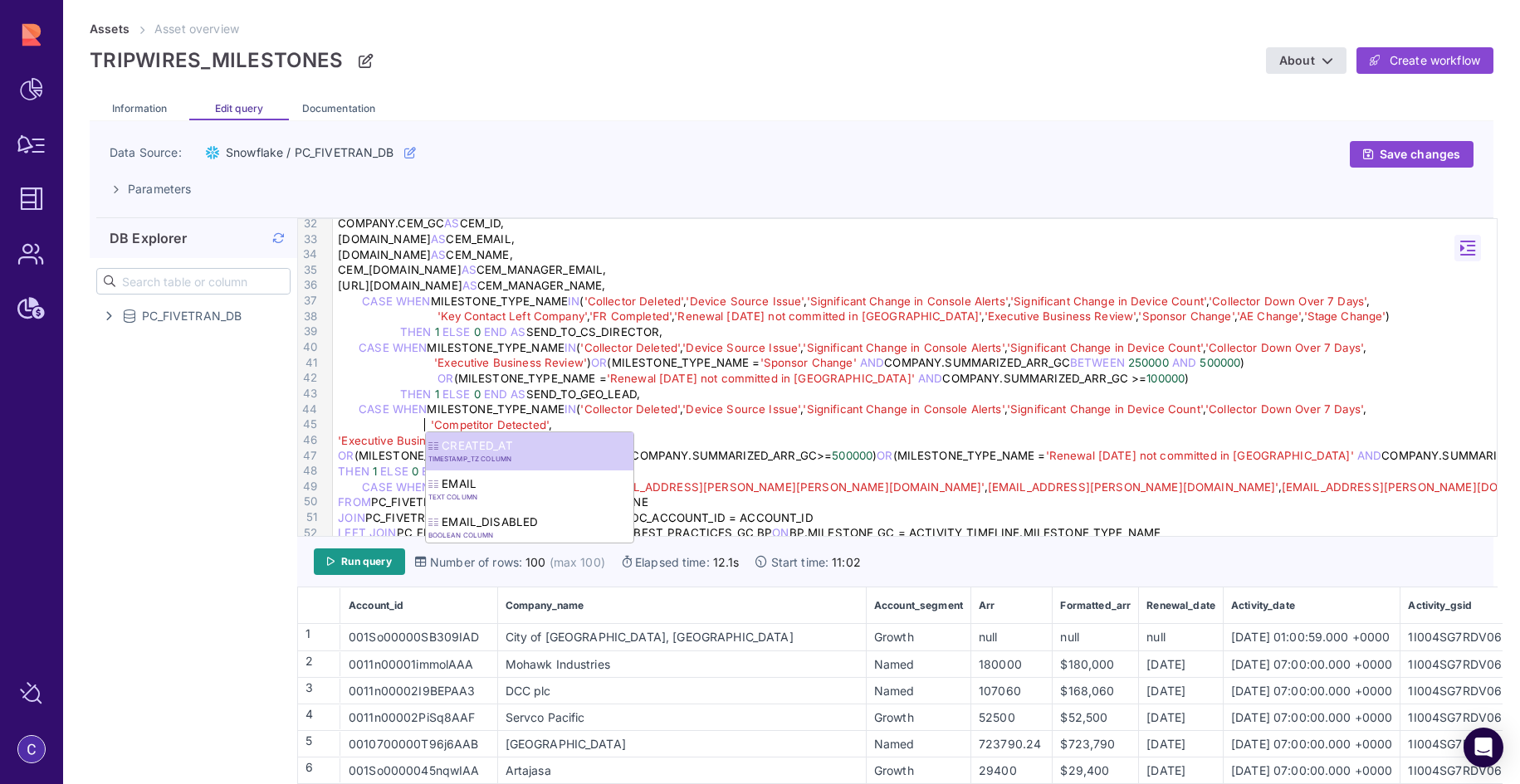
click at [338, 440] on span "'Executive Business Review'" at bounding box center [414, 440] width 153 height 14
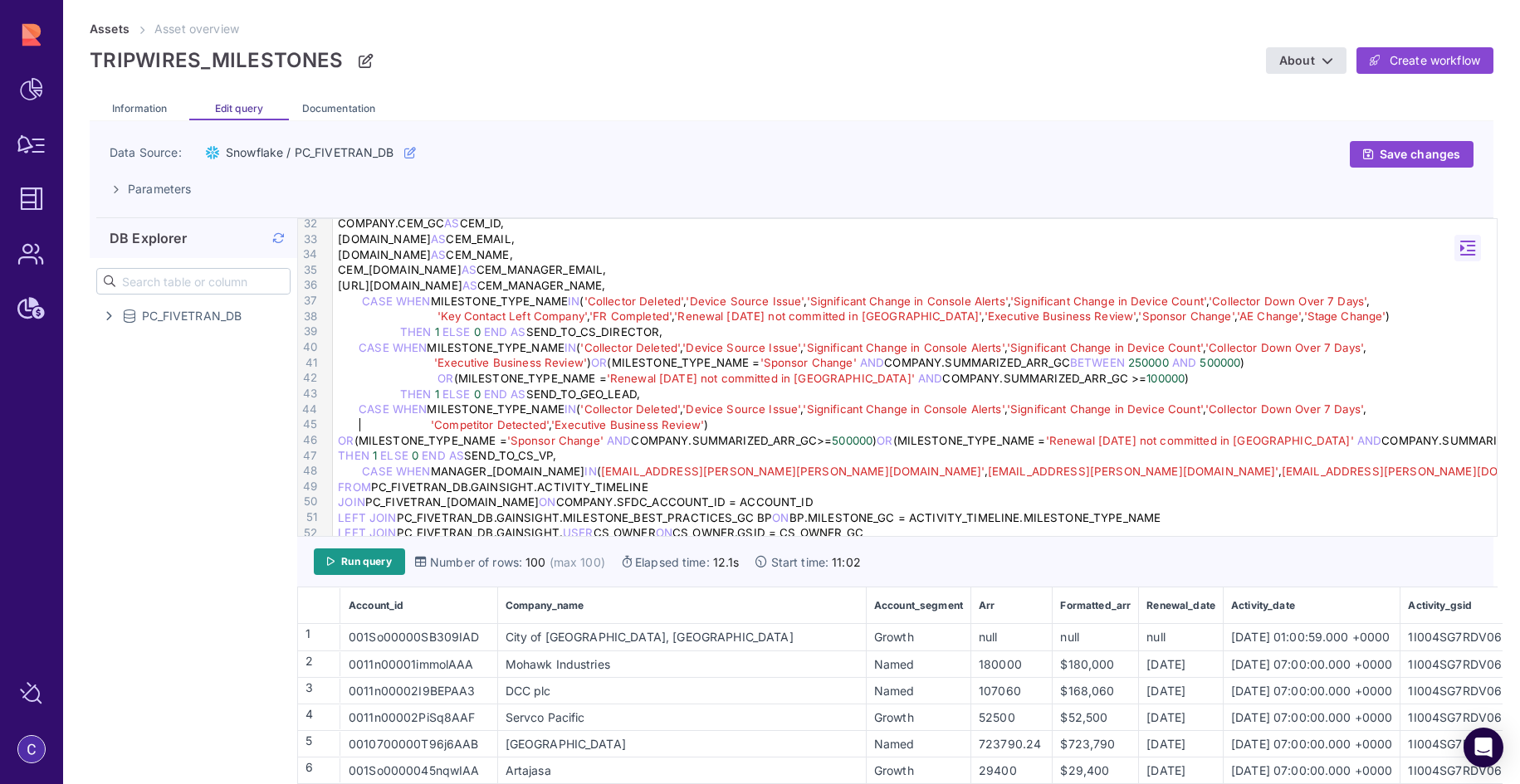
click at [361, 421] on div "'Competitor Detected' , 'Executive Business Review' )" at bounding box center [917, 425] width 1169 height 15
click at [338, 442] on span "OR" at bounding box center [345, 440] width 15 height 14
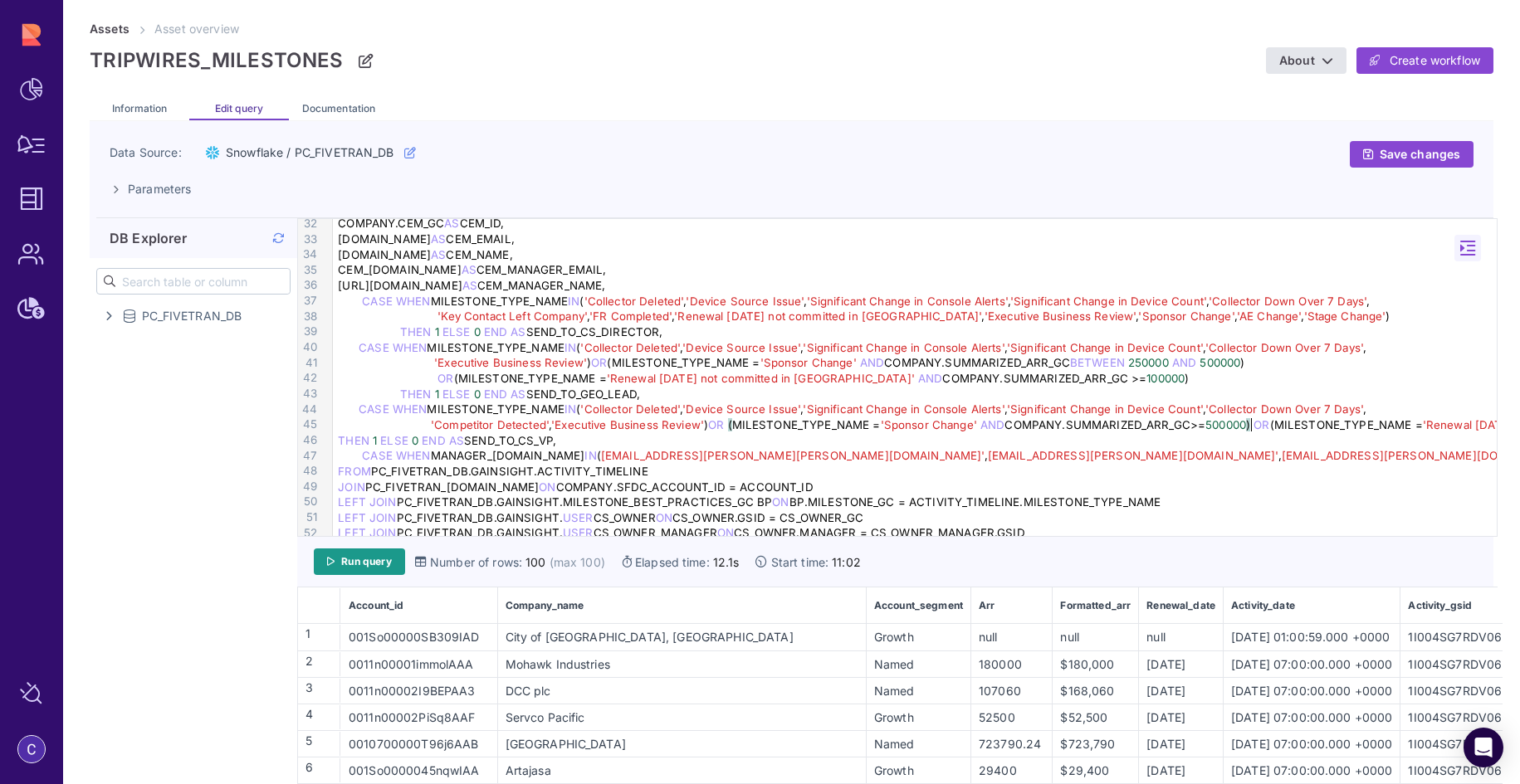
click at [1253, 425] on div "'Competitor Detected' , 'Executive Business Review' ) OR ( MILESTONE_TYPE_NAME …" at bounding box center [917, 425] width 1169 height 15
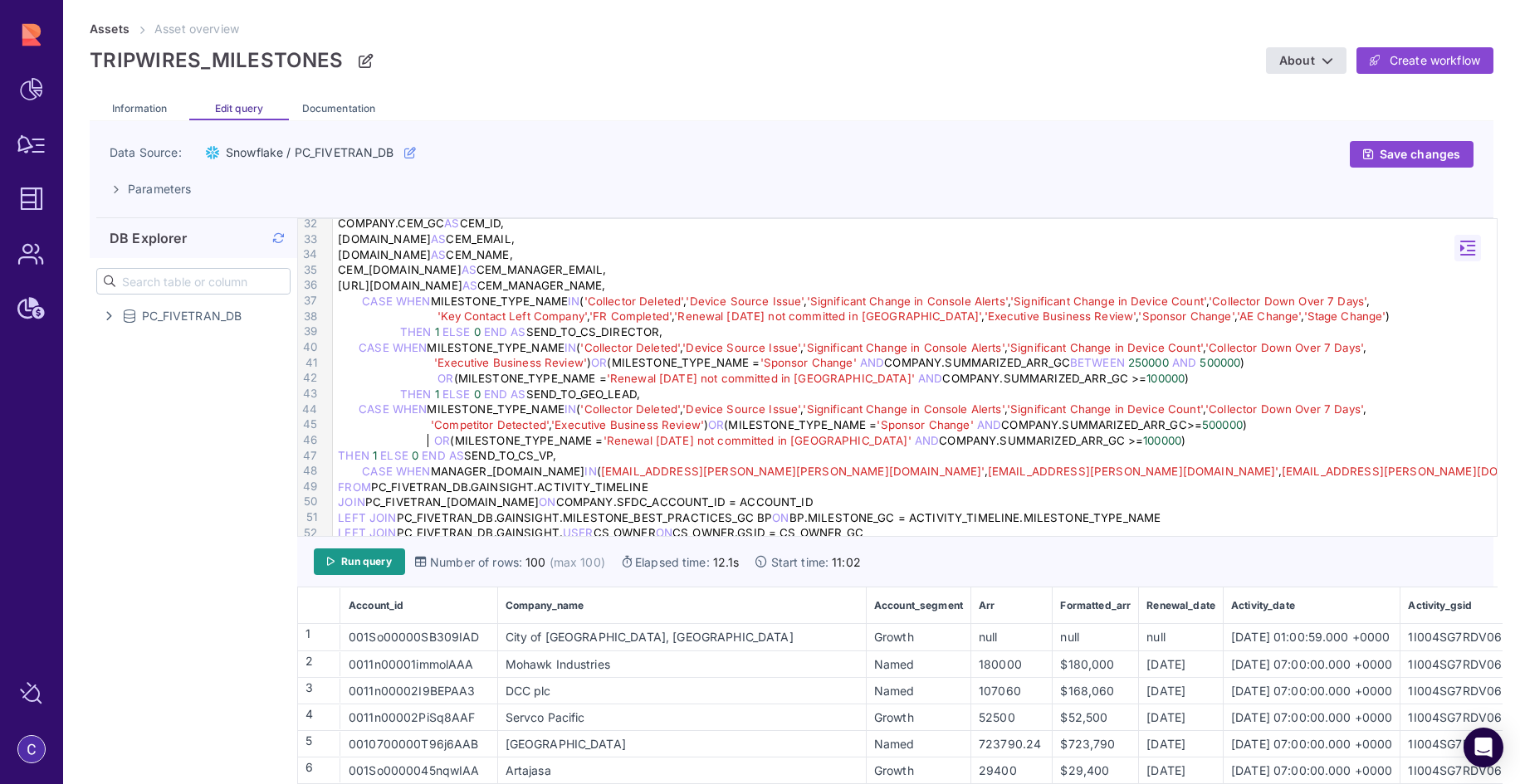
click at [337, 456] on span "THEN" at bounding box center [353, 456] width 32 height 14
click at [629, 454] on div "THEN 1 ELSE 0 END AS SEND_TO_CS_VP," at bounding box center [917, 456] width 1169 height 15
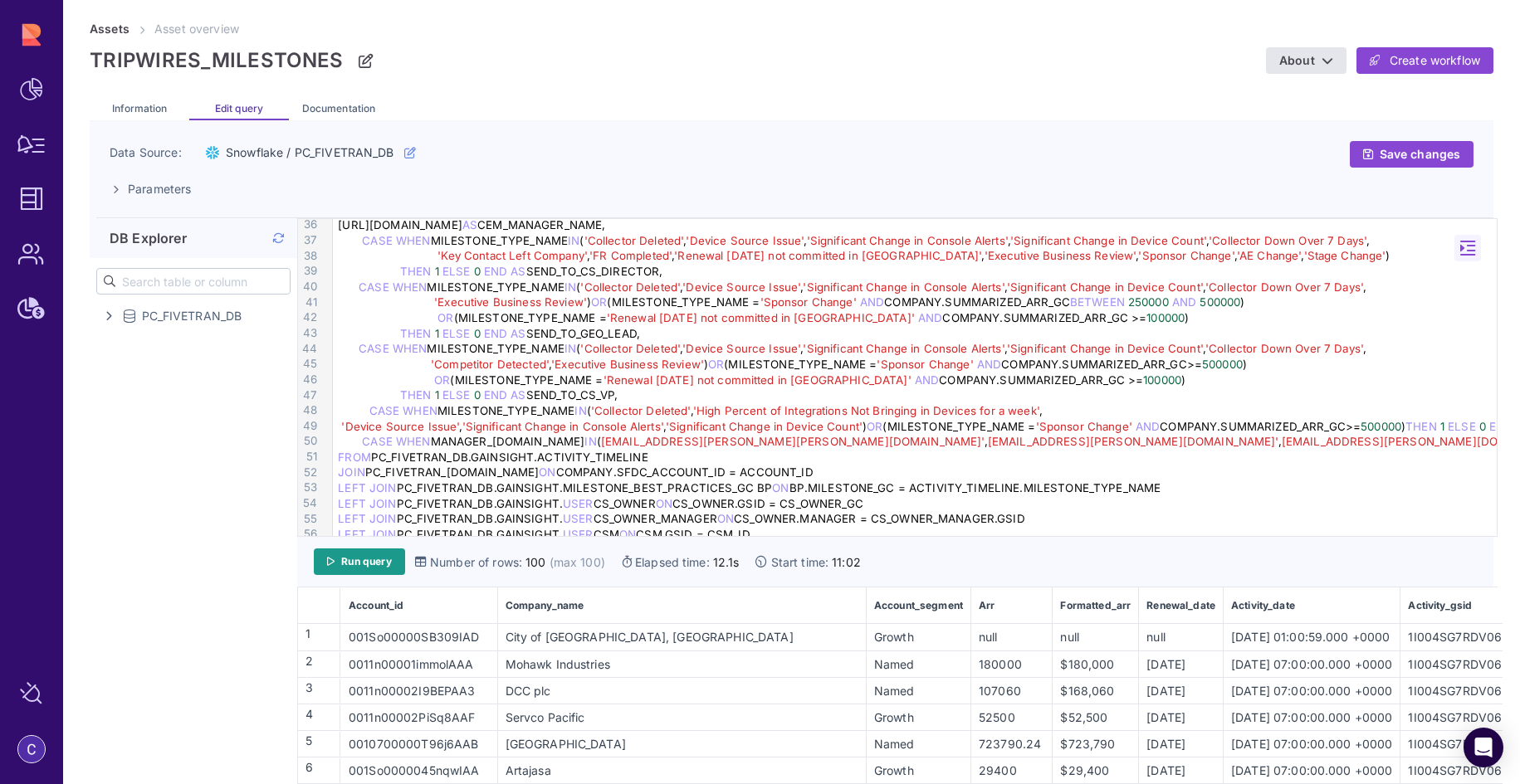
scroll to position [544, 0]
click at [369, 415] on span "CASE" at bounding box center [385, 414] width 31 height 14
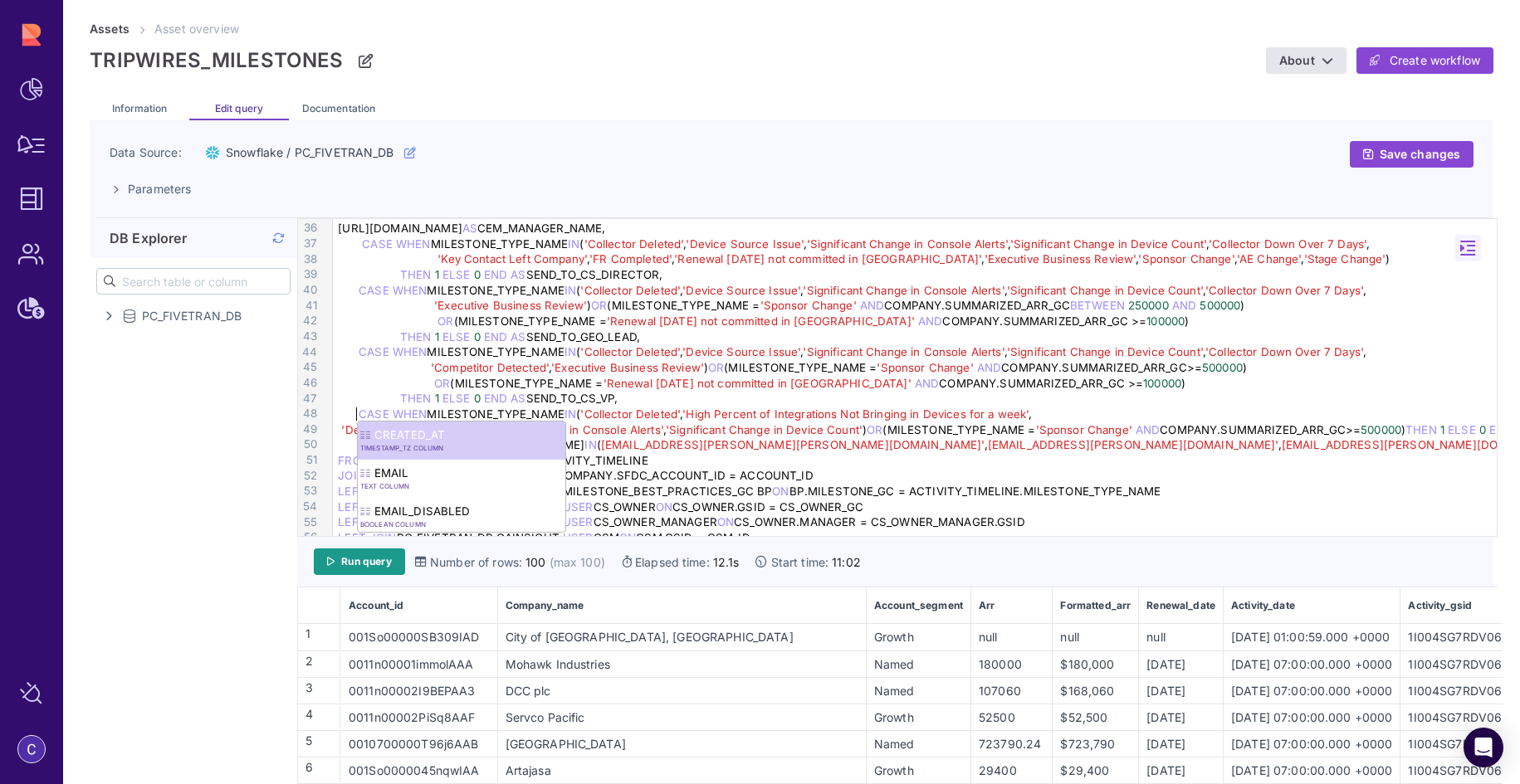
scroll to position [547, 0]
click at [773, 422] on span "'Significant Change in Device Count'" at bounding box center [764, 427] width 196 height 14
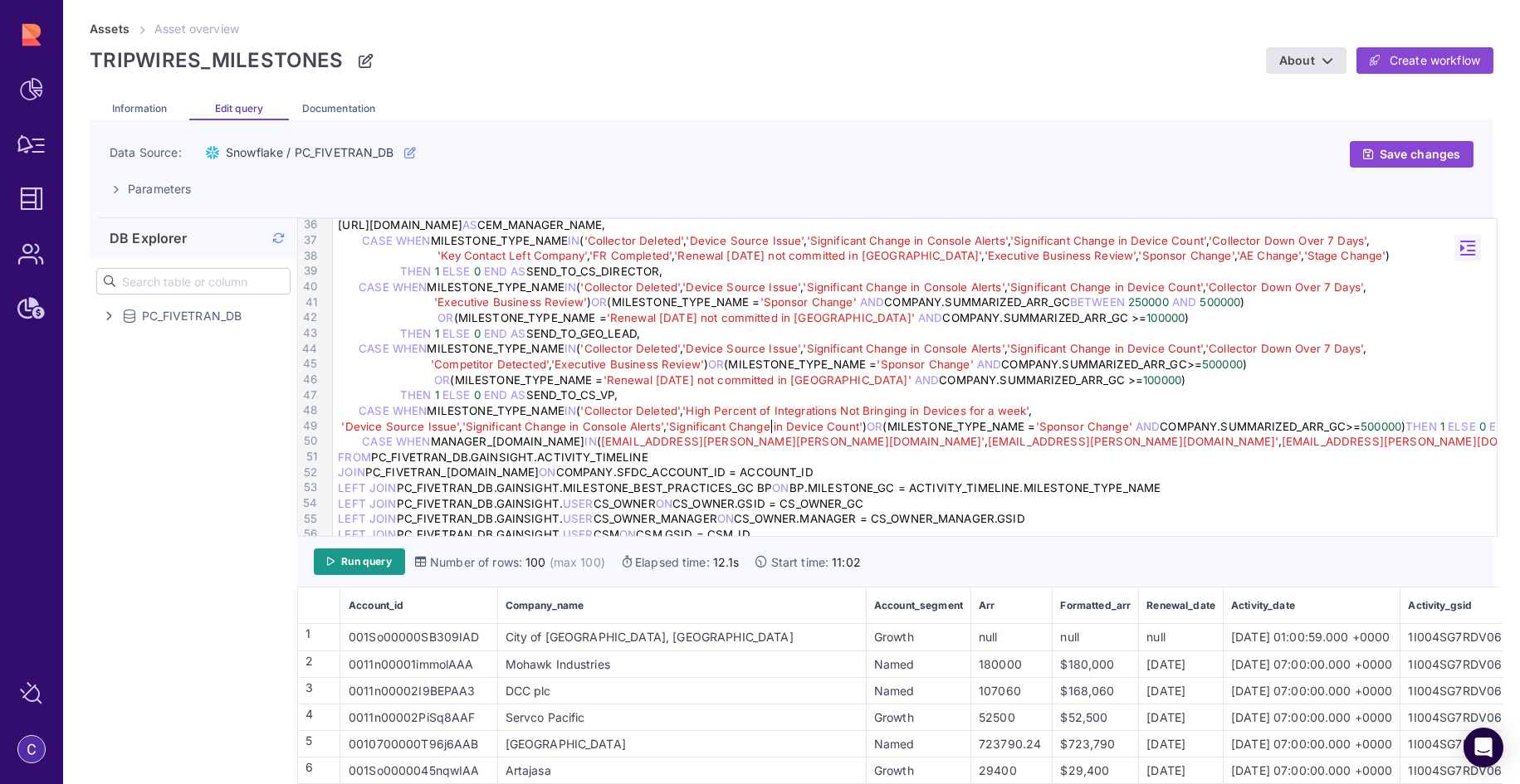
click at [1043, 410] on div "CASE WHEN MILESTONE_TYPE_NAME IN ( 'Collector Deleted' , 'High Percent of Integ…" at bounding box center [917, 410] width 1169 height 15
drag, startPoint x: 1041, startPoint y: 411, endPoint x: 742, endPoint y: 409, distance: 299.0
click at [742, 409] on div "CASE WHEN MILESTONE_TYPE_NAME IN ( 'Collector Deleted' , 'High Percent of Integ…" at bounding box center [917, 410] width 1169 height 15
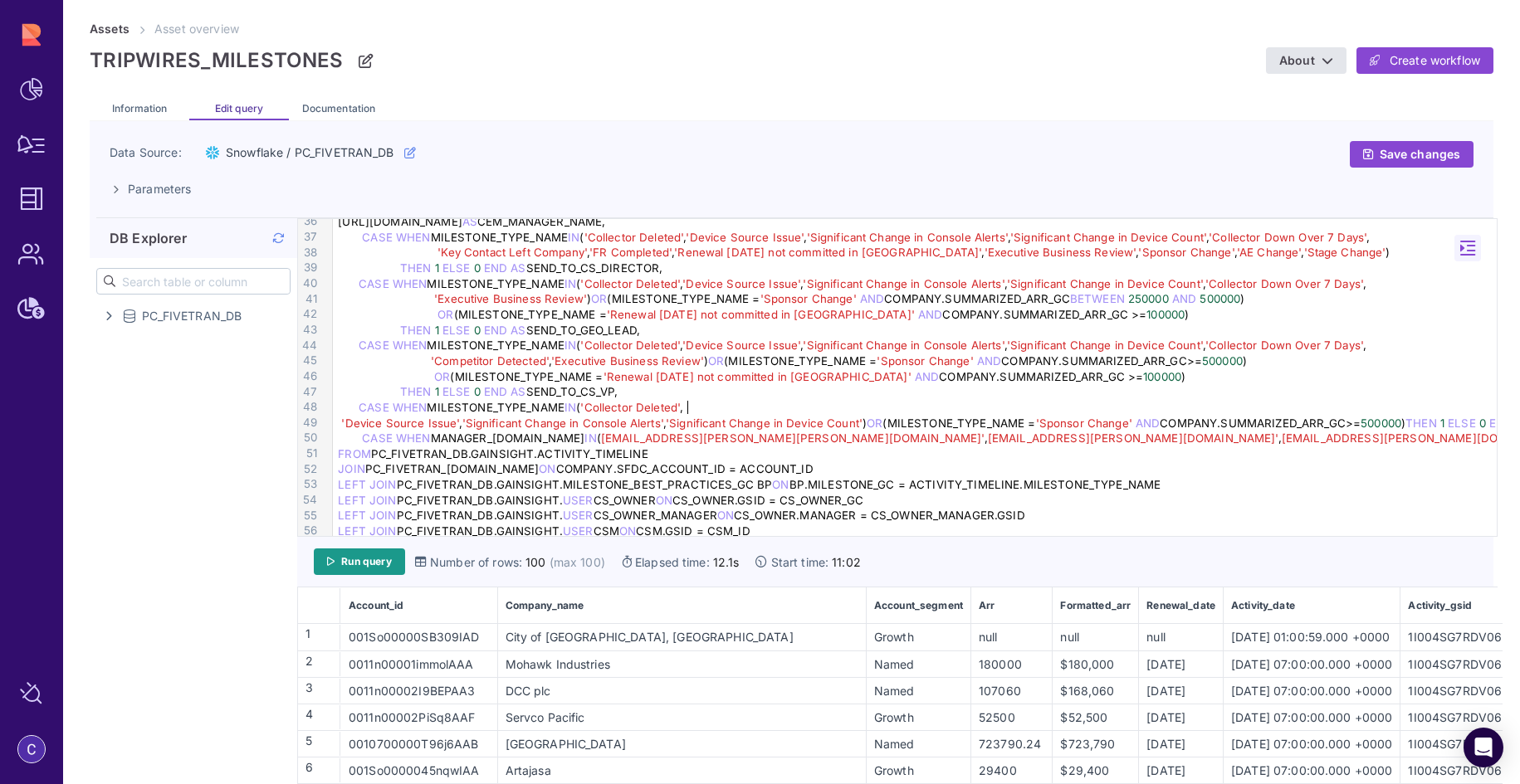
click at [337, 422] on div "'Device Source Issue' , 'Significant Change in Console Alerts' , 'Significant C…" at bounding box center [917, 423] width 1169 height 15
click at [341, 420] on span "'Device Source Issue'" at bounding box center [400, 423] width 118 height 14
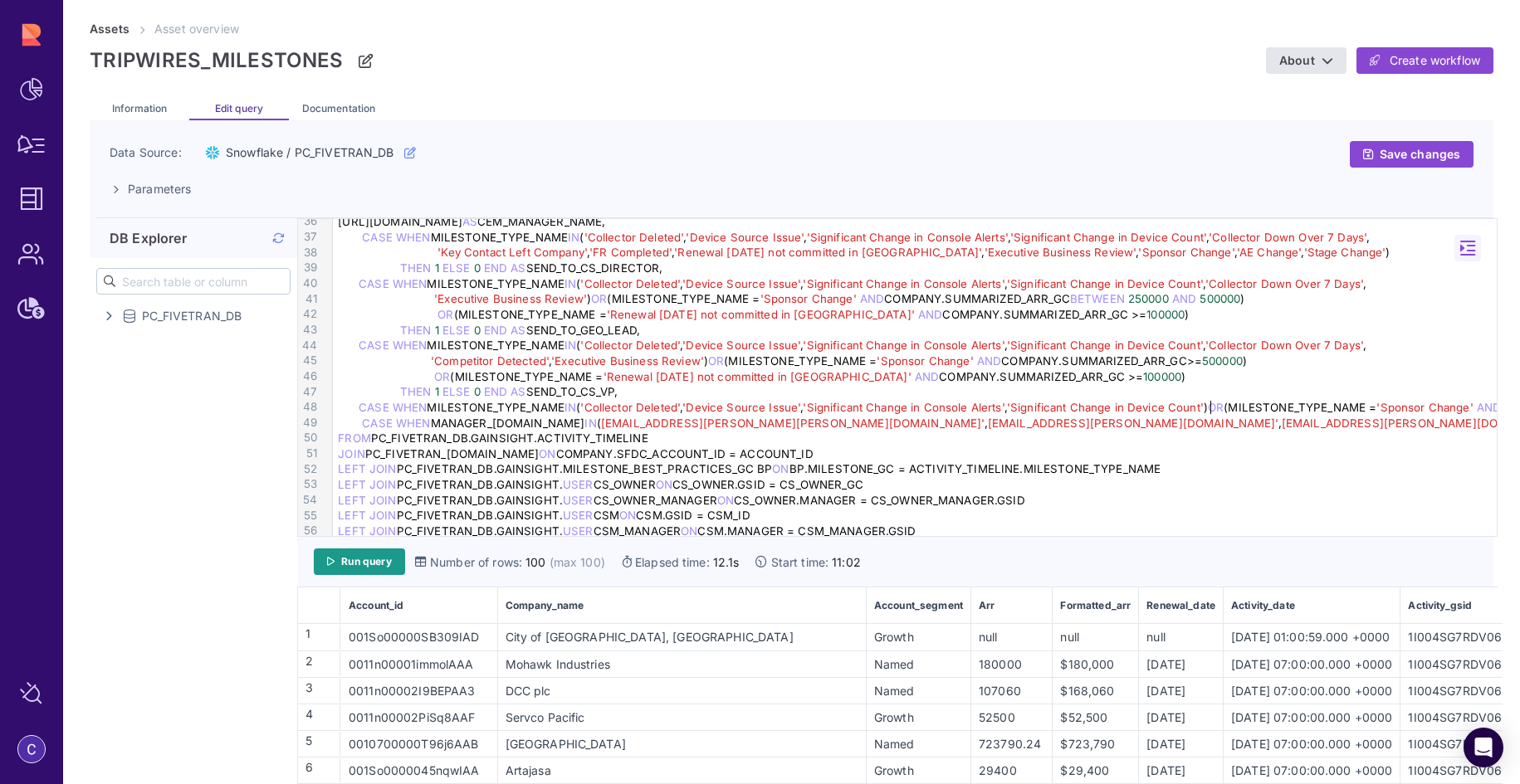
click at [1211, 404] on span "OR" at bounding box center [1215, 407] width 15 height 14
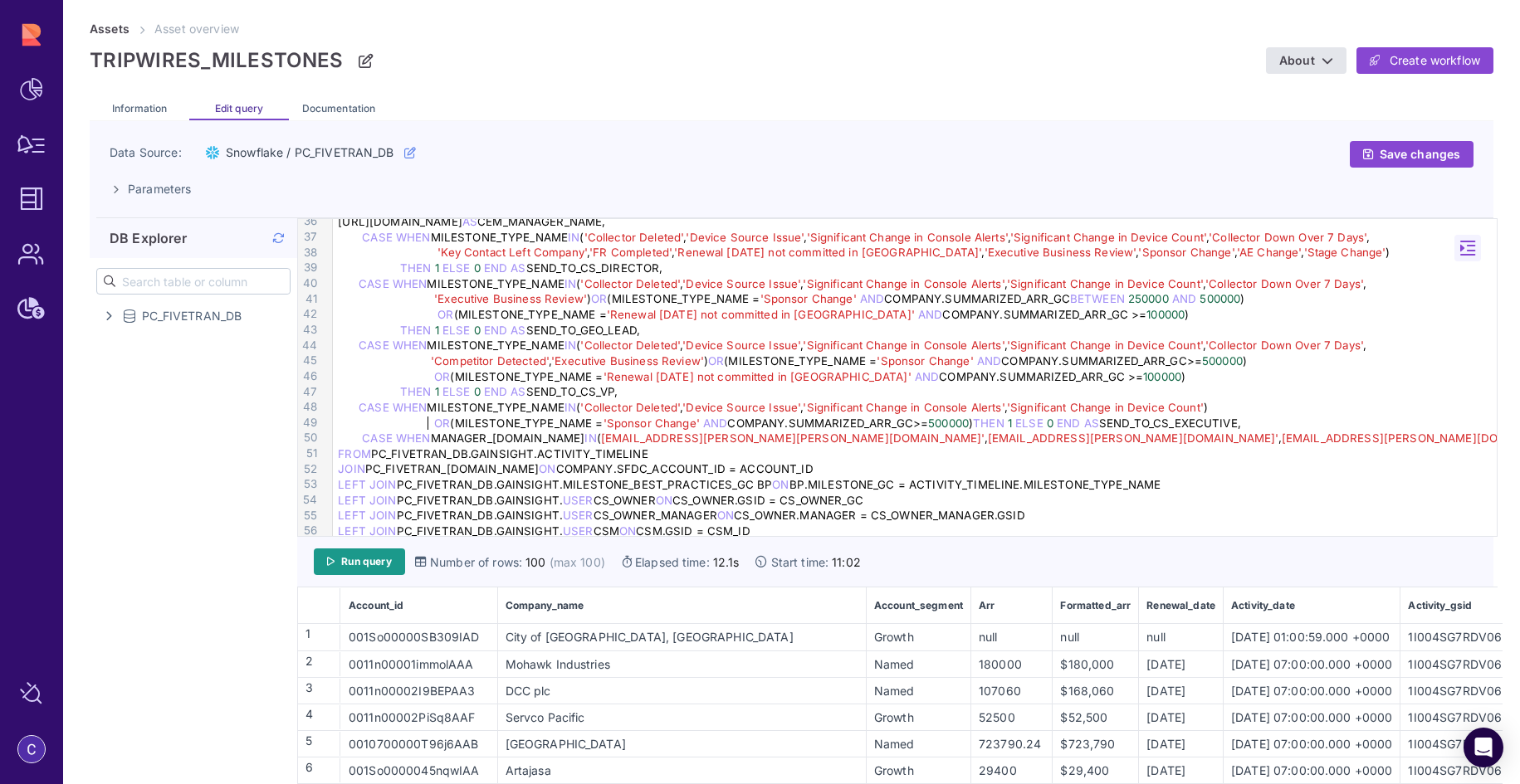
click at [362, 437] on span "CASE" at bounding box center [377, 438] width 31 height 14
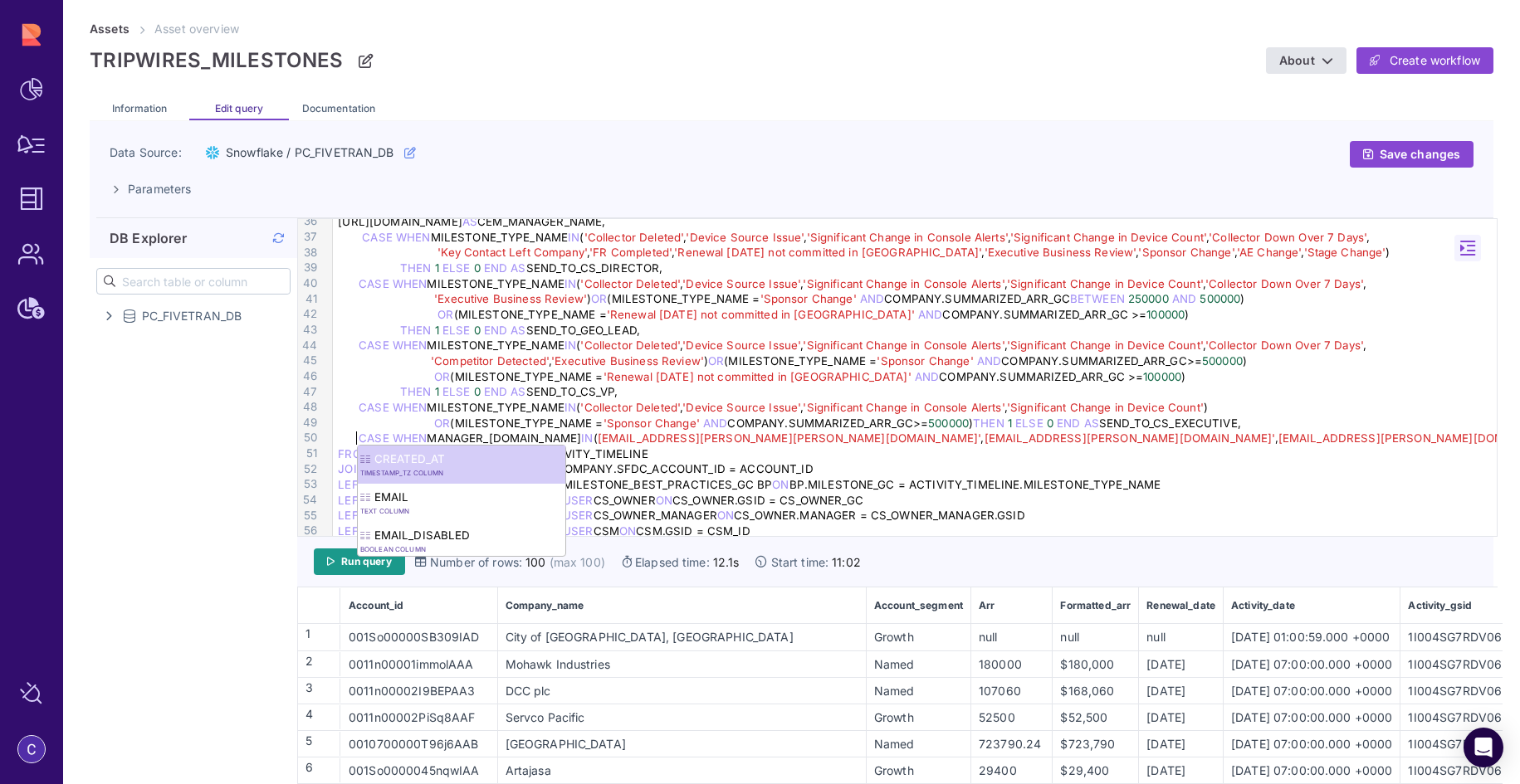
click at [1265, 410] on div "CASE WHEN MILESTONE_TYPE_NAME IN ( 'Collector Deleted' , 'Device Source Issue' …" at bounding box center [917, 407] width 1169 height 15
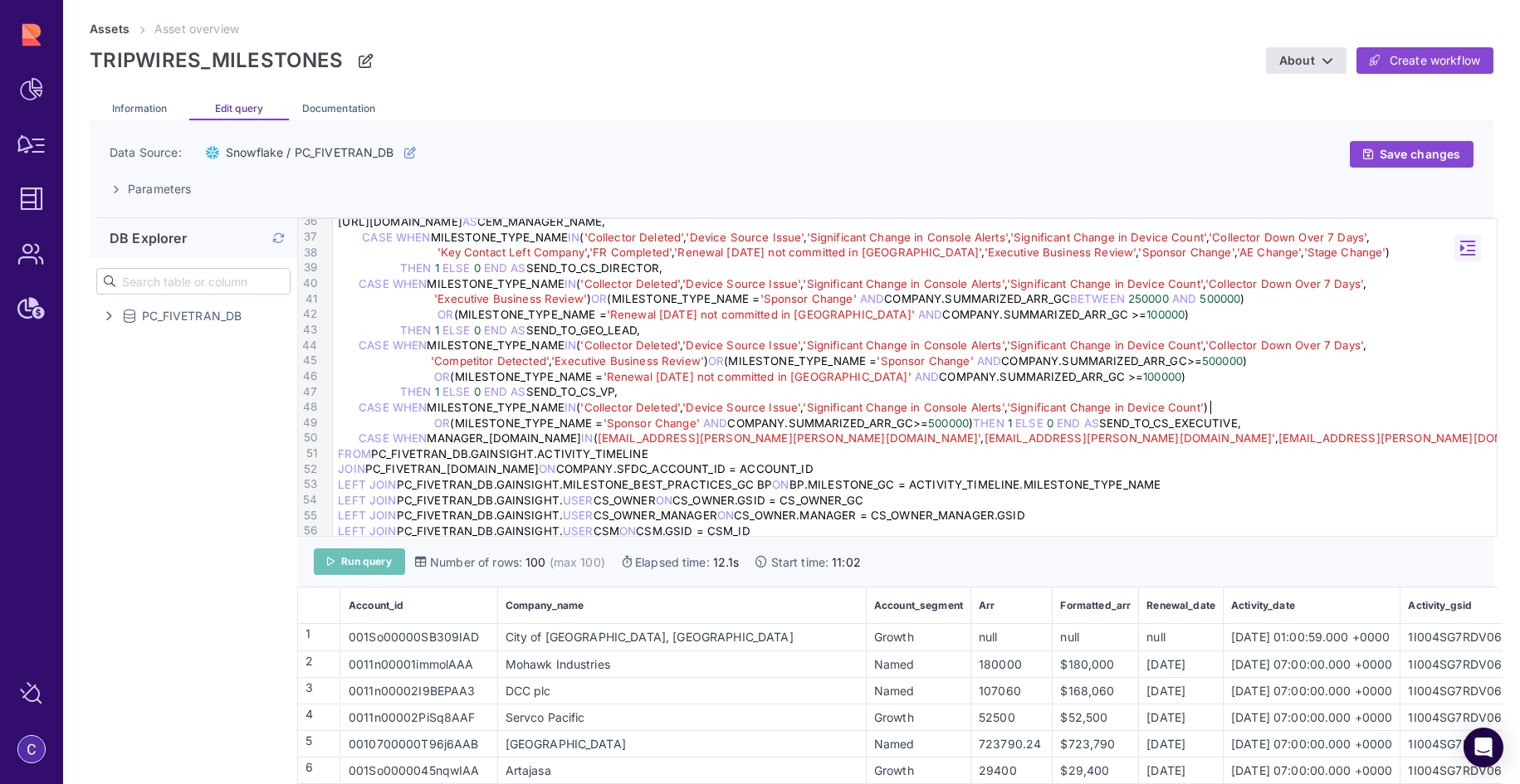
click at [373, 564] on span "Run query" at bounding box center [367, 561] width 51 height 14
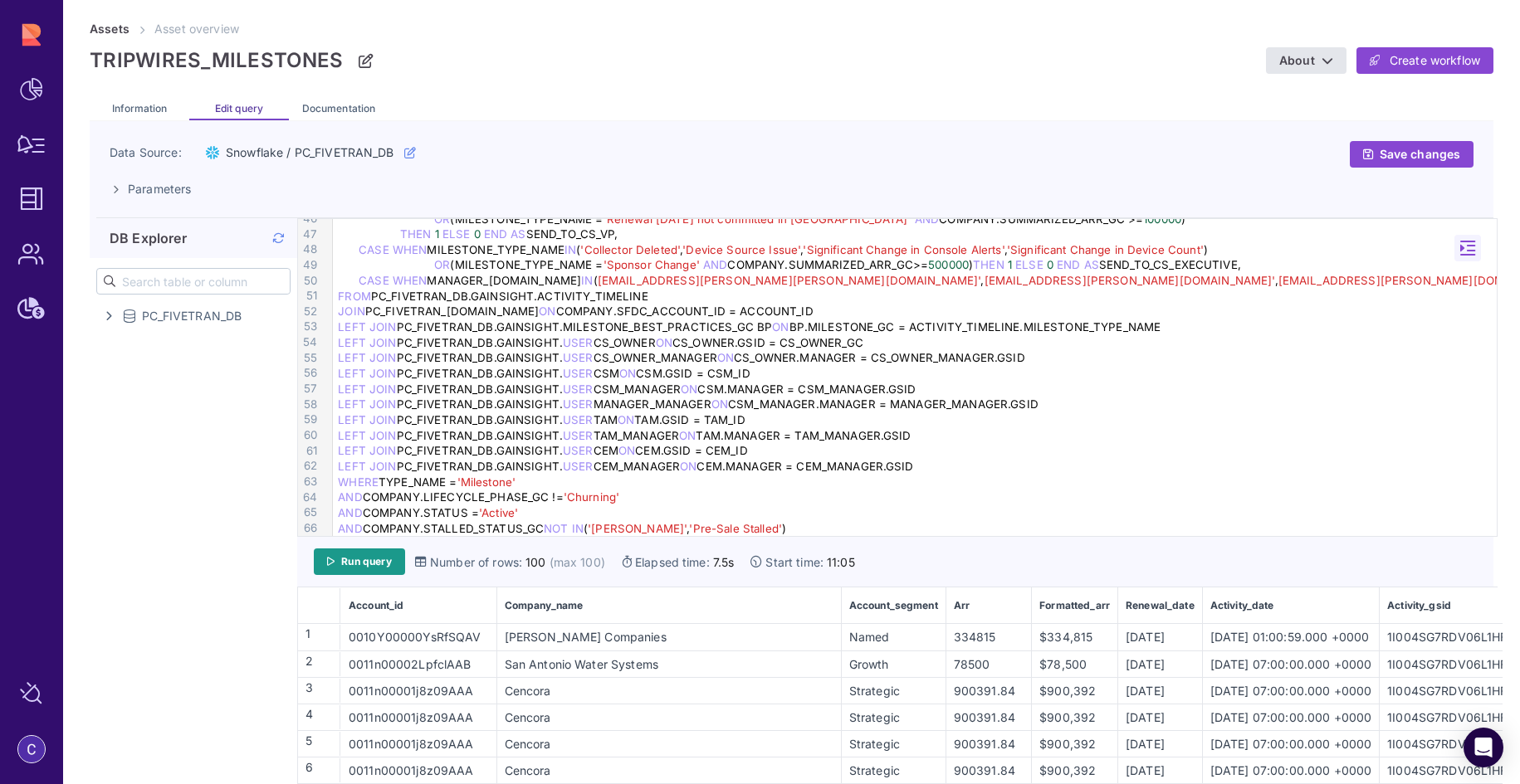
scroll to position [761, 0]
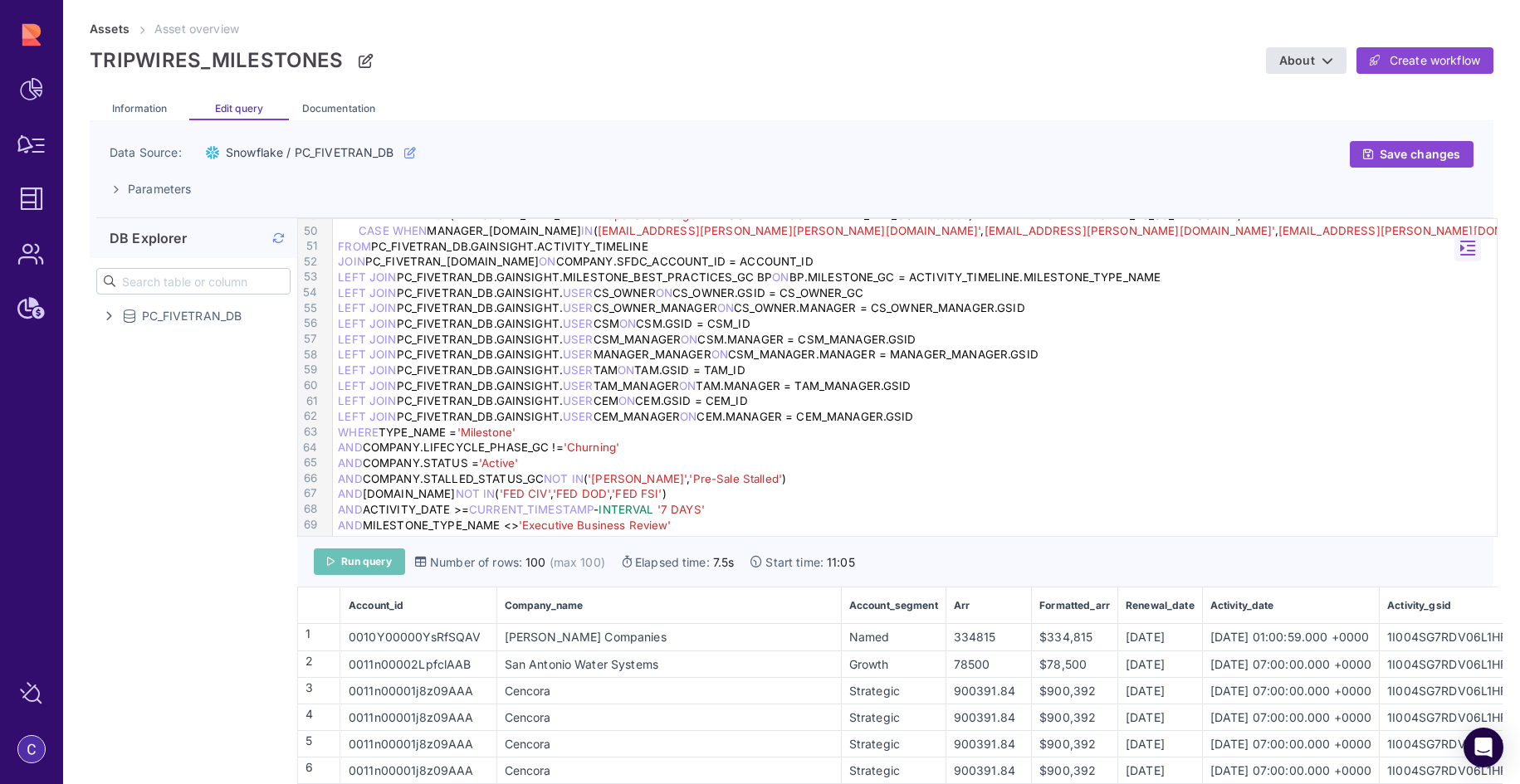
click at [375, 556] on span "Run query" at bounding box center [367, 561] width 51 height 14
click at [629, 518] on span "'Executive Business Review'" at bounding box center [595, 525] width 153 height 14
drag, startPoint x: 687, startPoint y: 525, endPoint x: 337, endPoint y: 523, distance: 350.0
click at [337, 523] on div "AND MILESTONE_TYPE_NAME <> 'Executive Business Review'" at bounding box center [917, 525] width 1169 height 15
click at [350, 557] on span "Run query" at bounding box center [367, 561] width 51 height 14
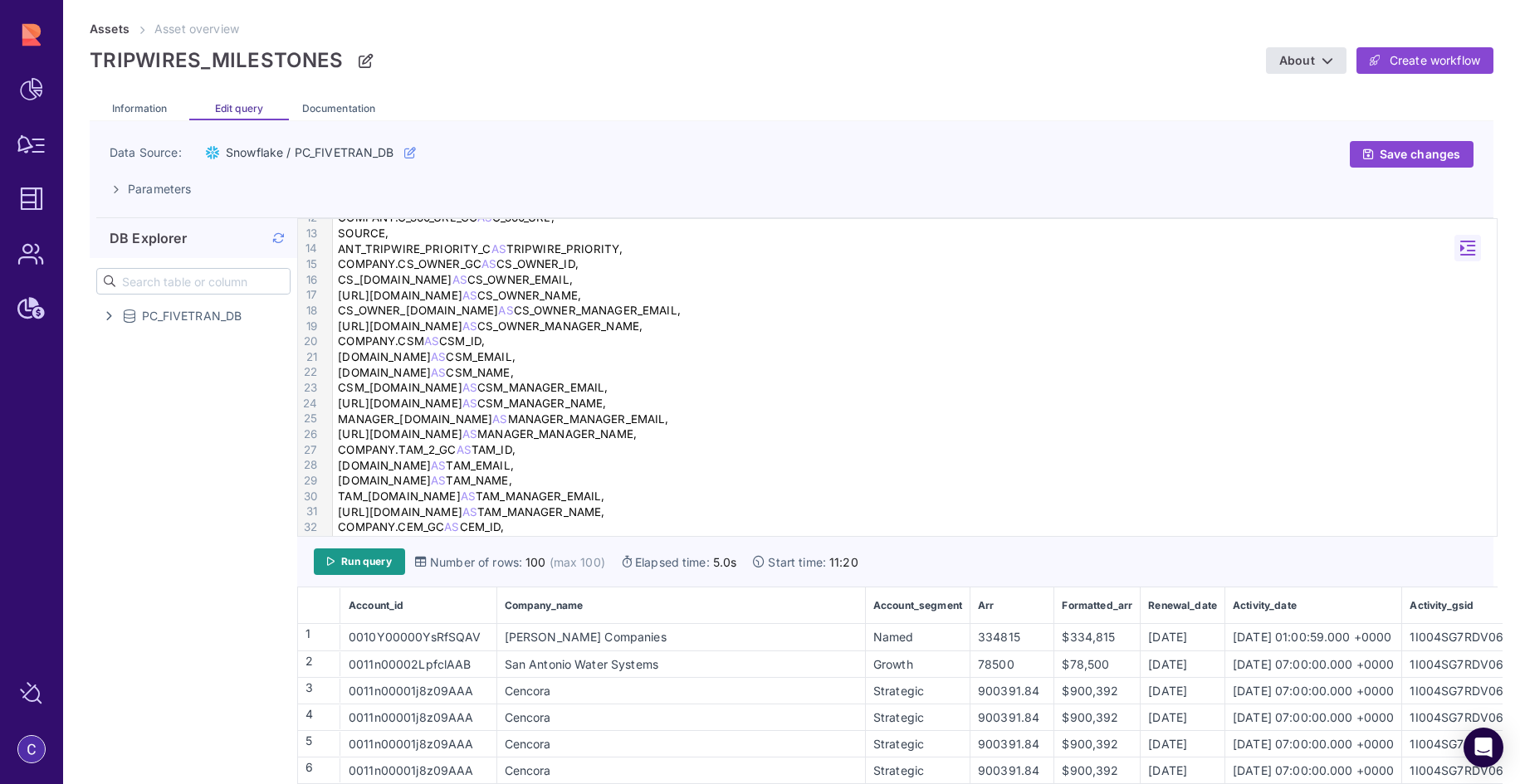
scroll to position [256, 0]
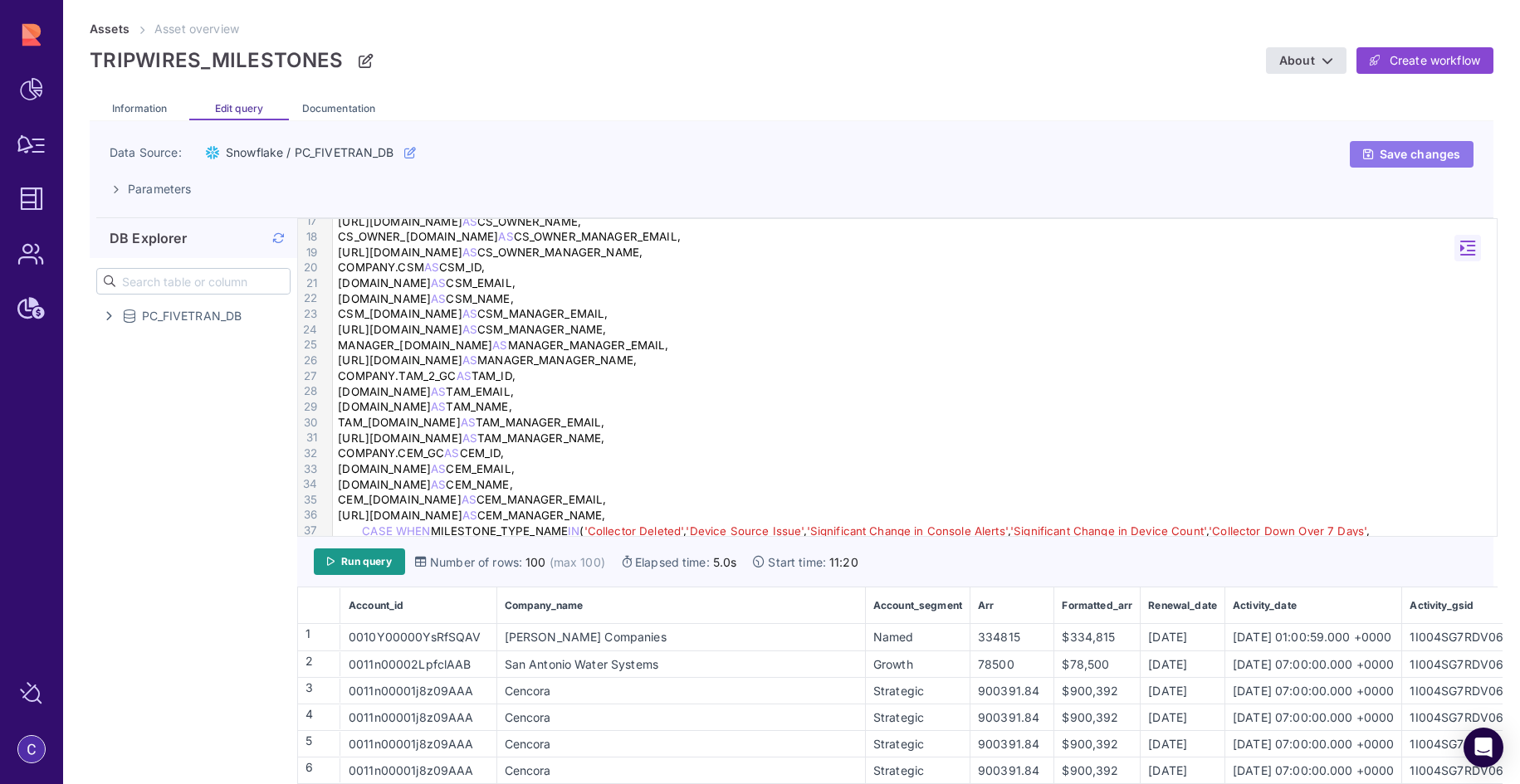
click at [1373, 153] on link "Save changes" at bounding box center [1412, 154] width 124 height 26
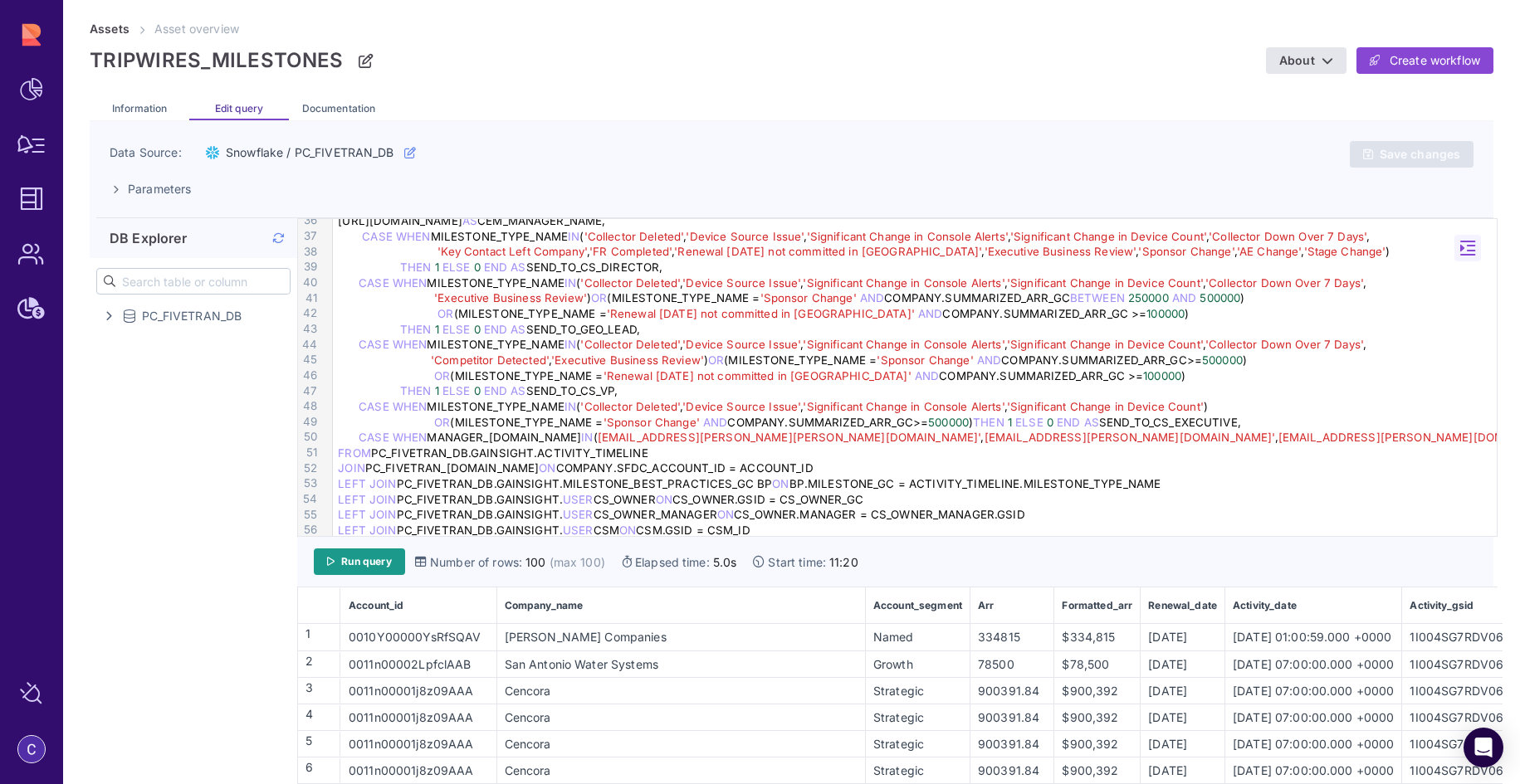
scroll to position [548, 0]
click at [1091, 527] on div "LEFT JOIN PC_FIVETRAN_DB.GAINSIGHT. USER CSM ON CSM.GSID = CSM_ID" at bounding box center [917, 533] width 1169 height 15
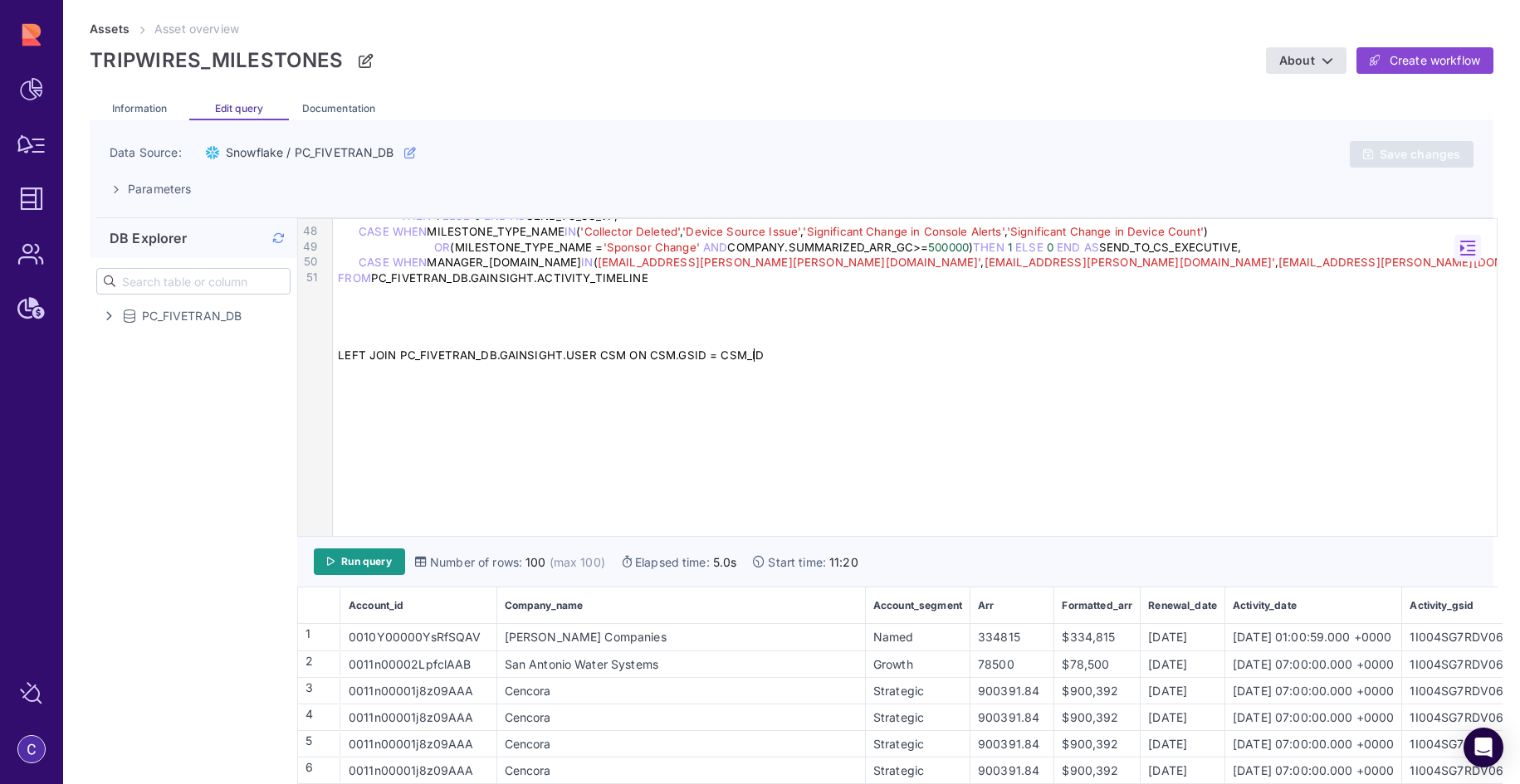
scroll to position [761, 0]
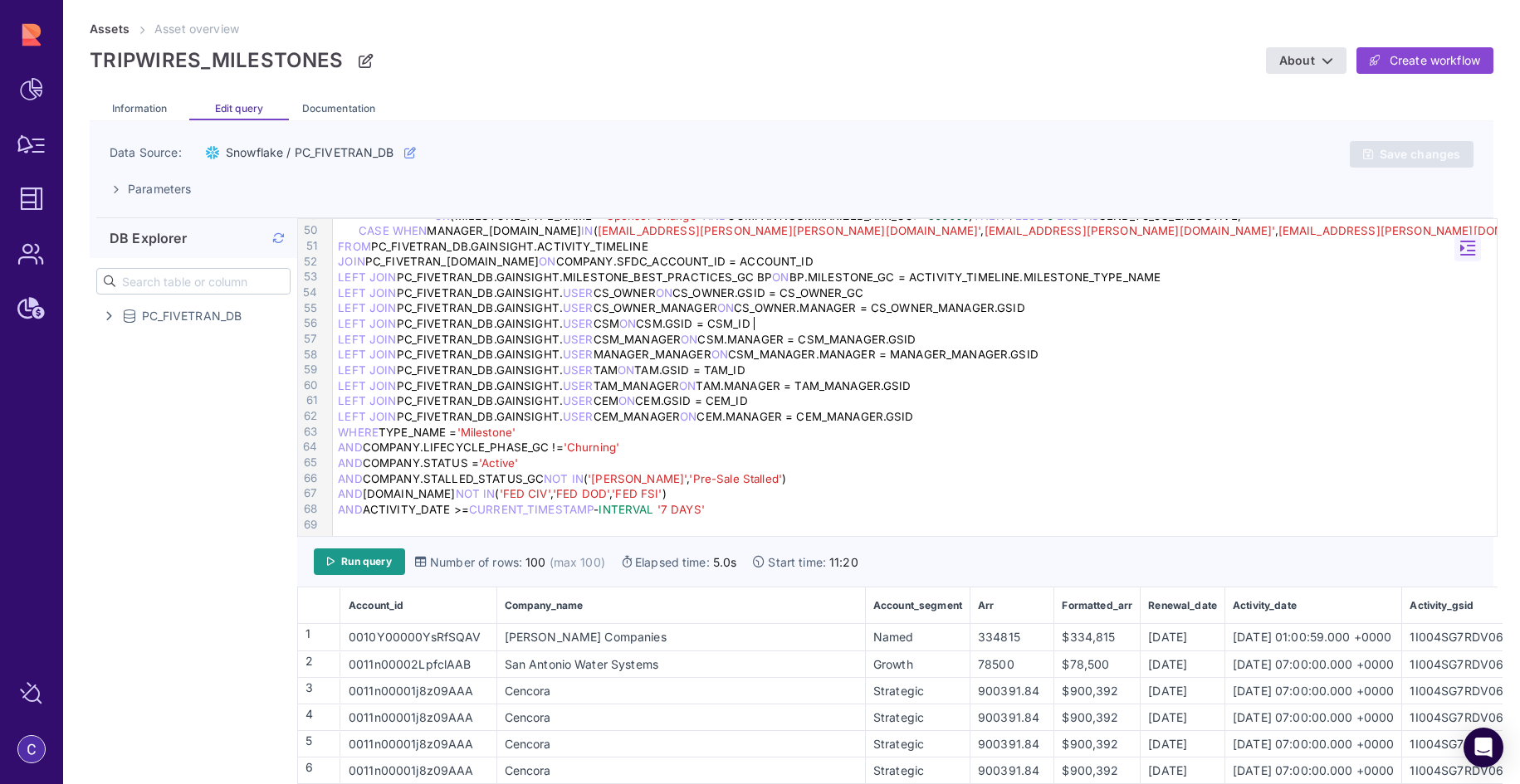
click at [753, 504] on div "AND ACTIVITY_DATE >= CURRENT_TIMESTAMP - INTERVAL '7 DAYS'" at bounding box center [917, 509] width 1169 height 15
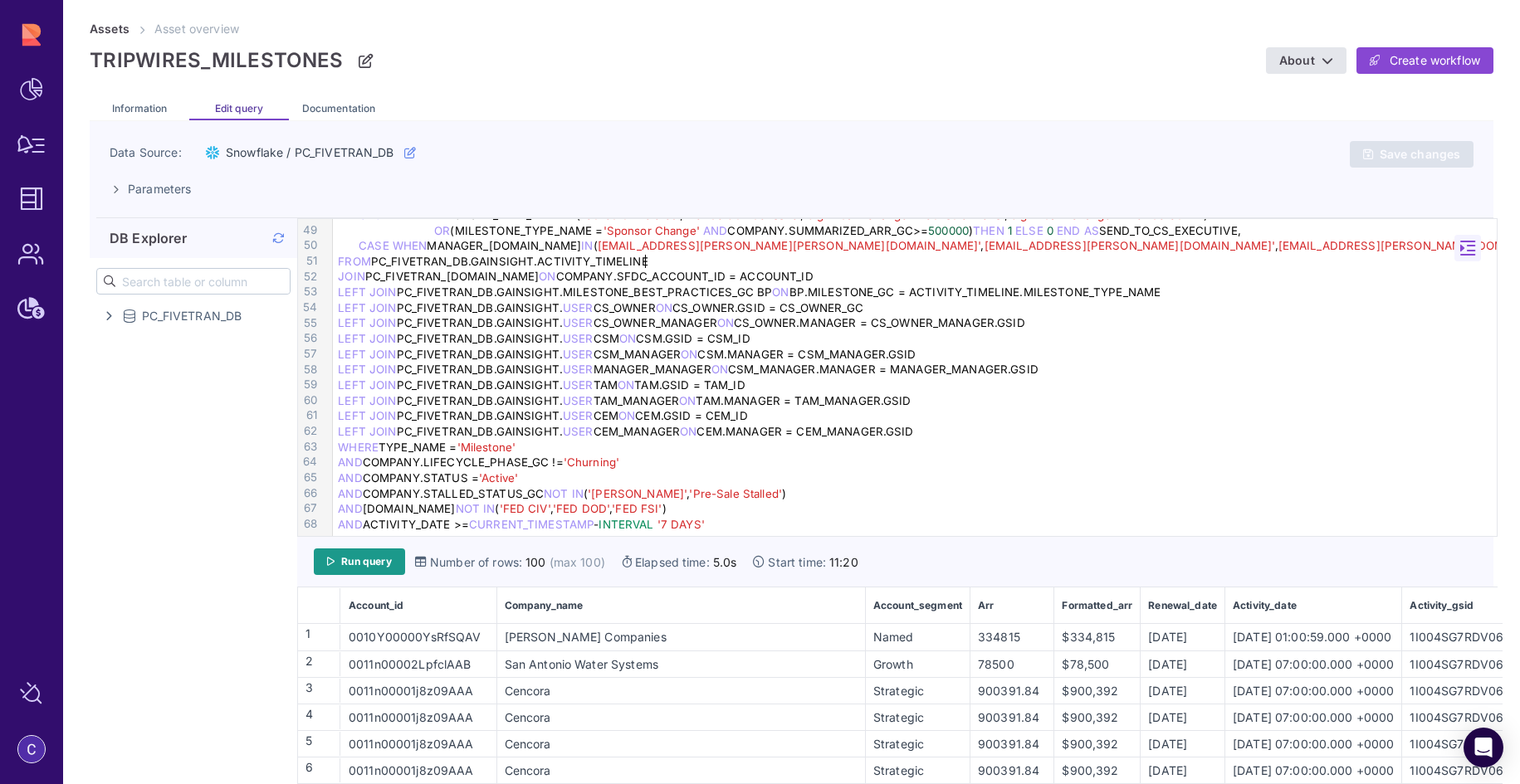
click at [720, 455] on div "AND COMPANY.LIFECYCLE_PHASE_GC != 'Churning'" at bounding box center [917, 462] width 1169 height 15
click at [1273, 417] on div "LEFT JOIN PC_FIVETRAN_DB.GAINSIGHT. USER CEM ON CEM.GSID = CEM_ID" at bounding box center [917, 416] width 1169 height 15
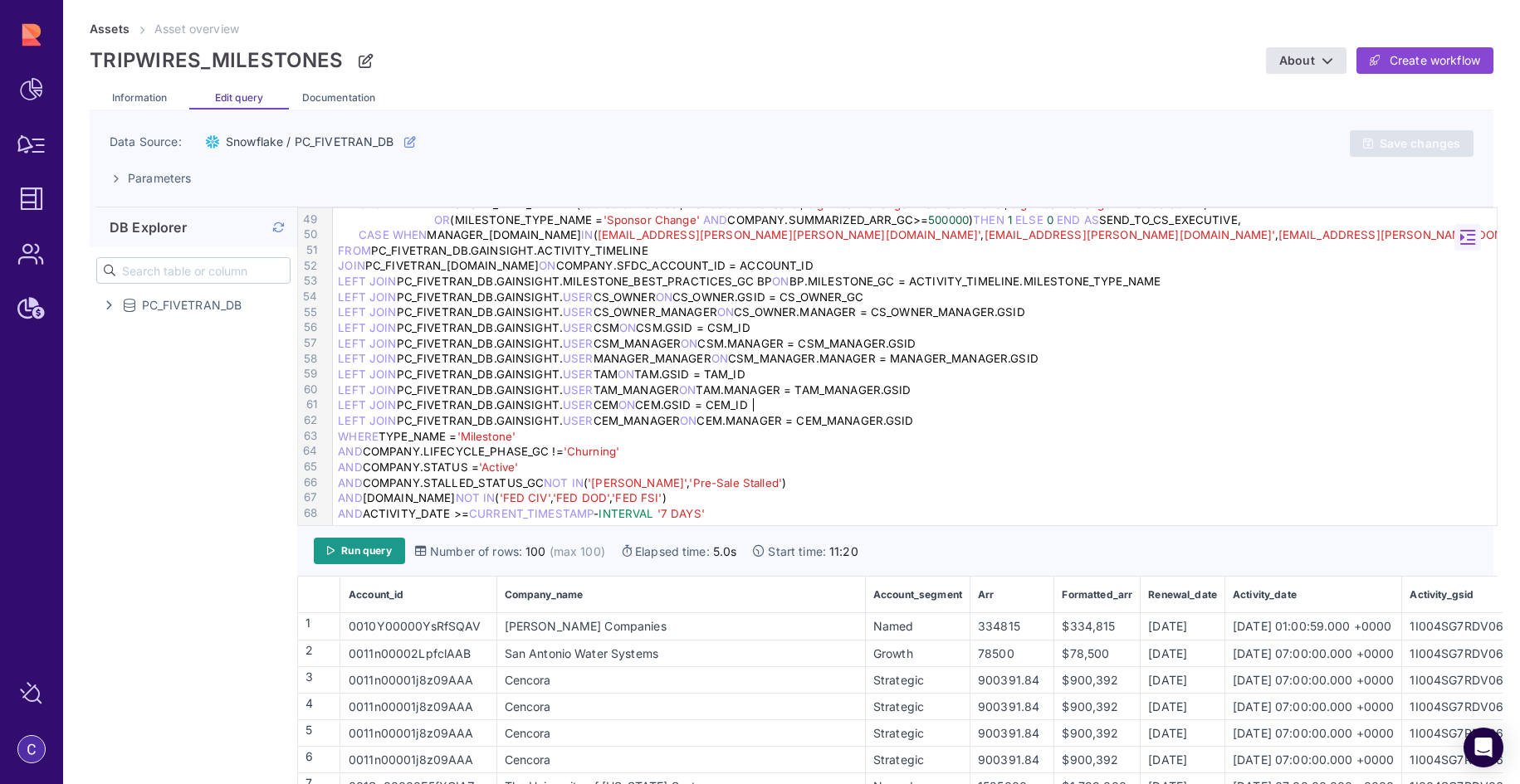
scroll to position [25, 0]
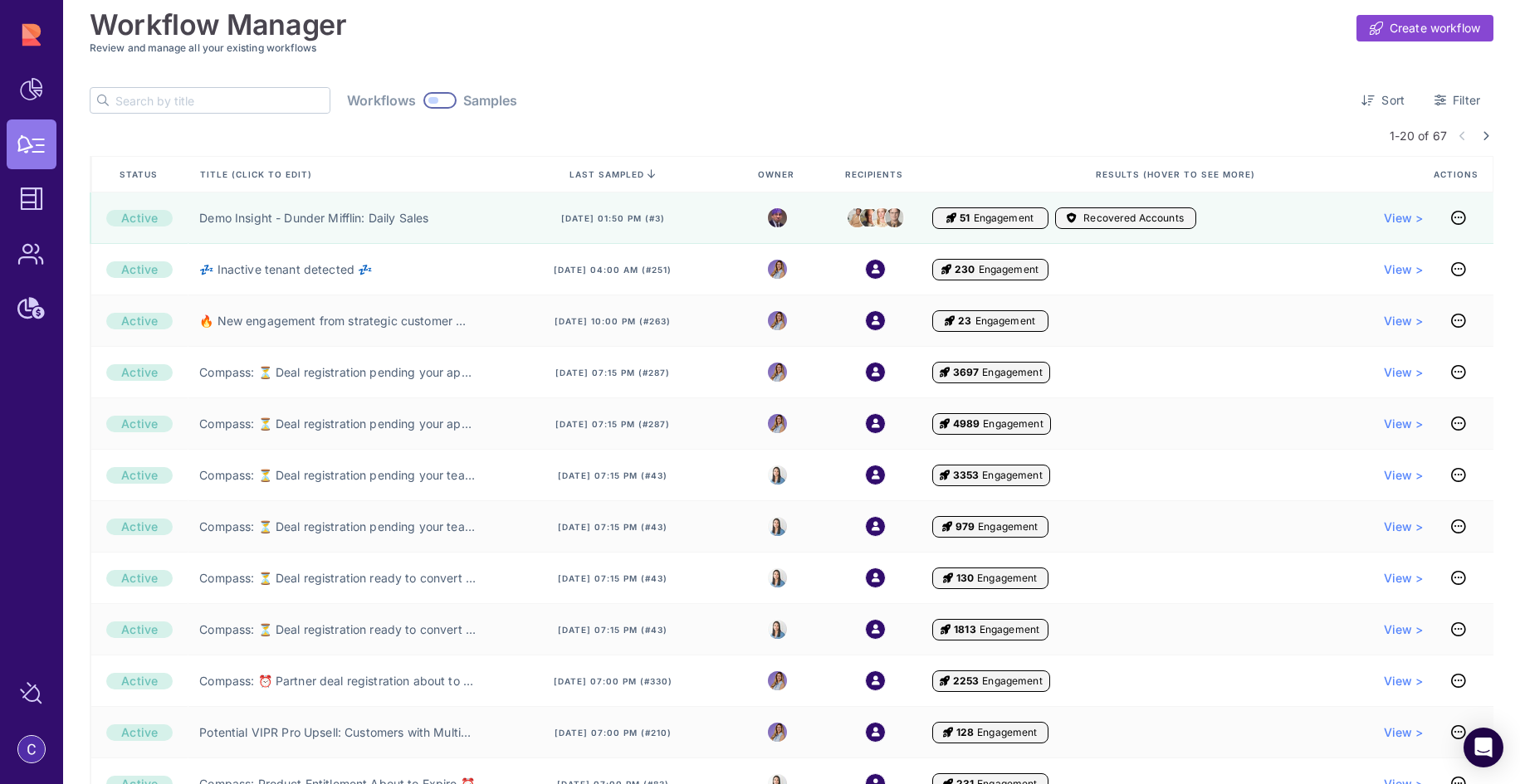
click at [216, 88] on input "text" at bounding box center [222, 100] width 214 height 25
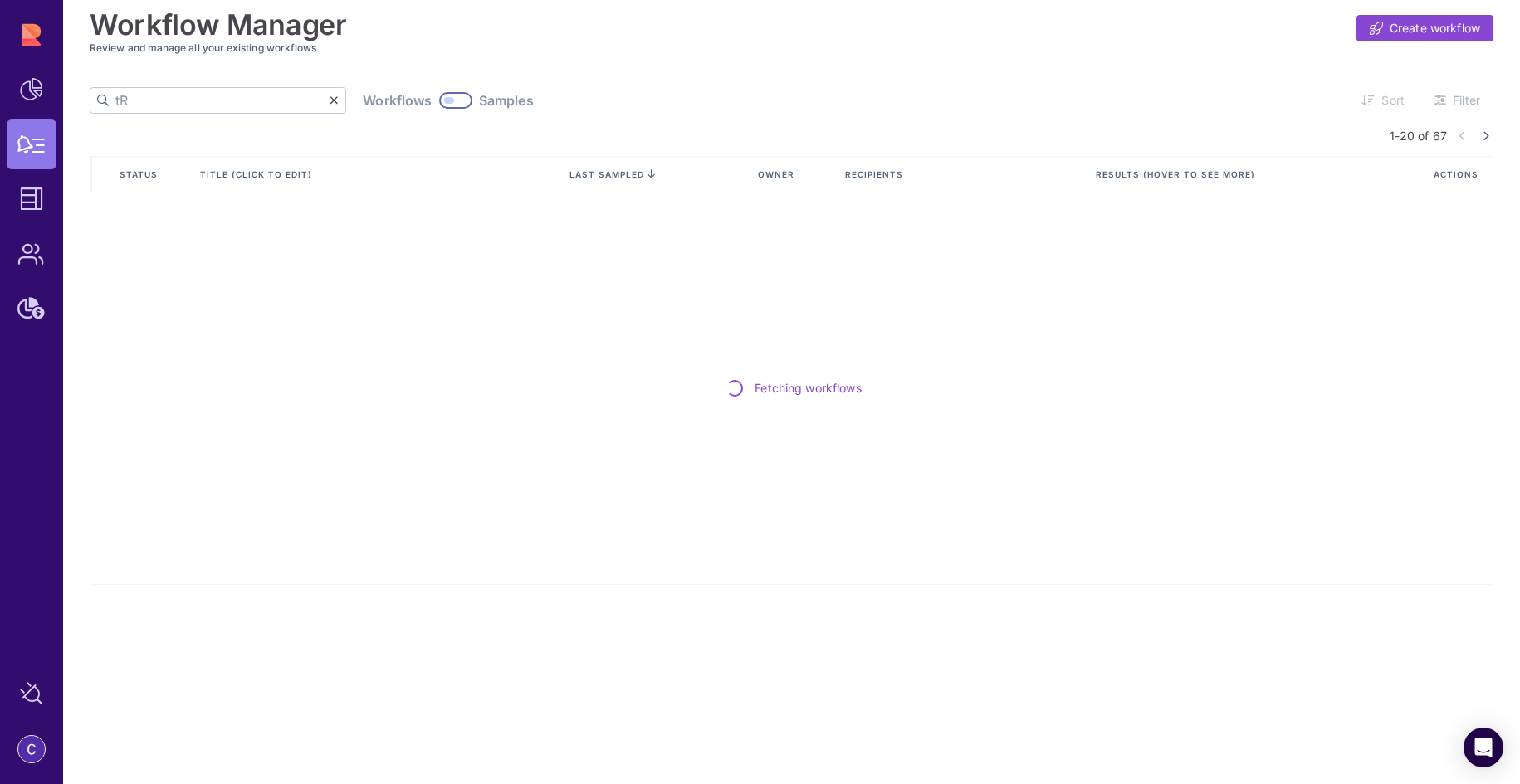
type input "t"
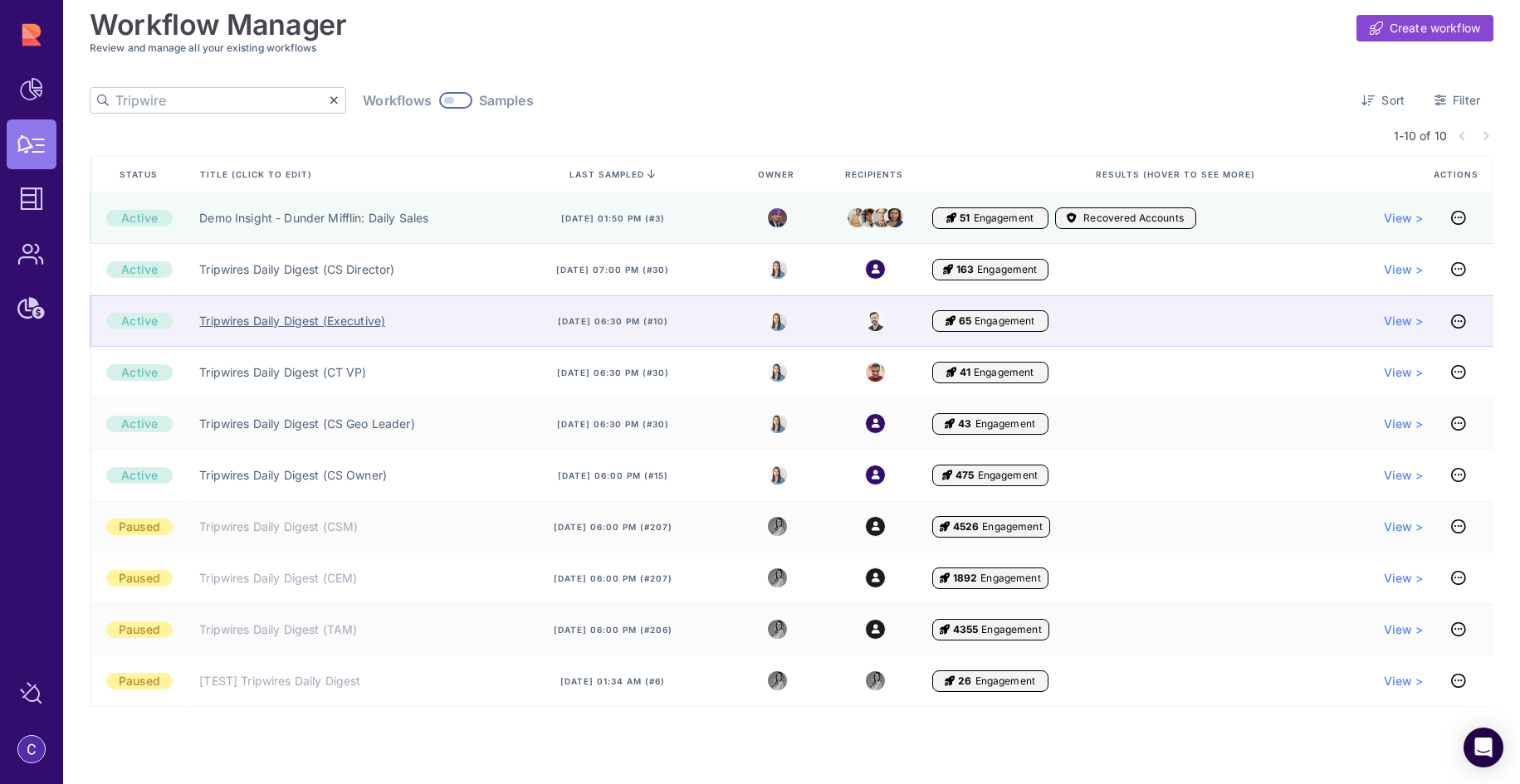
type input "Tripwire"
click at [288, 317] on link "Tripwires Daily Digest (Executive)" at bounding box center [292, 321] width 186 height 16
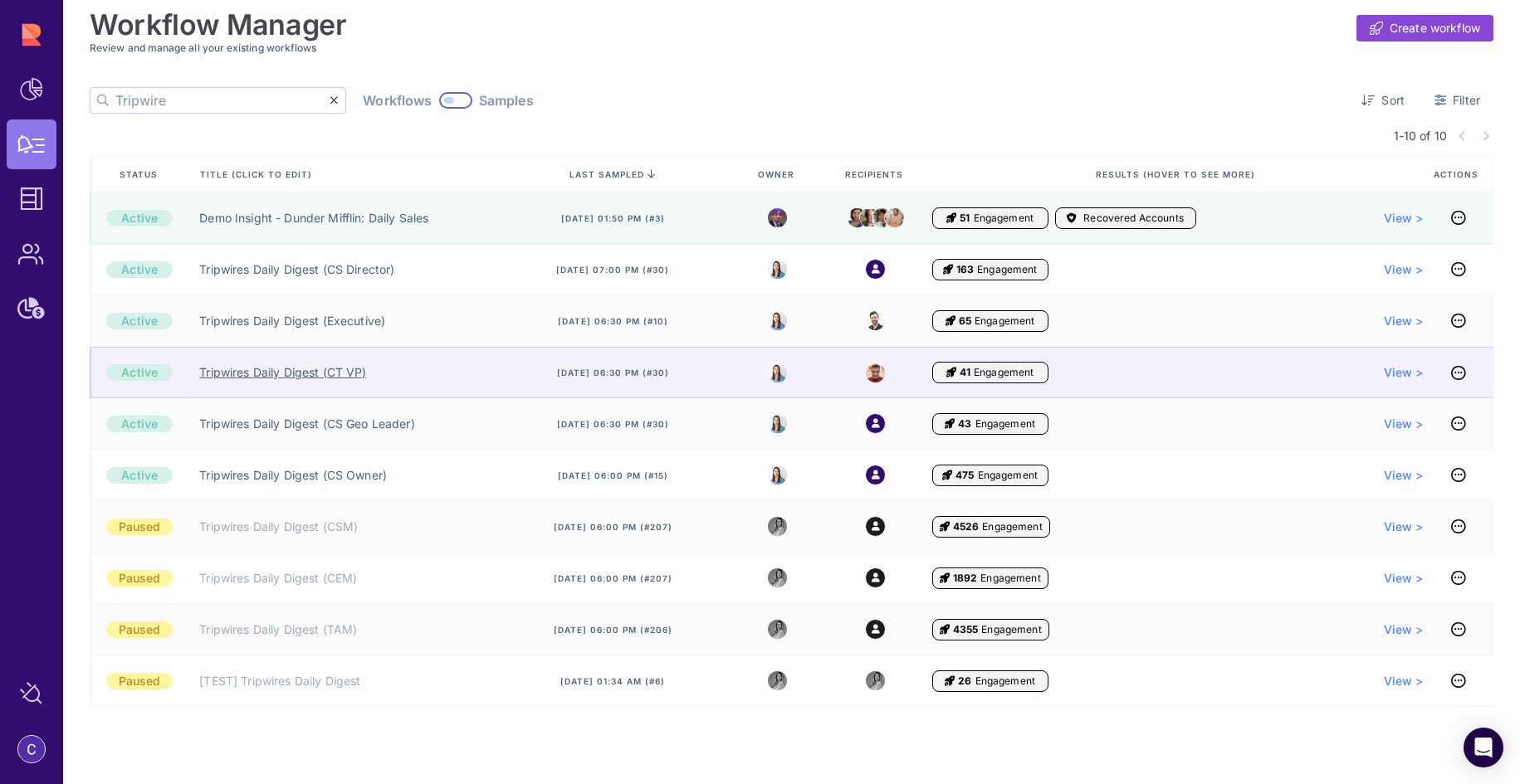
click at [257, 374] on link "Tripwires Daily Digest (CT VP)" at bounding box center [282, 373] width 166 height 16
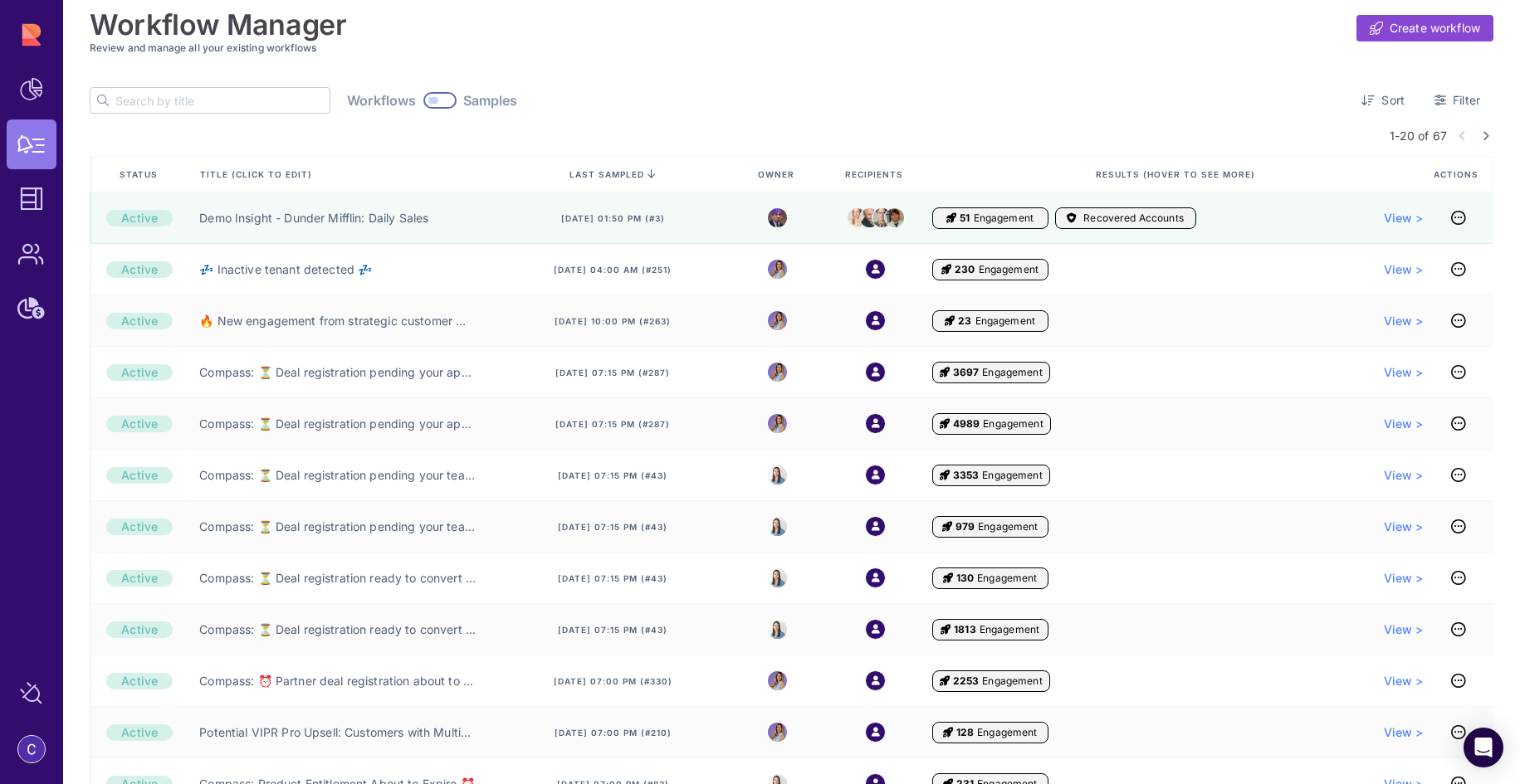
click at [178, 100] on input "text" at bounding box center [222, 100] width 214 height 25
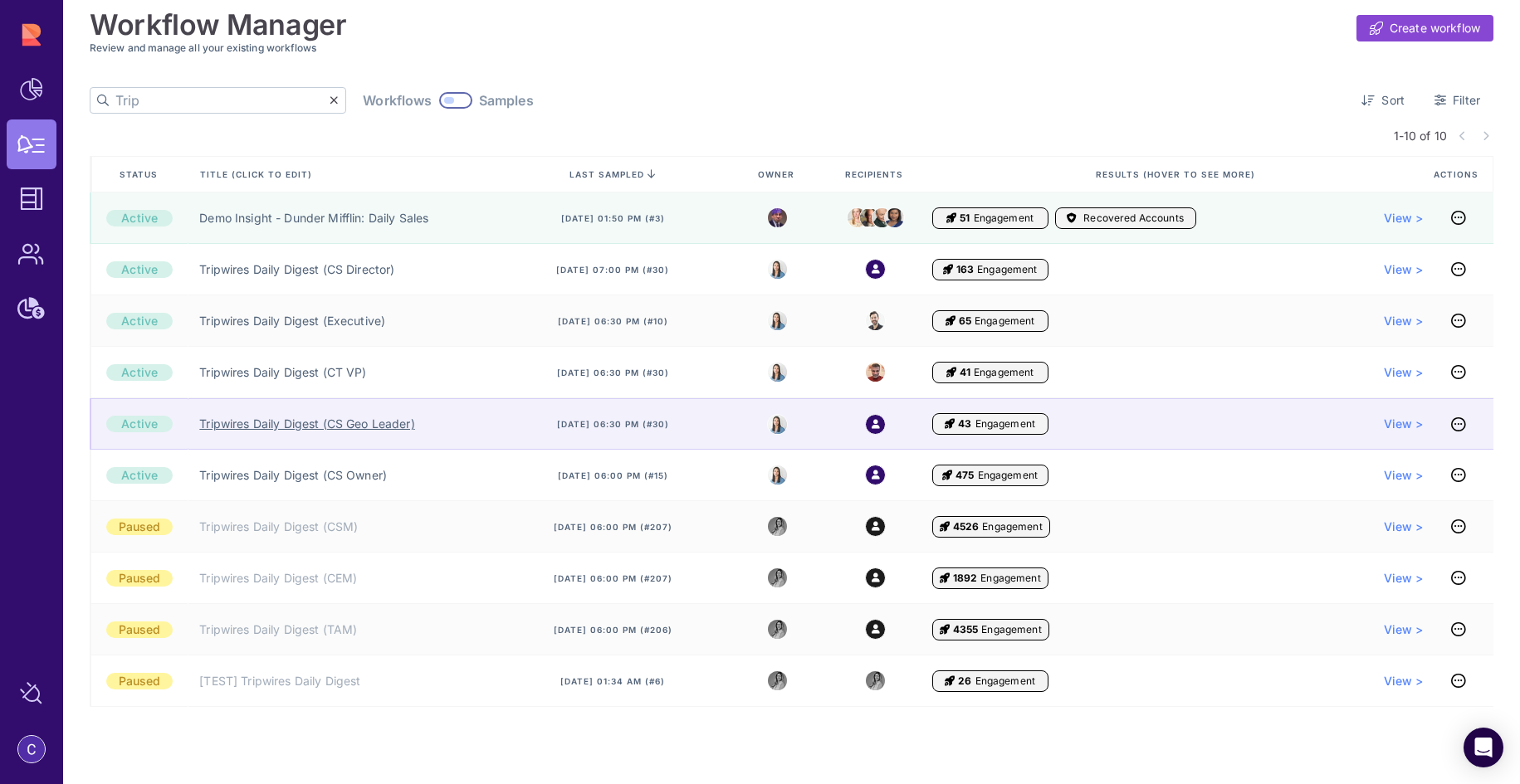
type input "Trip"
click at [354, 422] on link "Tripwires Daily Digest (CS Geo Leader)" at bounding box center [307, 424] width 215 height 16
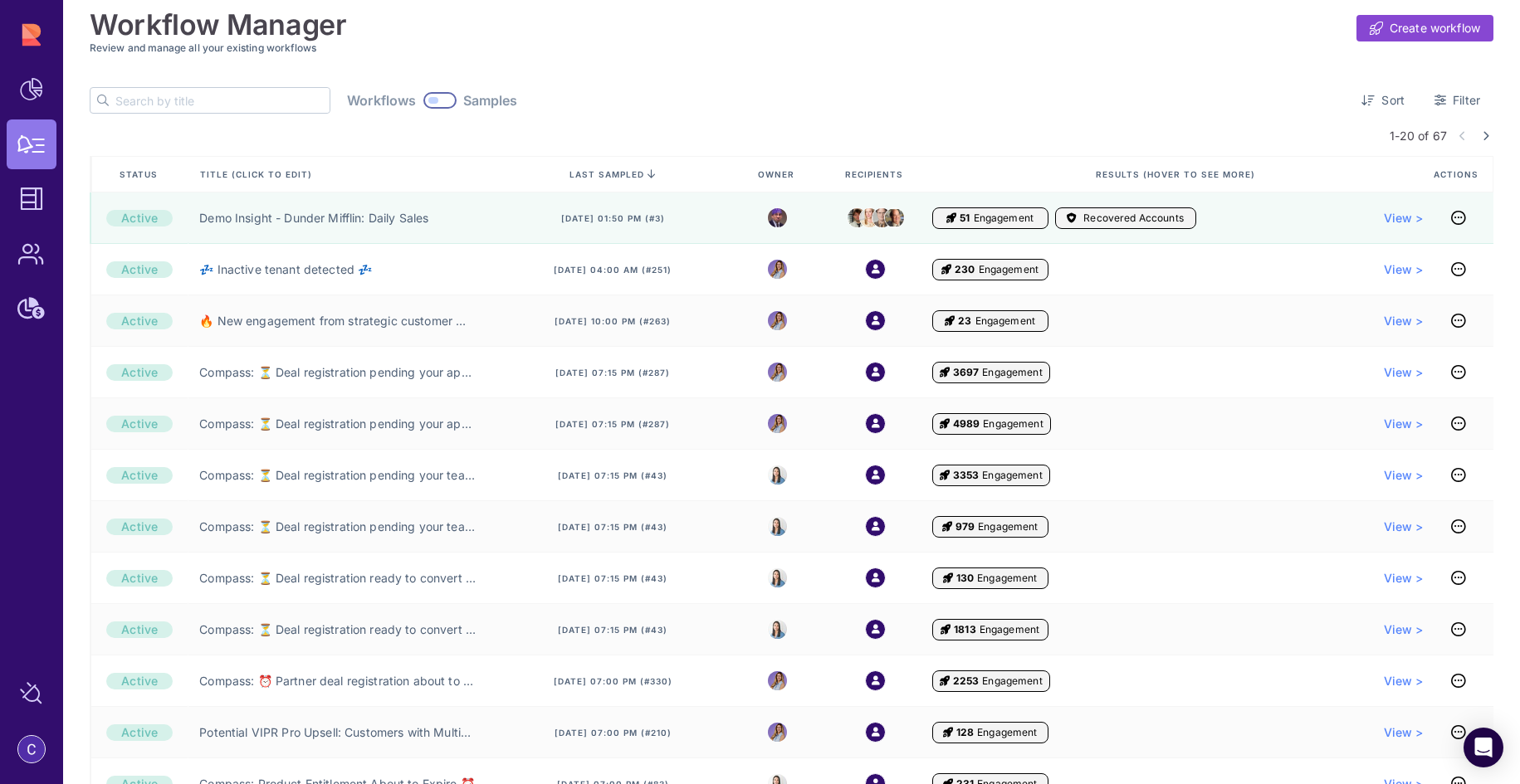
click at [171, 100] on input "text" at bounding box center [222, 100] width 214 height 25
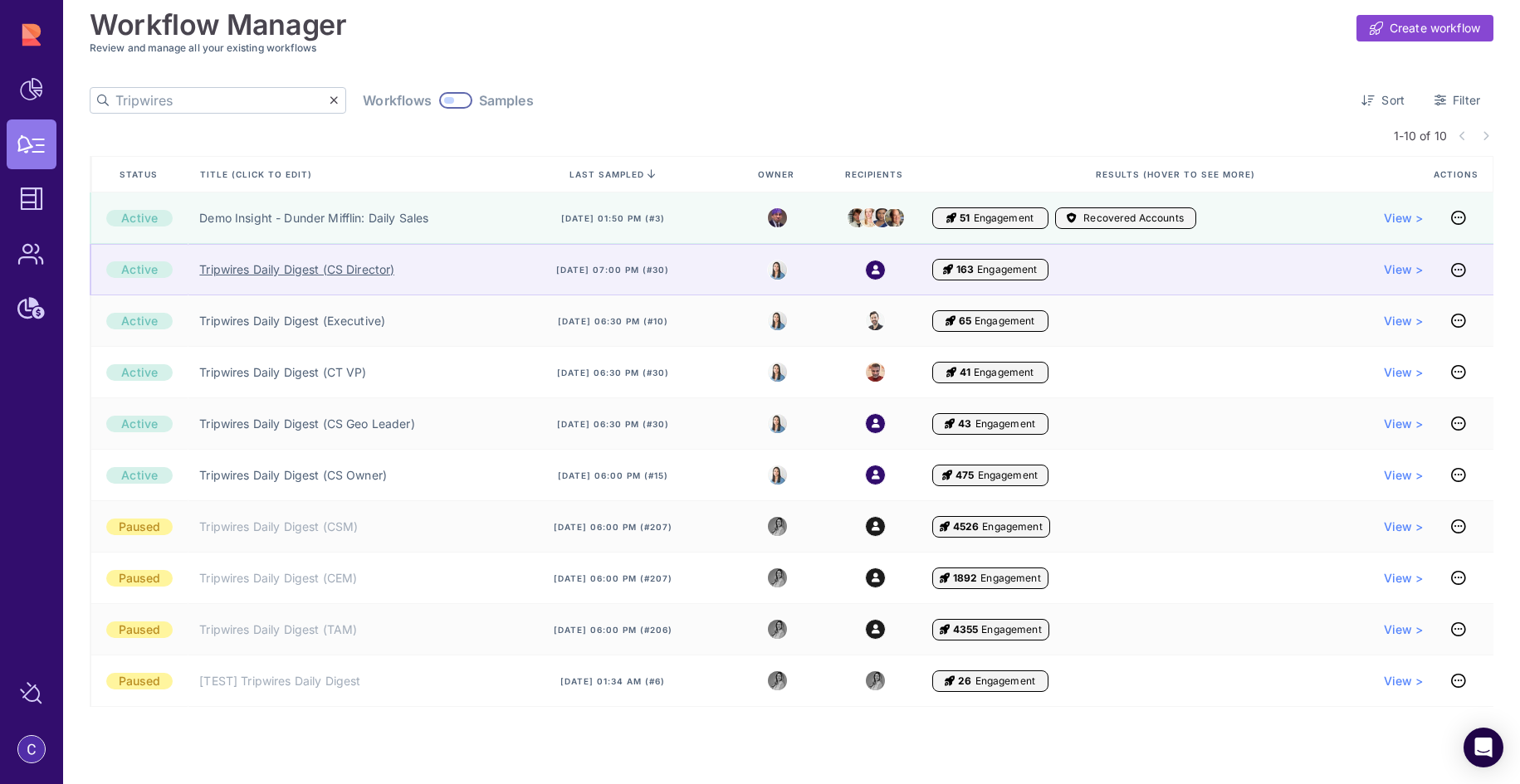
type input "Tripwires"
click at [370, 261] on link "Tripwires Daily Digest (CS Director)" at bounding box center [297, 269] width 195 height 16
